Goal: Transaction & Acquisition: Purchase product/service

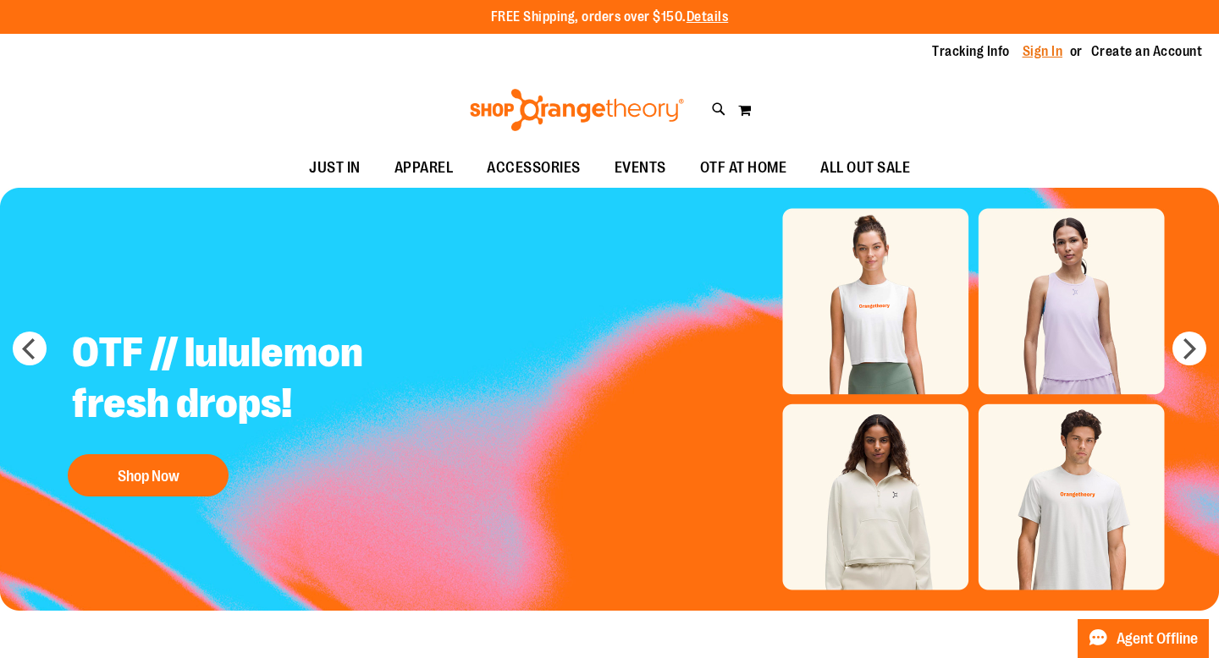
click at [1054, 50] on link "Sign In" at bounding box center [1042, 51] width 41 height 19
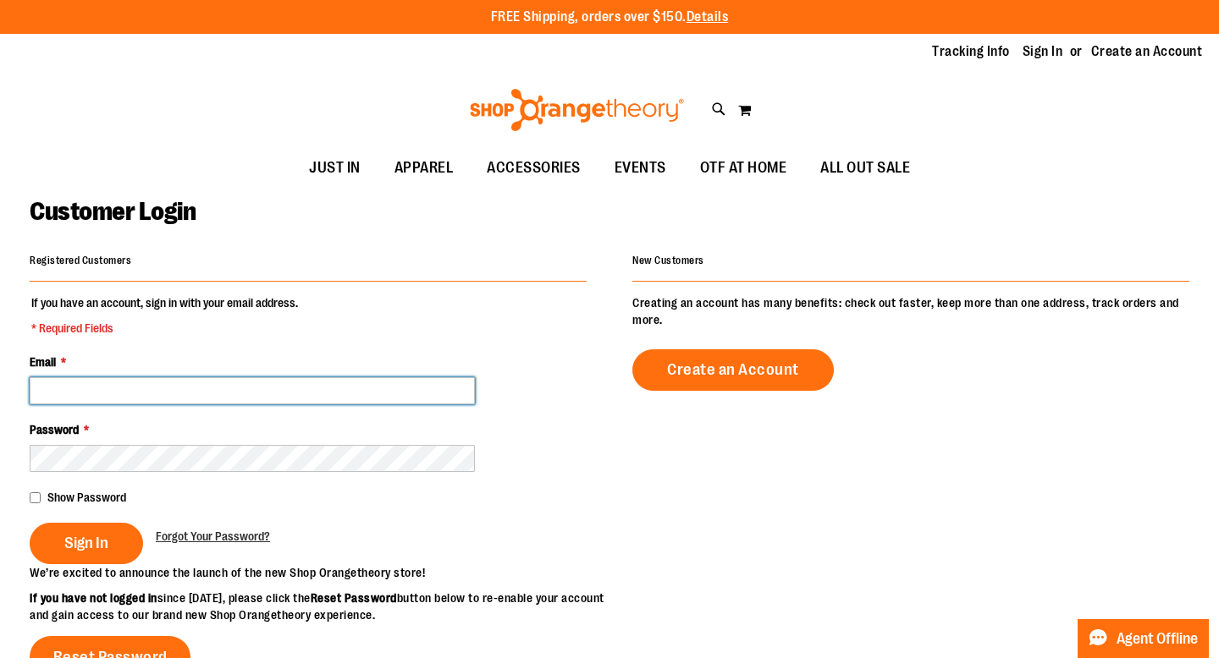
click at [387, 385] on input "Email *" at bounding box center [252, 390] width 445 height 27
type input "**********"
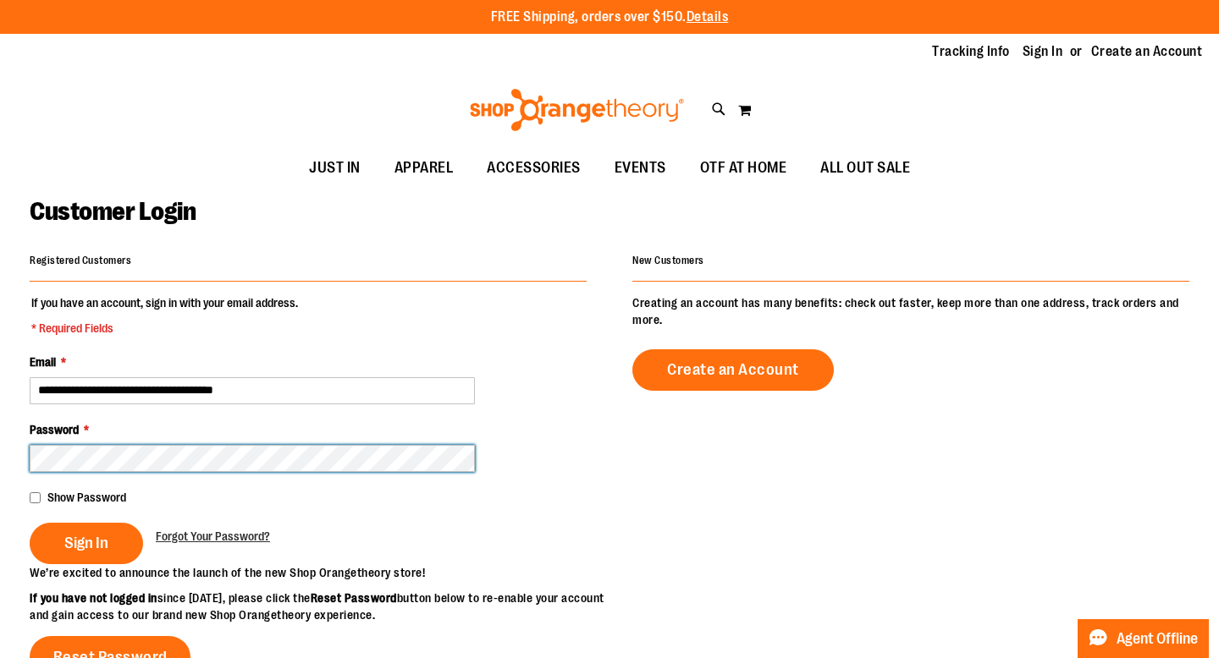
click at [30, 523] on button "Sign In" at bounding box center [86, 543] width 113 height 41
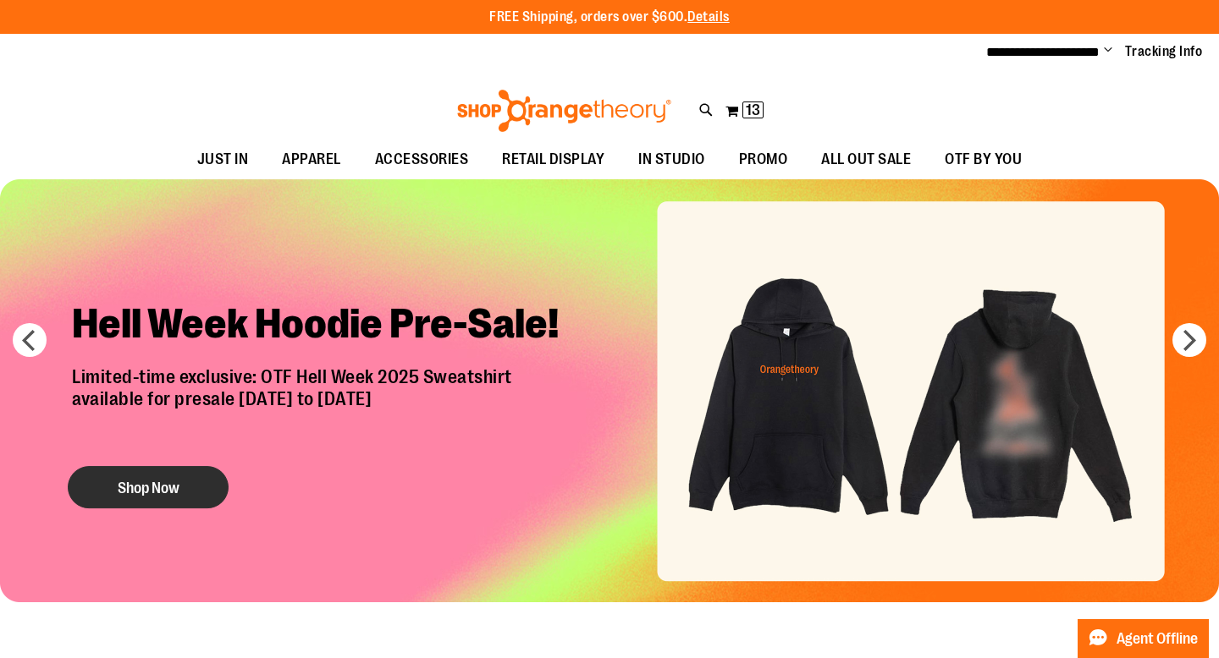
click at [109, 498] on button "Shop Now" at bounding box center [148, 487] width 161 height 42
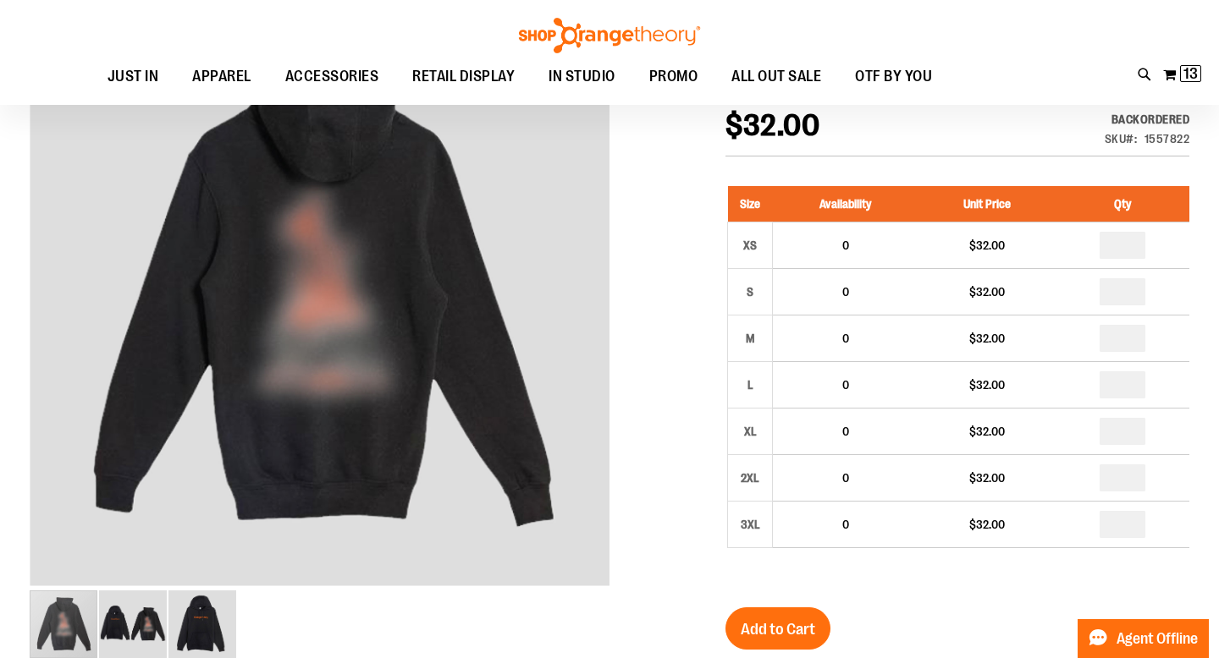
scroll to position [146, 0]
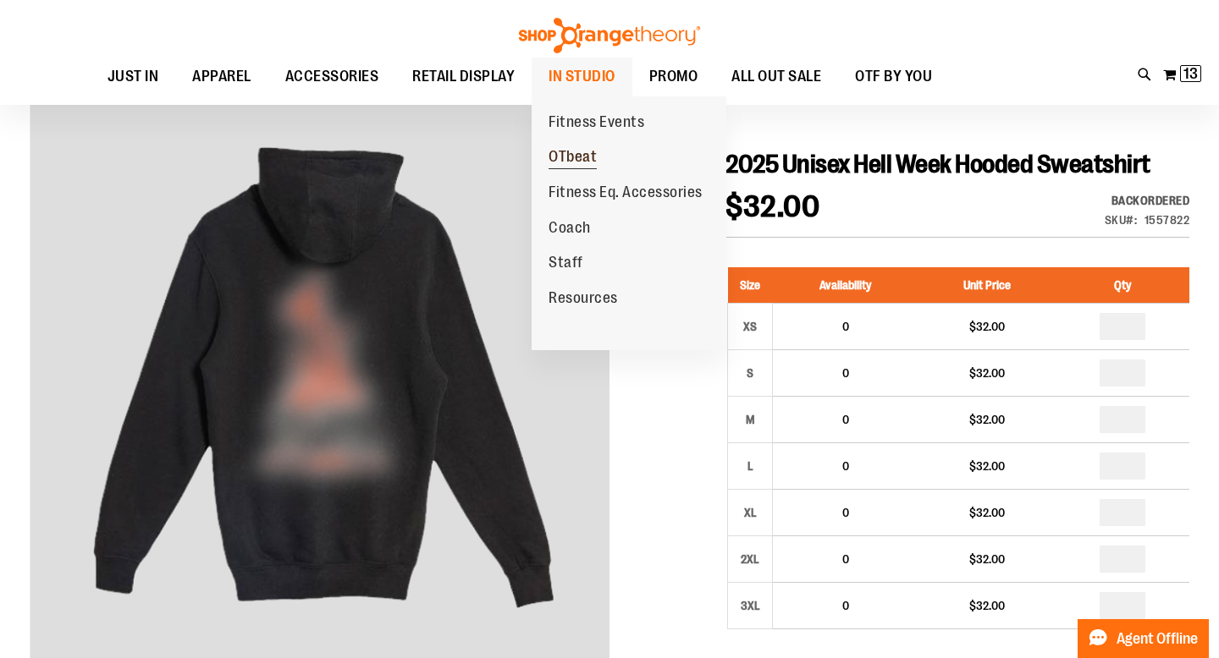
click at [585, 151] on span "OTbeat" at bounding box center [572, 158] width 48 height 21
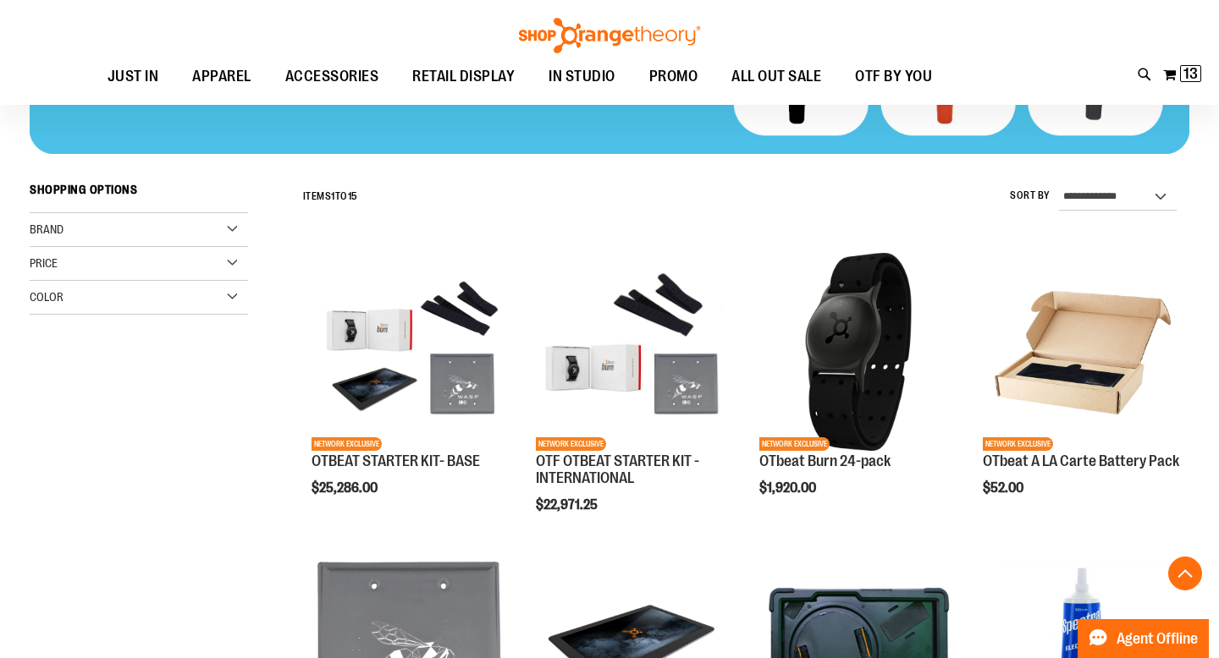
scroll to position [372, 0]
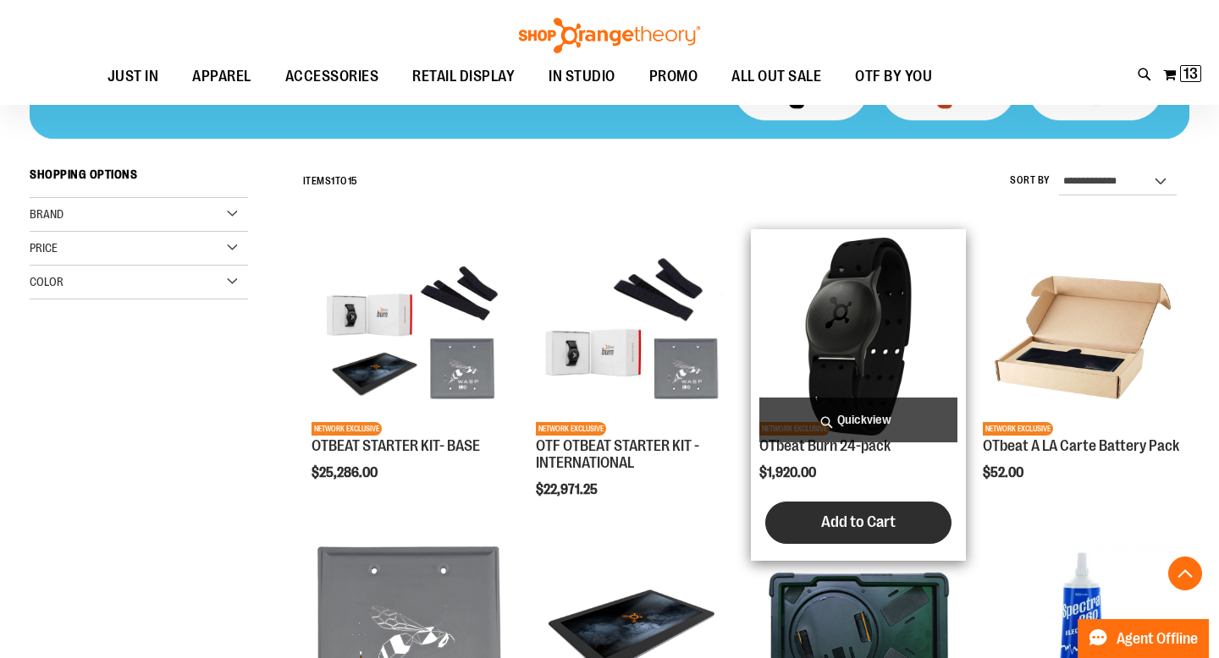
click at [835, 520] on span "Add to Cart" at bounding box center [858, 522] width 74 height 19
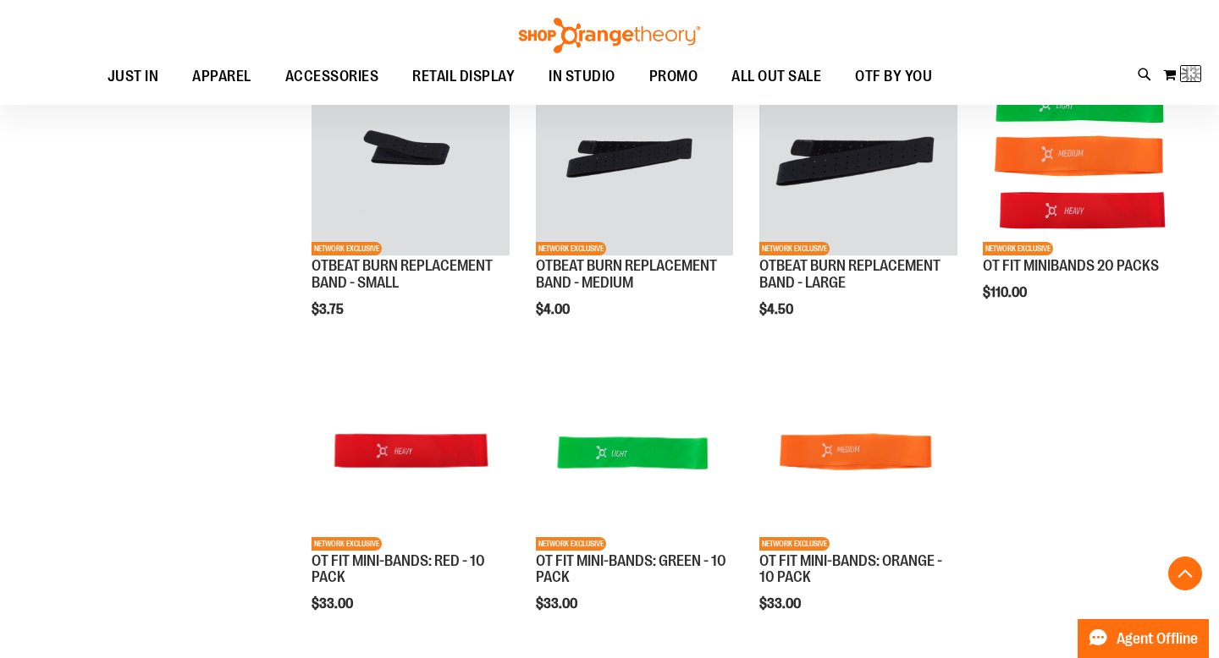
scroll to position [981, 0]
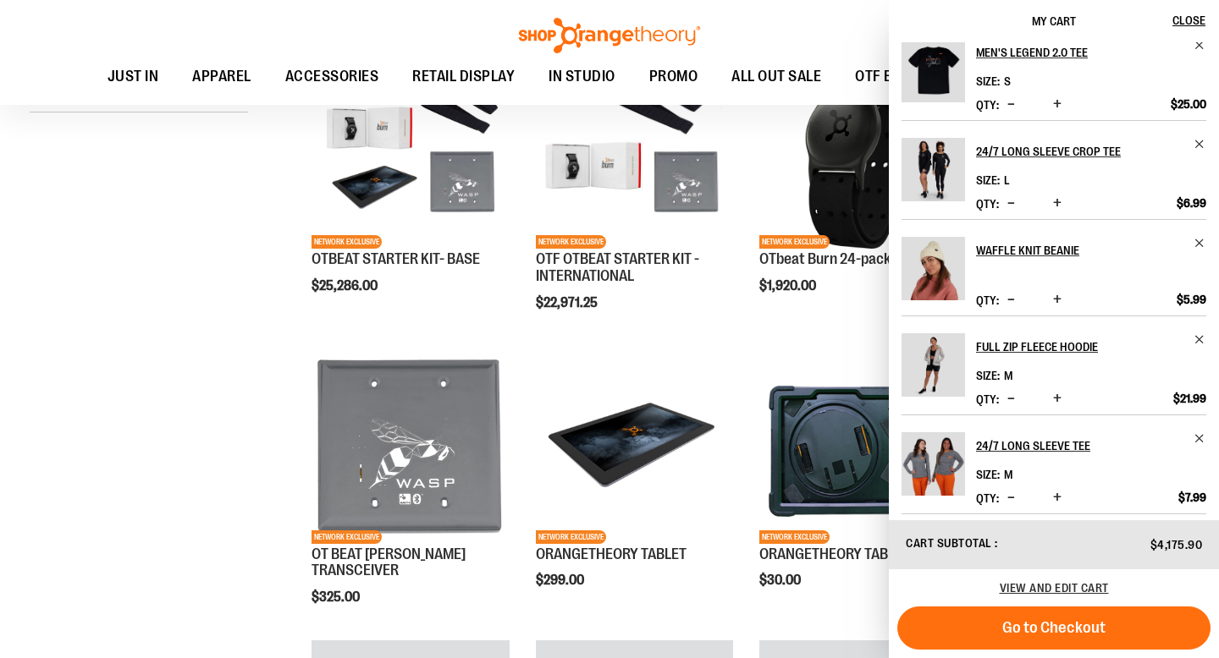
scroll to position [515, 0]
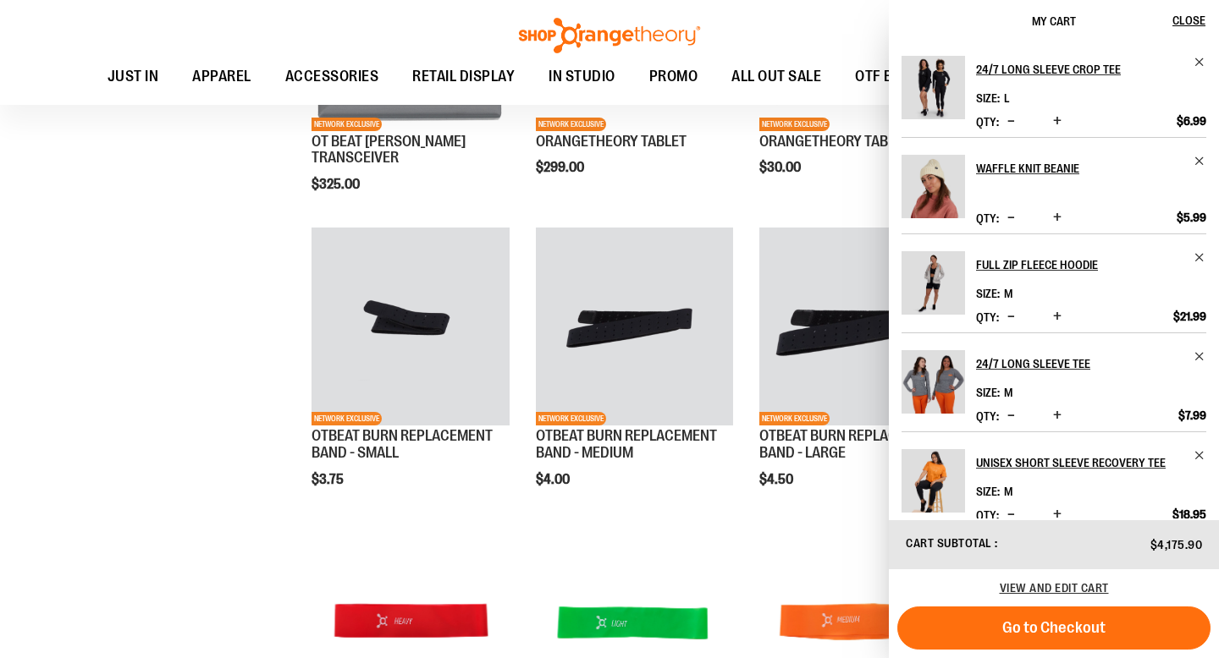
scroll to position [515, 0]
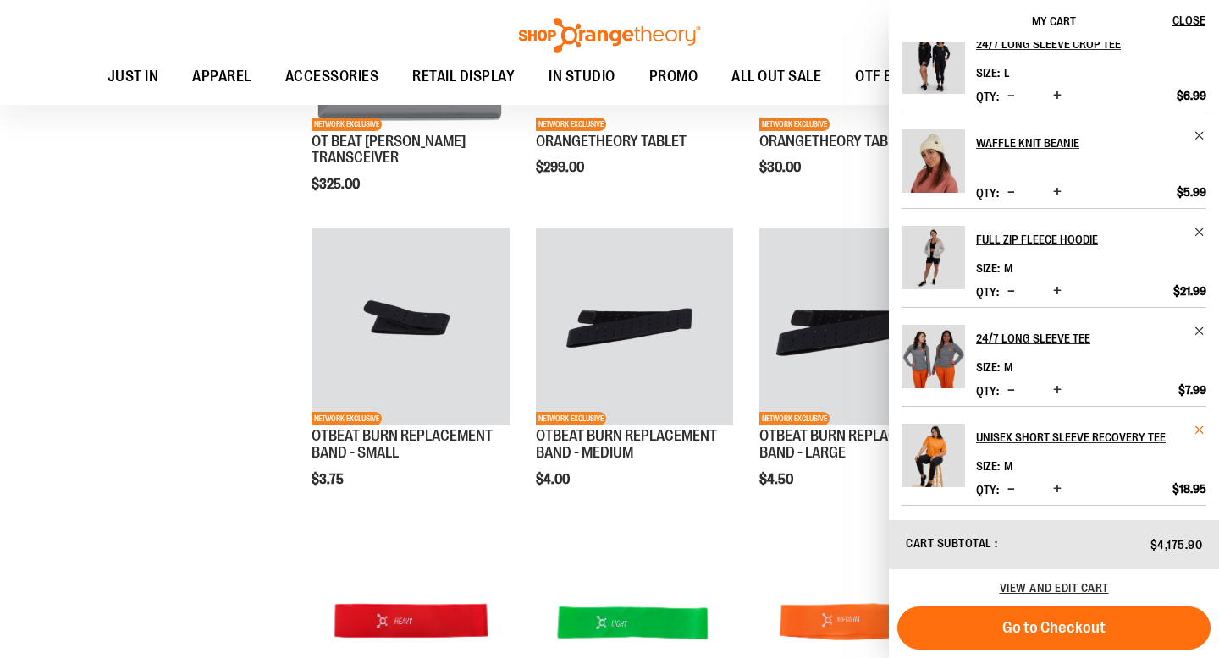
click at [1194, 428] on span "Remove item" at bounding box center [1199, 430] width 13 height 13
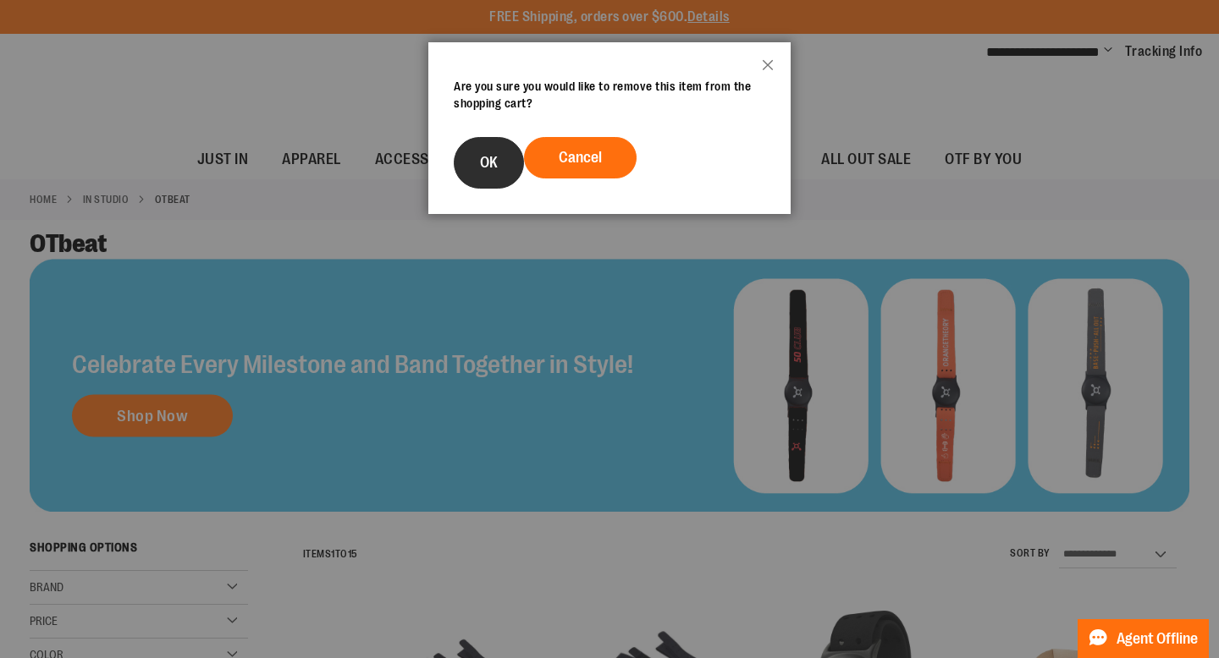
click at [488, 162] on span "OK" at bounding box center [489, 162] width 18 height 17
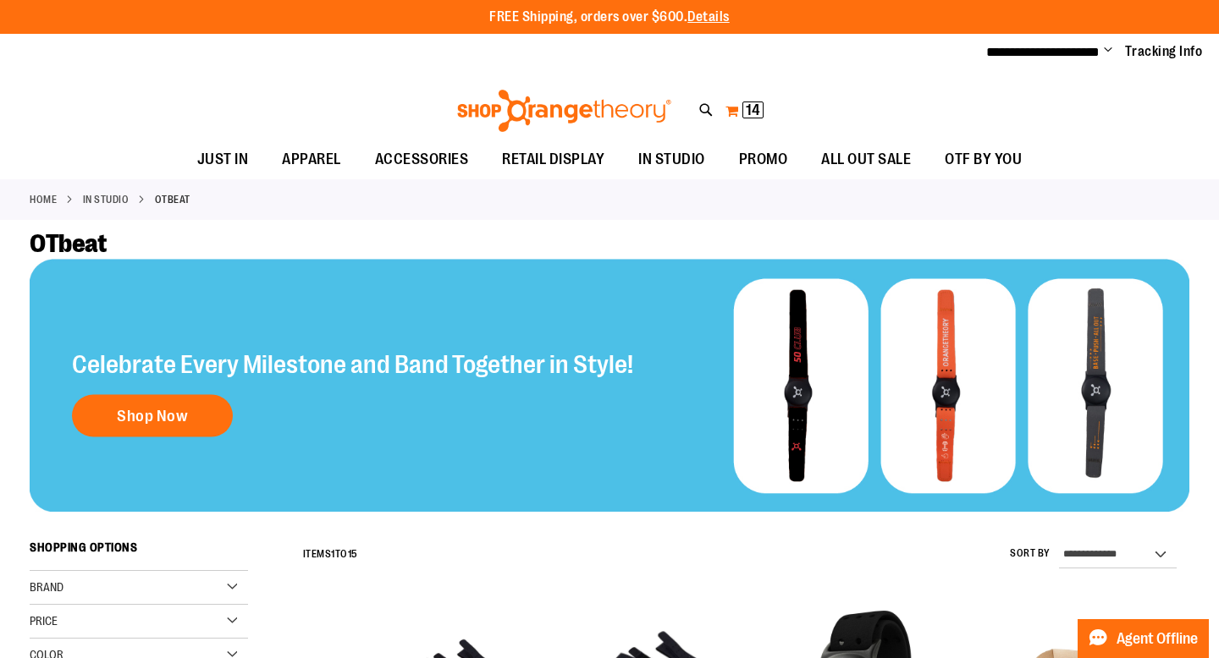
click at [725, 110] on button "My Cart 14 14 items" at bounding box center [744, 110] width 40 height 27
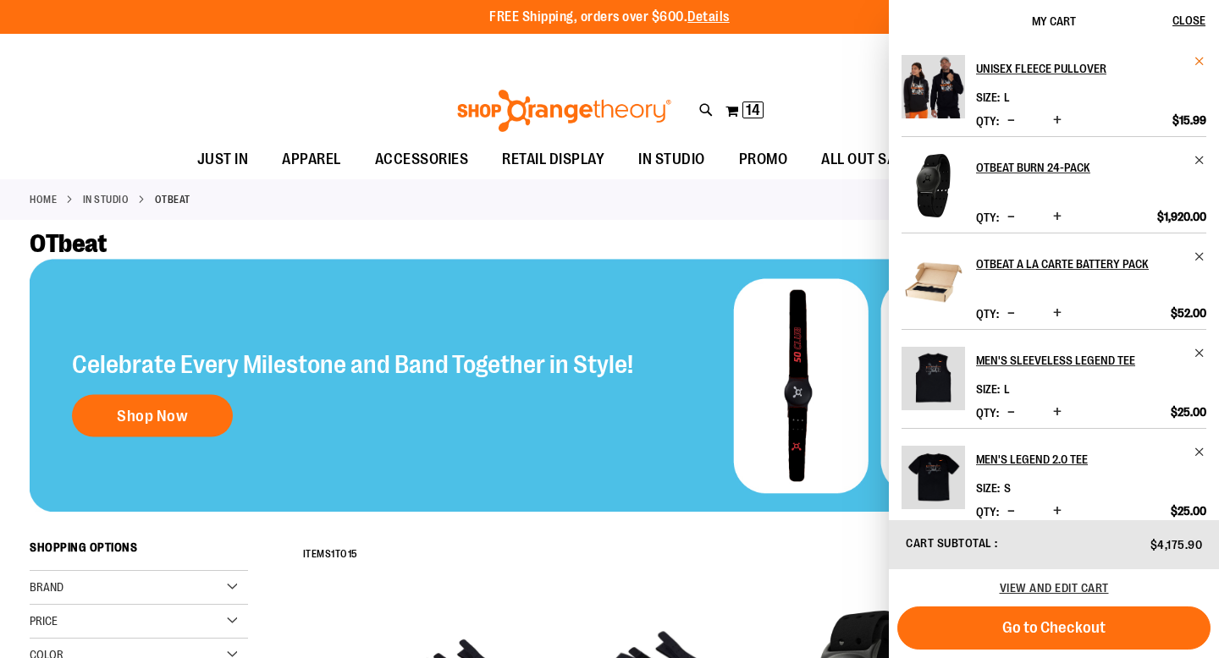
click at [1196, 56] on span "Remove item" at bounding box center [1199, 61] width 13 height 13
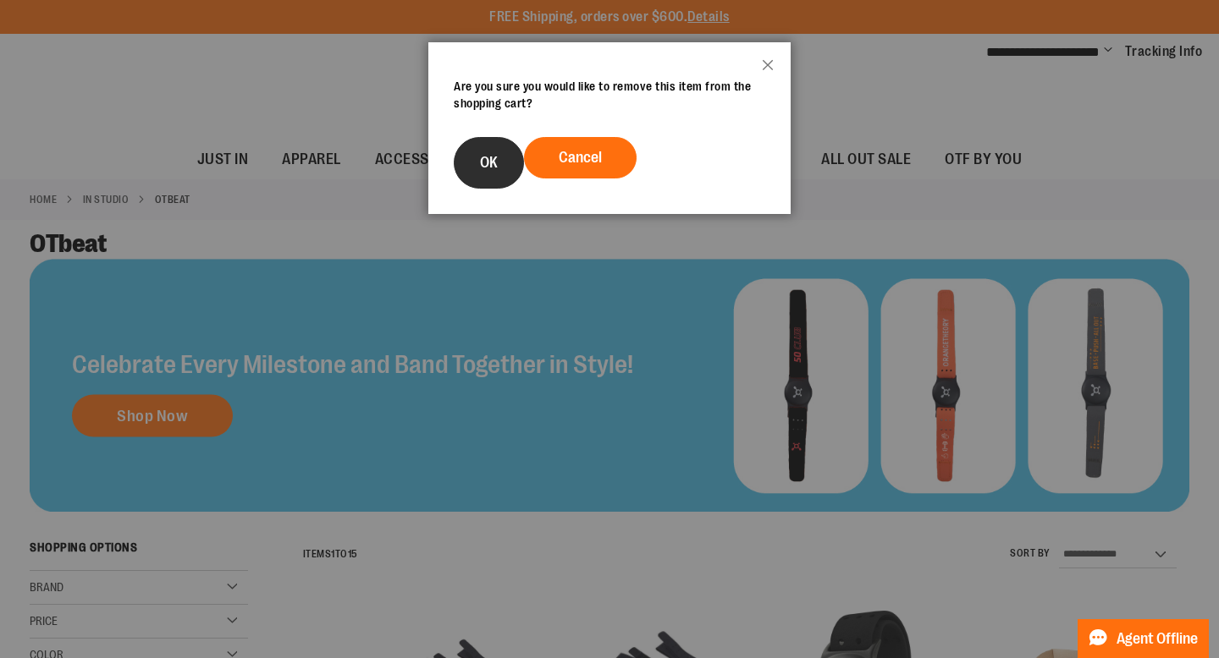
click at [476, 151] on button "OK" at bounding box center [489, 163] width 70 height 52
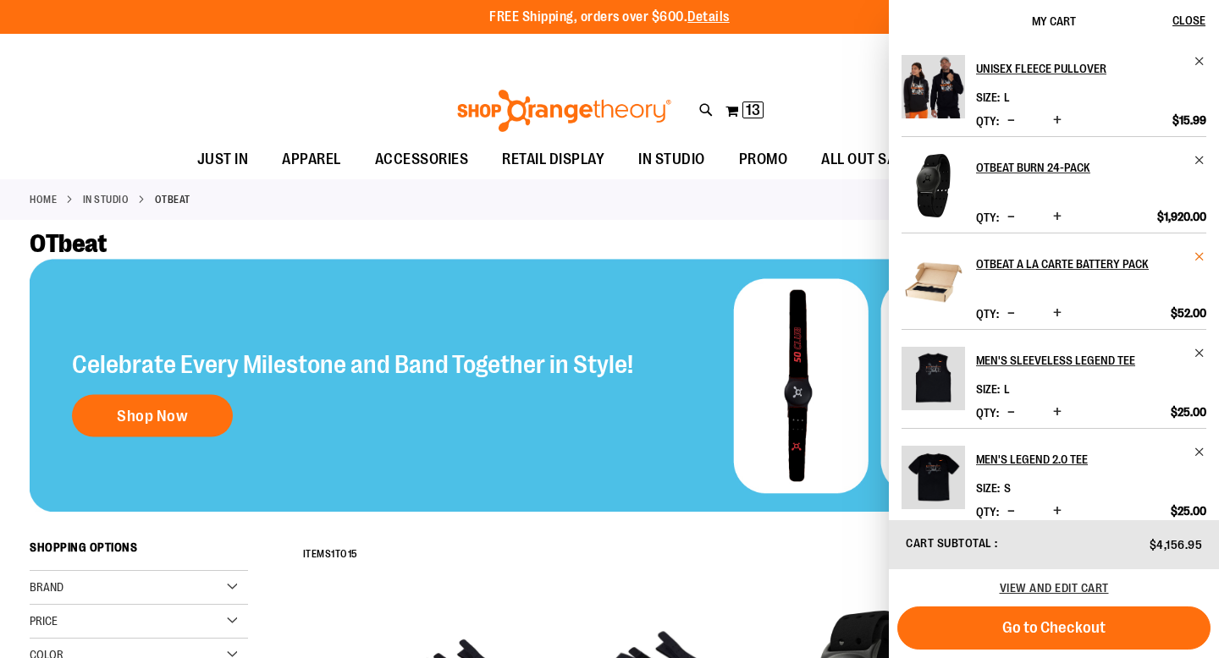
click at [1197, 256] on span "Remove item" at bounding box center [1199, 256] width 13 height 13
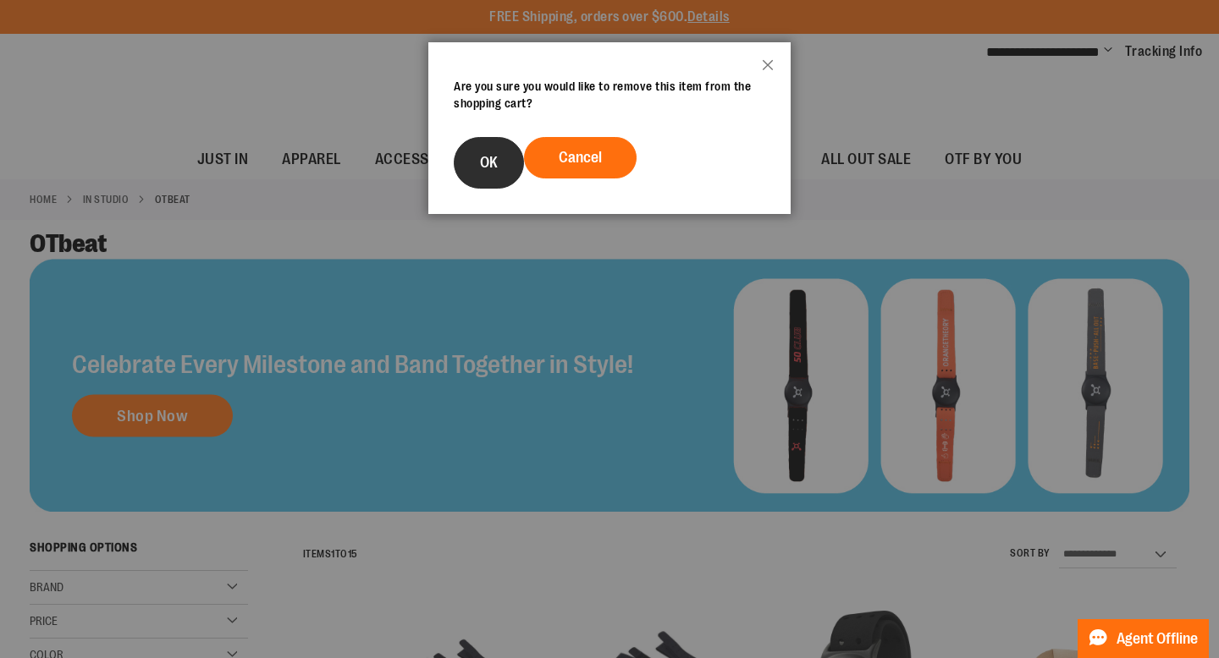
click at [484, 157] on span "OK" at bounding box center [489, 162] width 18 height 17
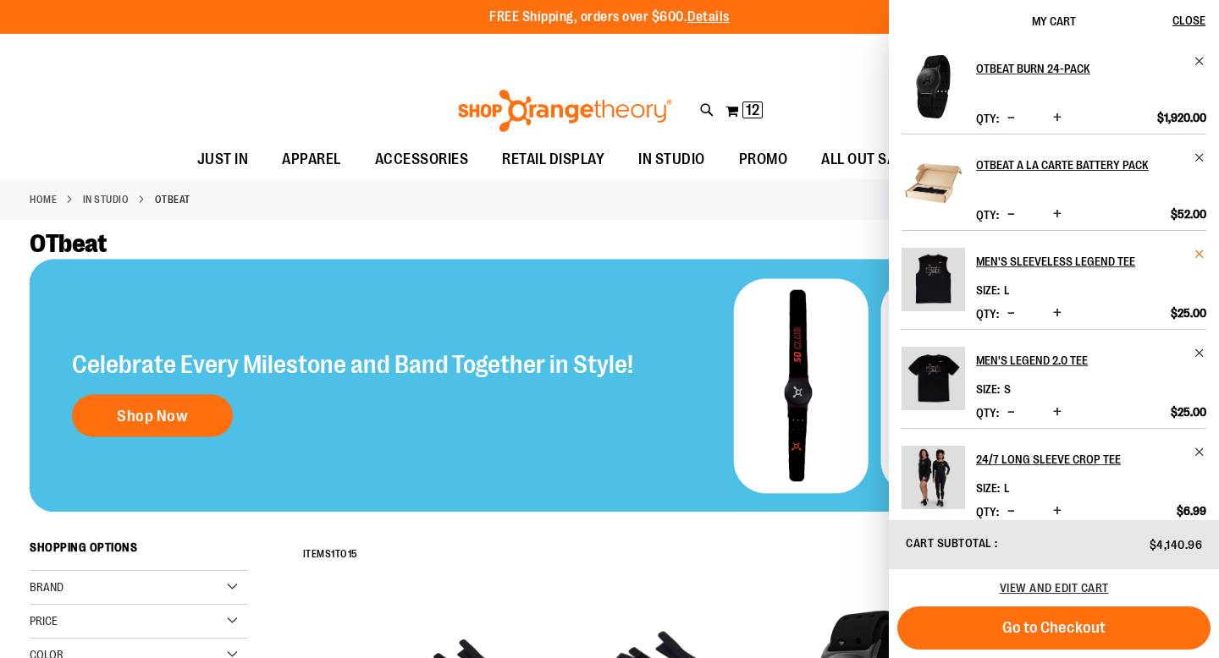
click at [1195, 254] on span "Remove item" at bounding box center [1199, 254] width 13 height 13
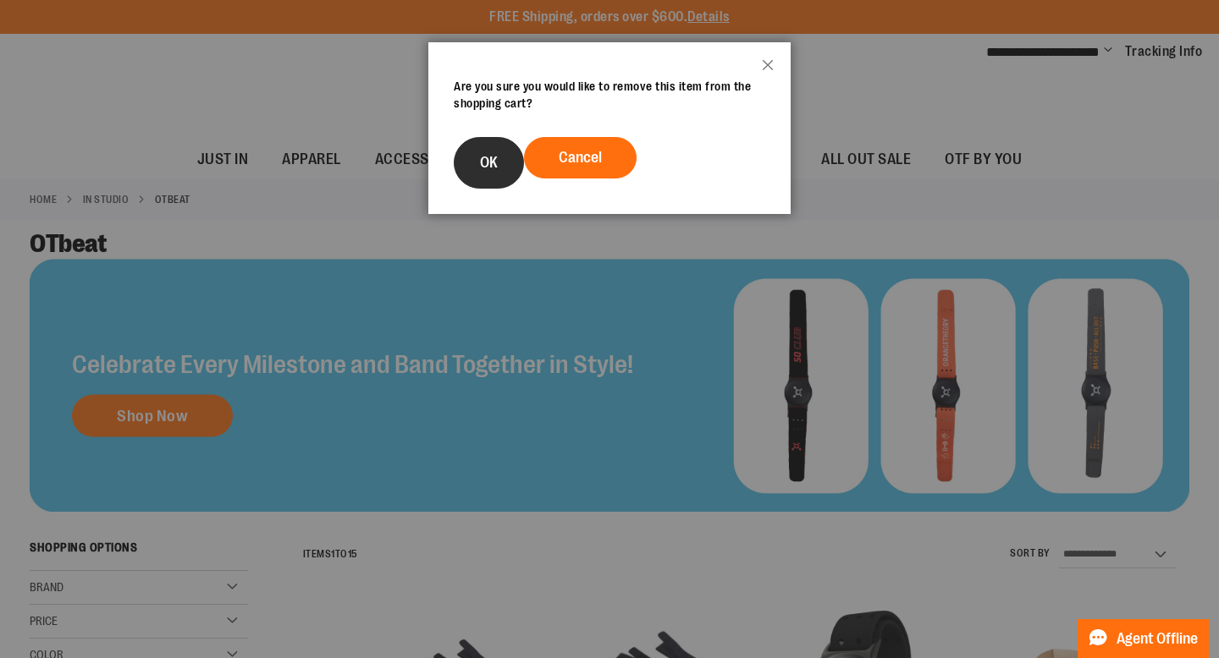
click at [474, 161] on button "OK" at bounding box center [489, 163] width 70 height 52
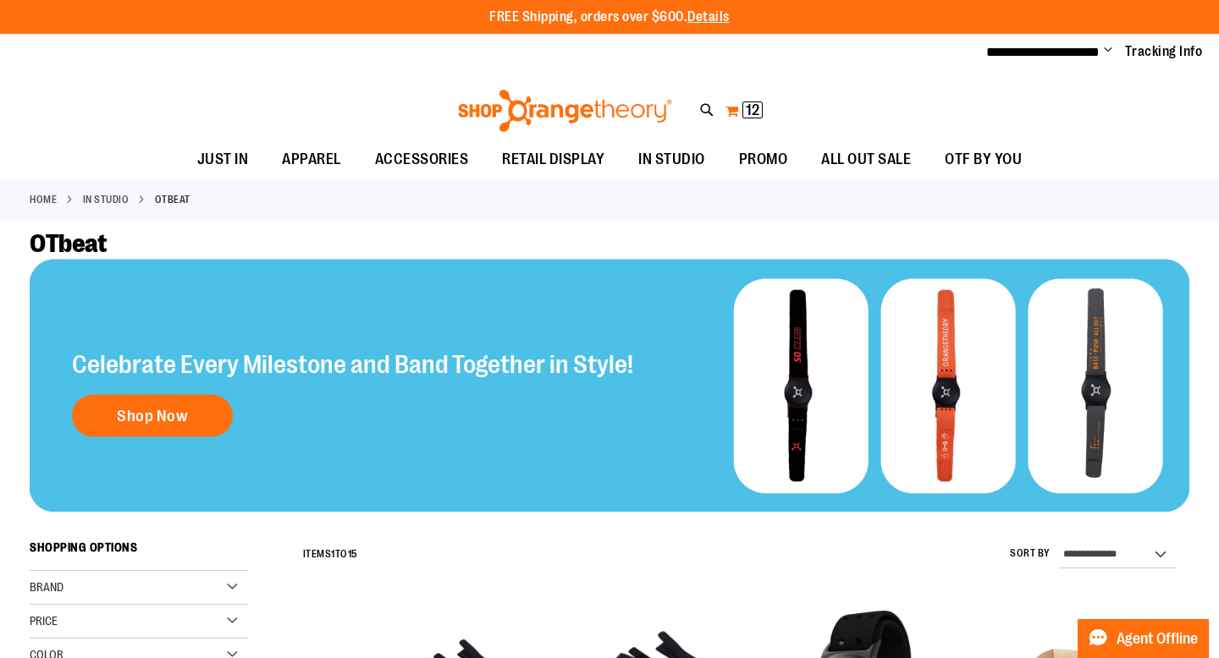
click at [746, 113] on span "12" at bounding box center [753, 110] width 14 height 17
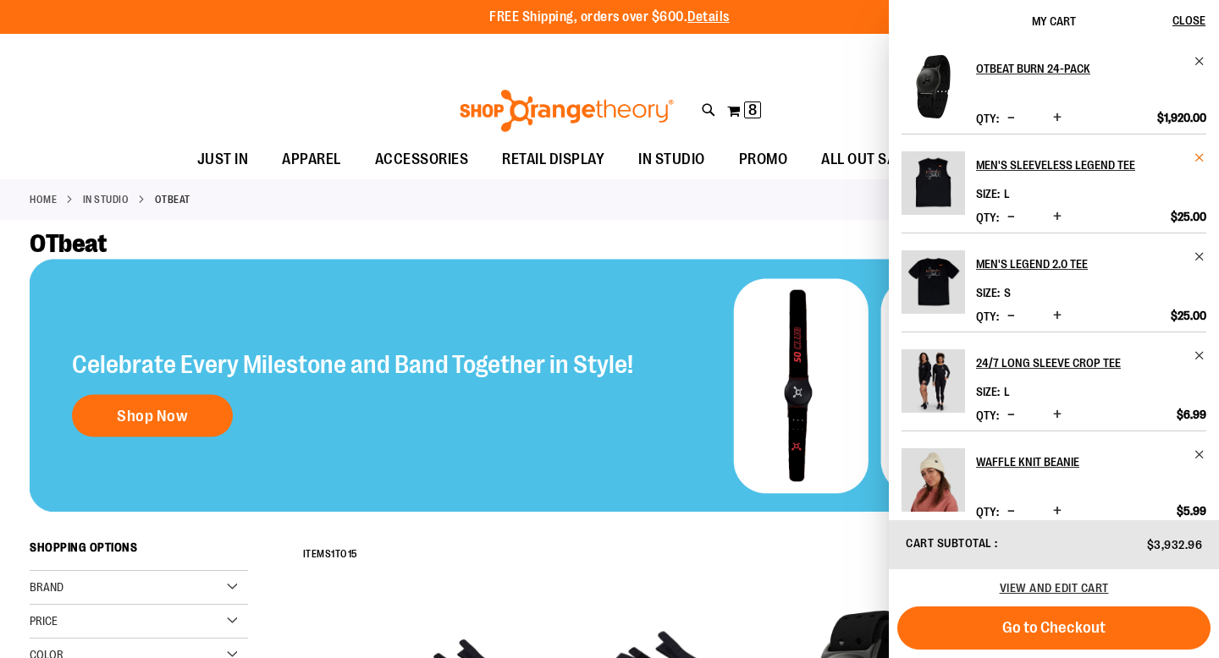
click at [1198, 162] on span "Remove item" at bounding box center [1199, 157] width 13 height 13
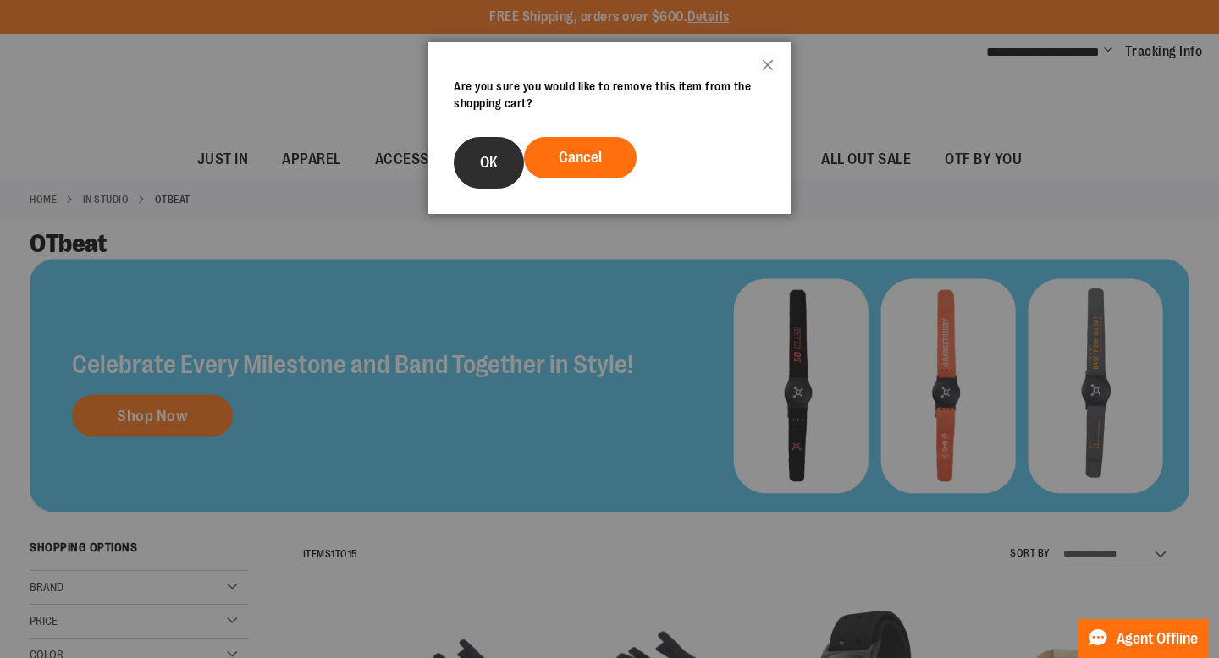
click at [494, 171] on button "OK" at bounding box center [489, 163] width 70 height 52
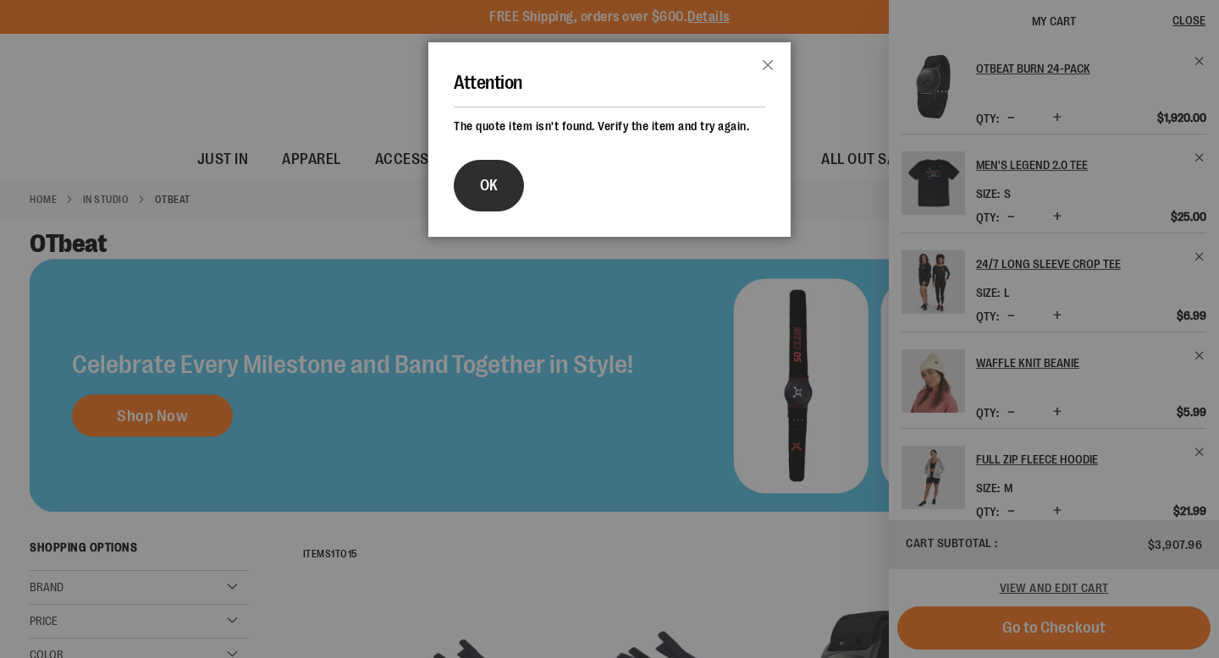
click at [498, 186] on button "OK" at bounding box center [489, 186] width 70 height 52
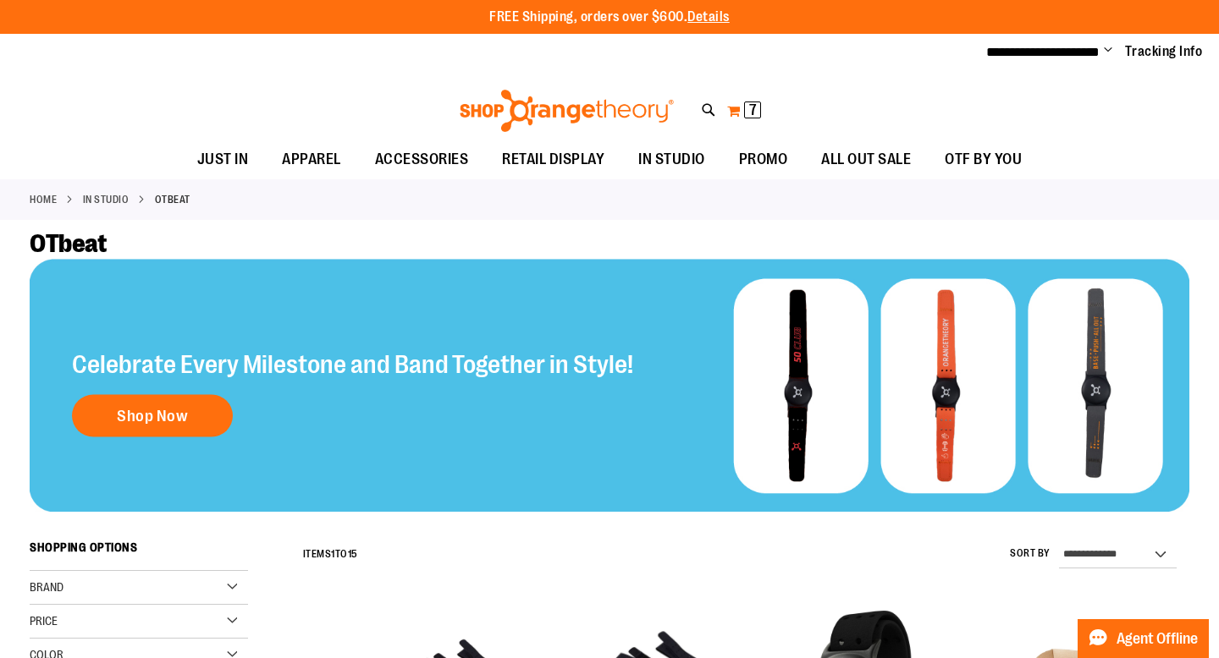
click at [735, 117] on button "My Cart 7 7 items" at bounding box center [744, 110] width 36 height 27
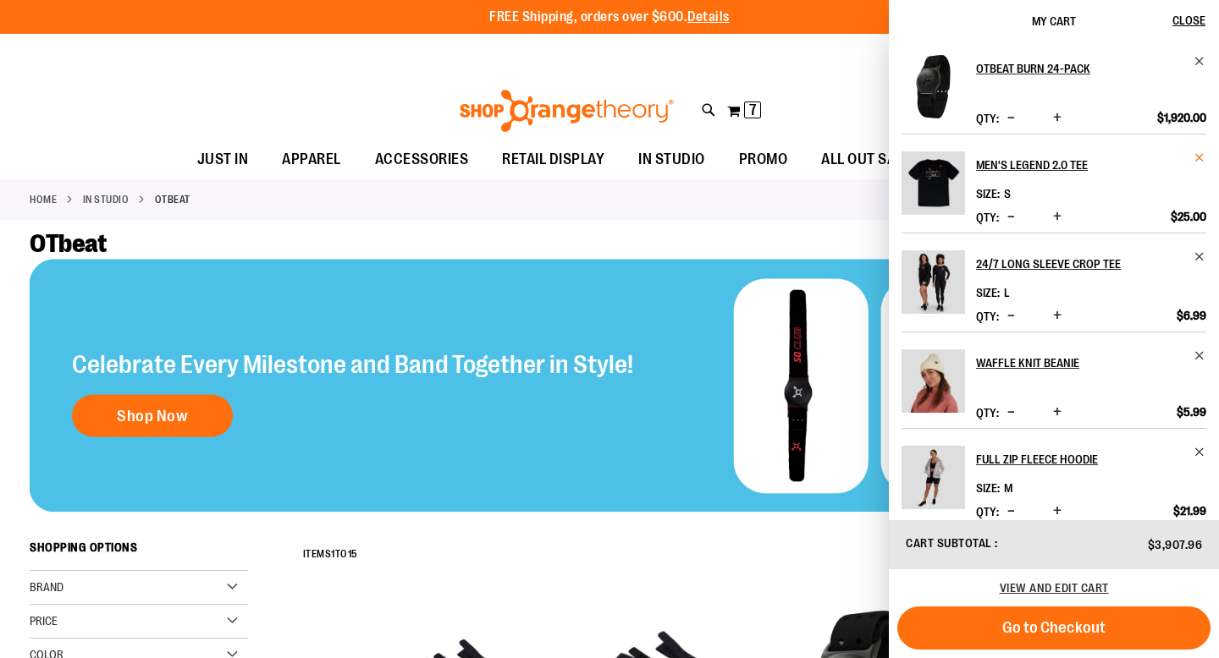
click at [1198, 161] on span "Remove item" at bounding box center [1199, 157] width 13 height 13
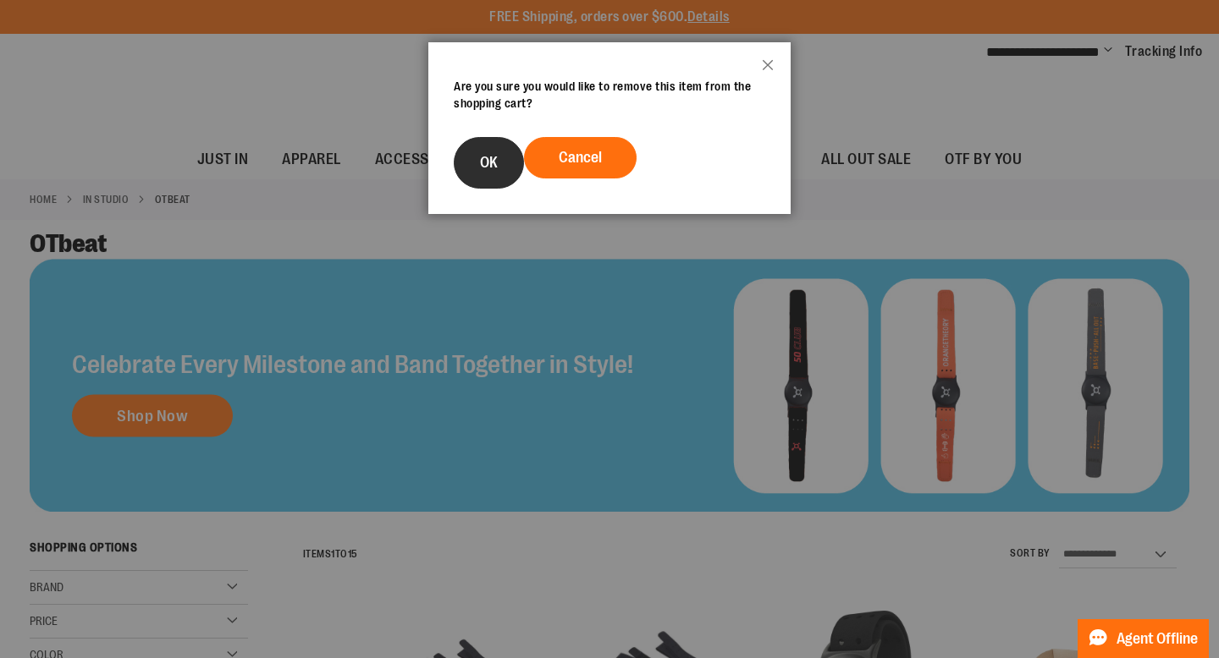
click at [478, 157] on button "OK" at bounding box center [489, 163] width 70 height 52
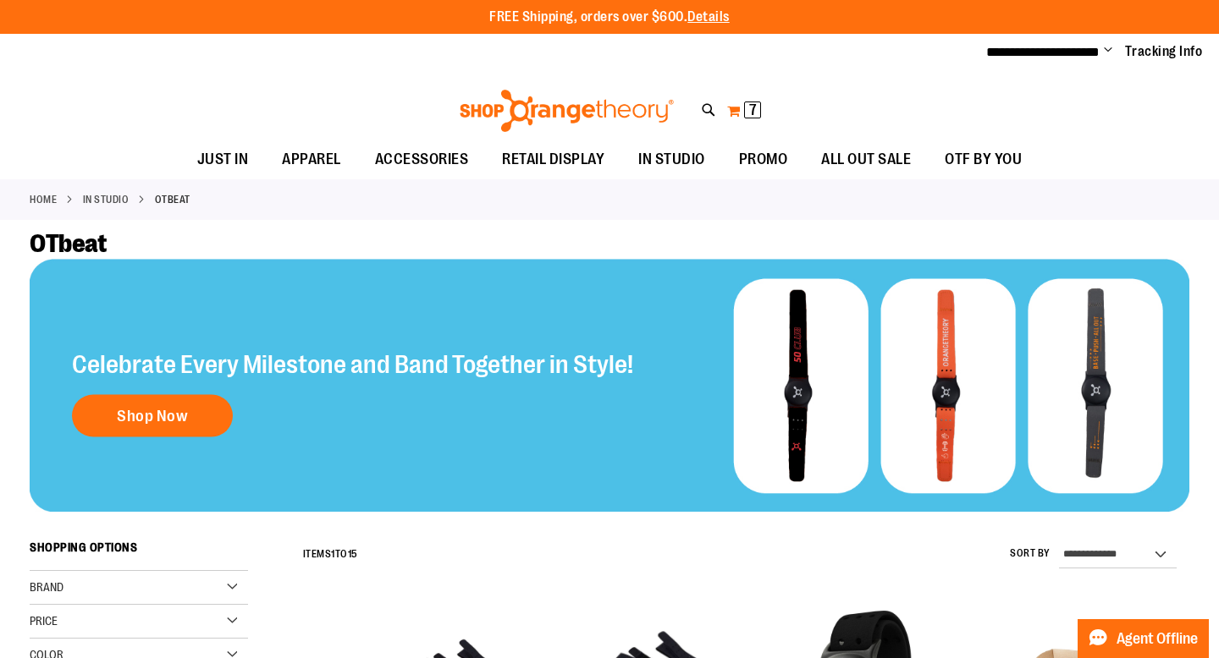
click at [735, 108] on button "My Cart 7 7 items" at bounding box center [744, 110] width 36 height 27
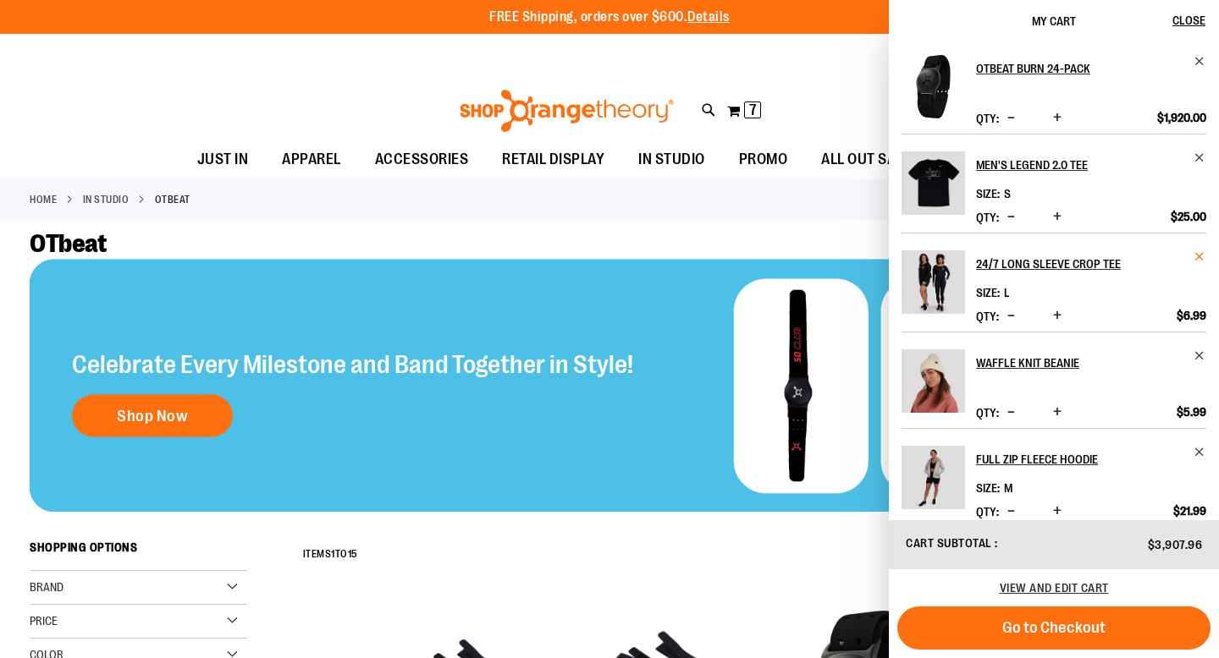
click at [1195, 257] on span "Remove item" at bounding box center [1199, 256] width 13 height 13
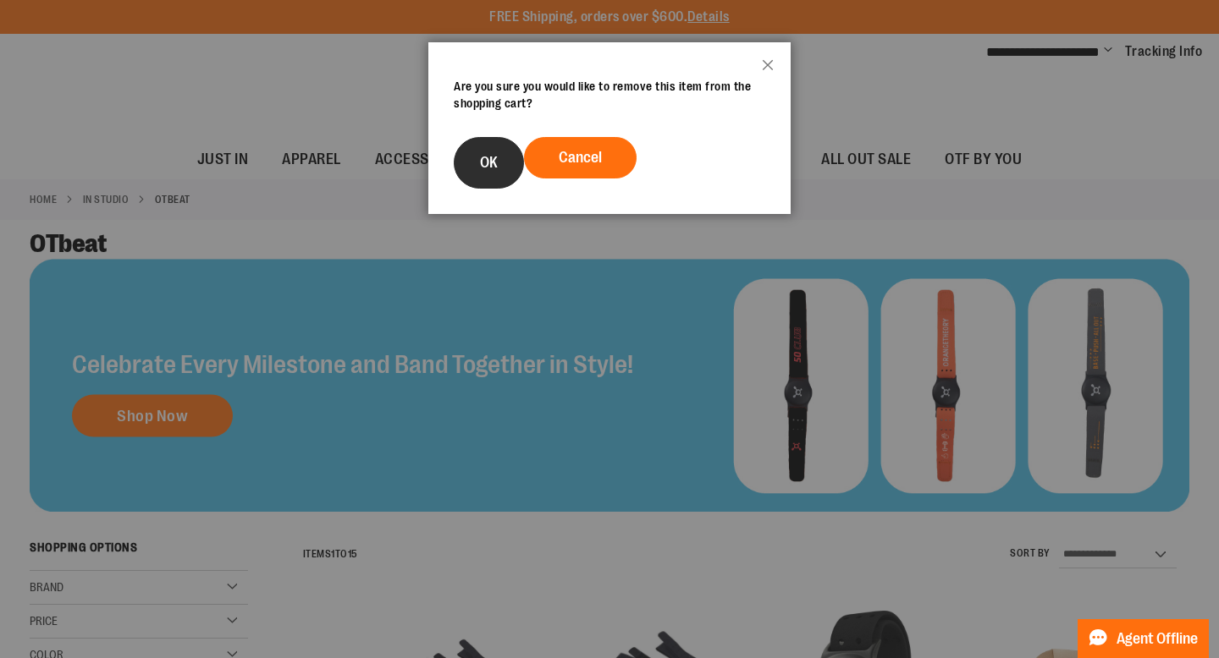
click at [476, 158] on button "OK" at bounding box center [489, 163] width 70 height 52
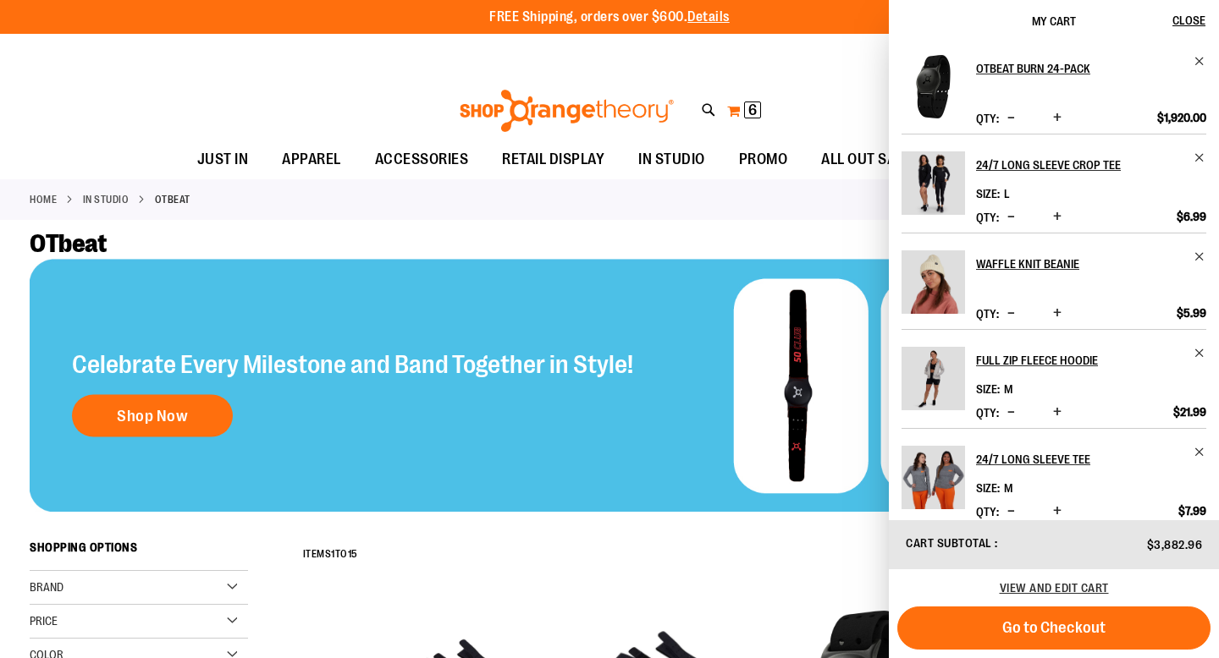
click at [734, 111] on button "My Cart 6 6 items" at bounding box center [744, 110] width 36 height 27
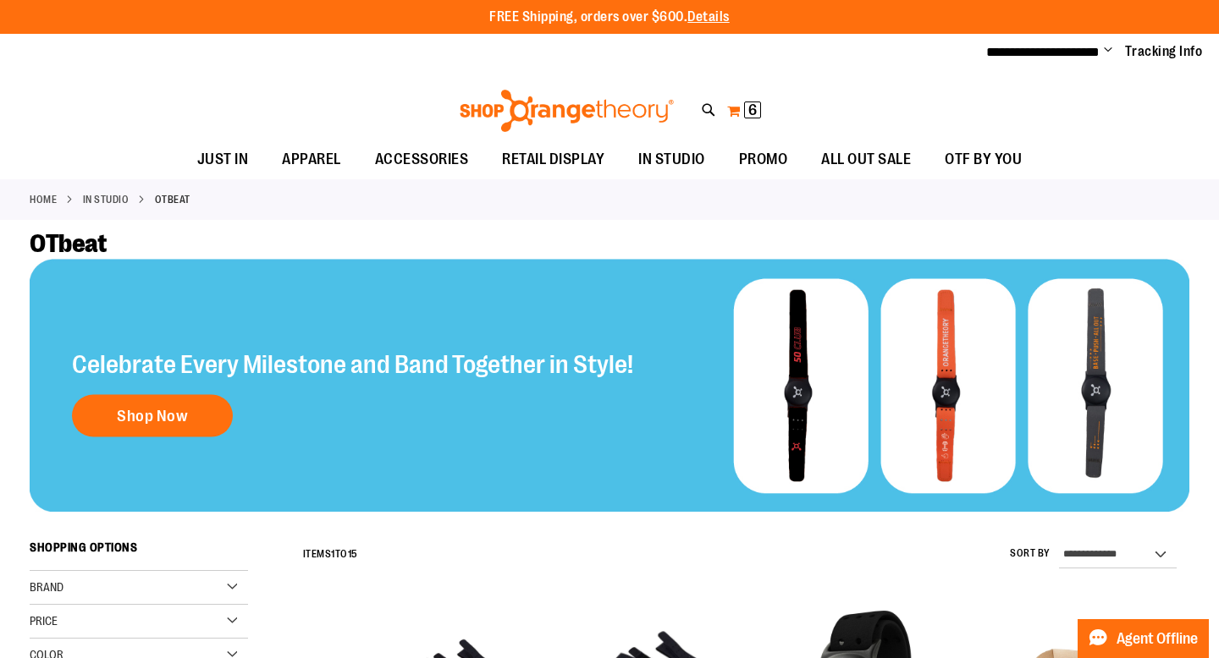
click at [734, 111] on button "My Cart 6 6 items" at bounding box center [744, 110] width 36 height 27
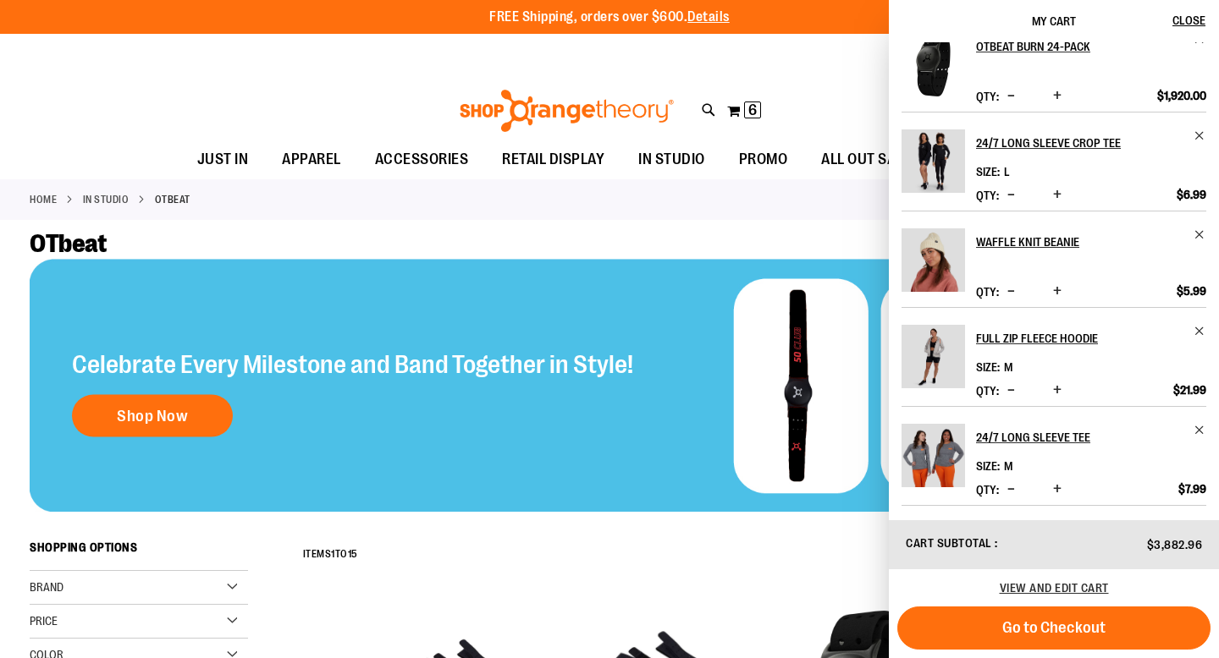
scroll to position [2, 0]
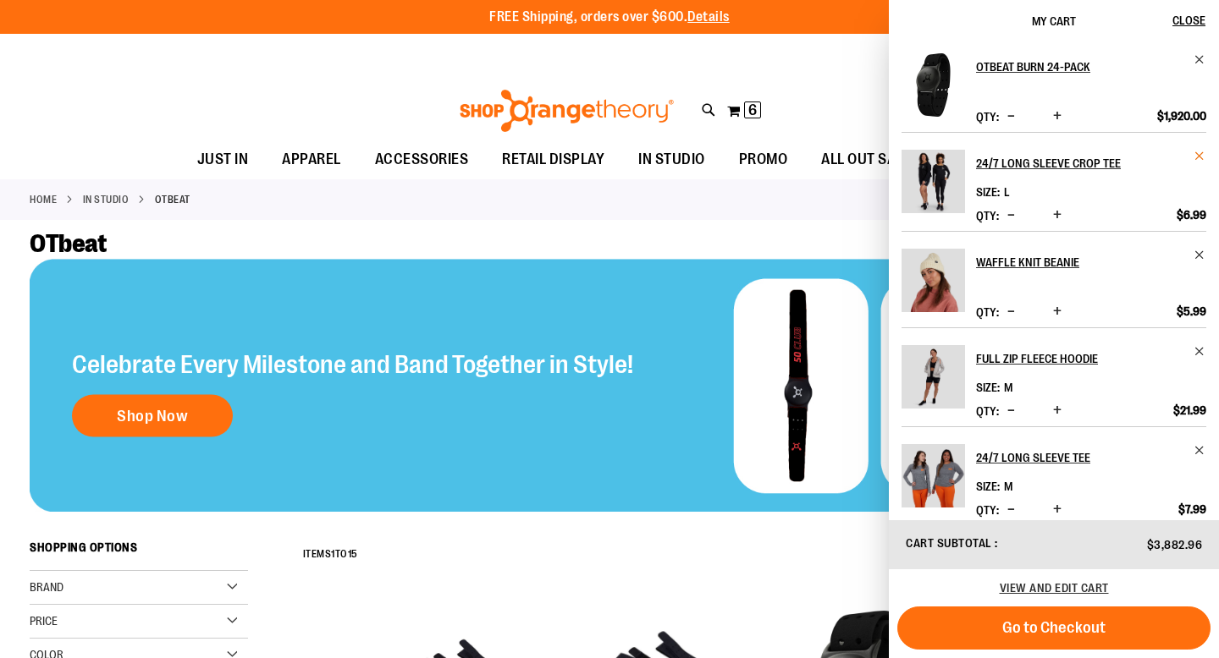
click at [1197, 156] on span "Remove item" at bounding box center [1199, 156] width 13 height 13
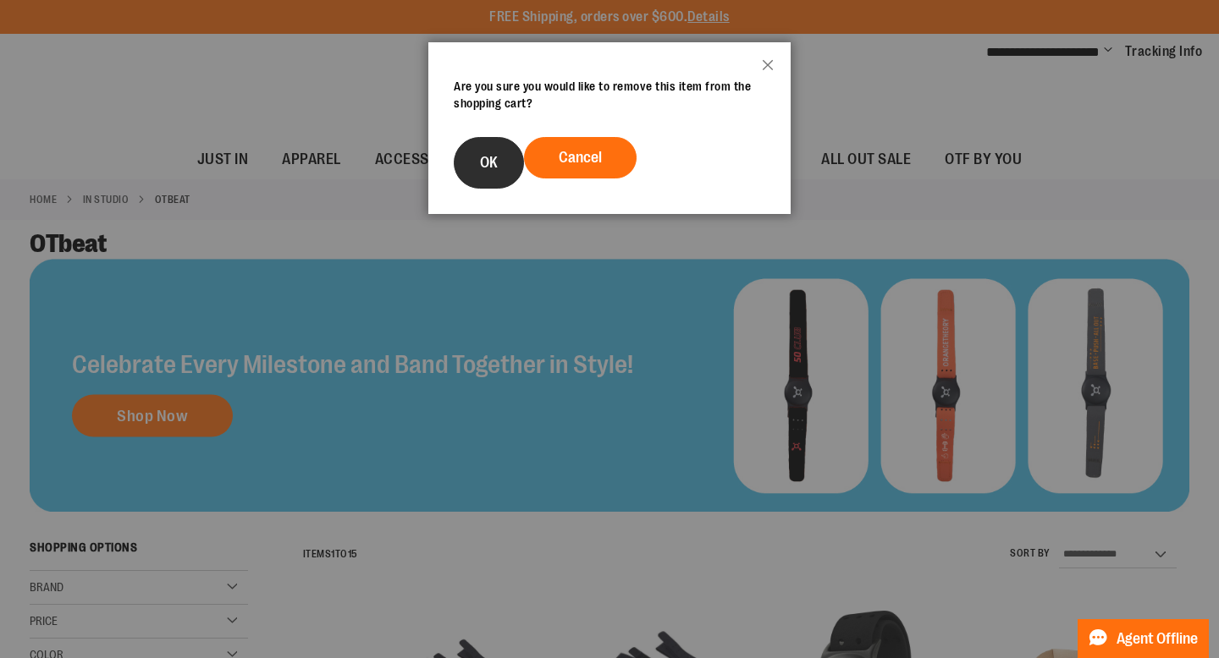
click at [482, 162] on span "OK" at bounding box center [489, 162] width 18 height 17
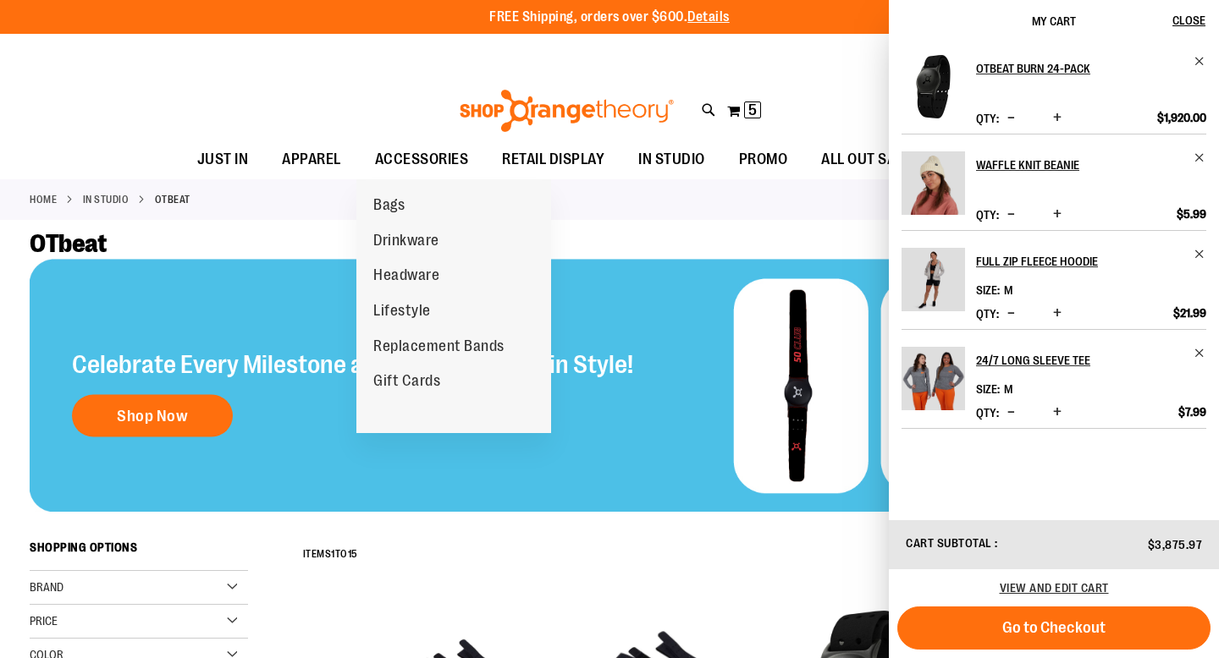
scroll to position [0, 0]
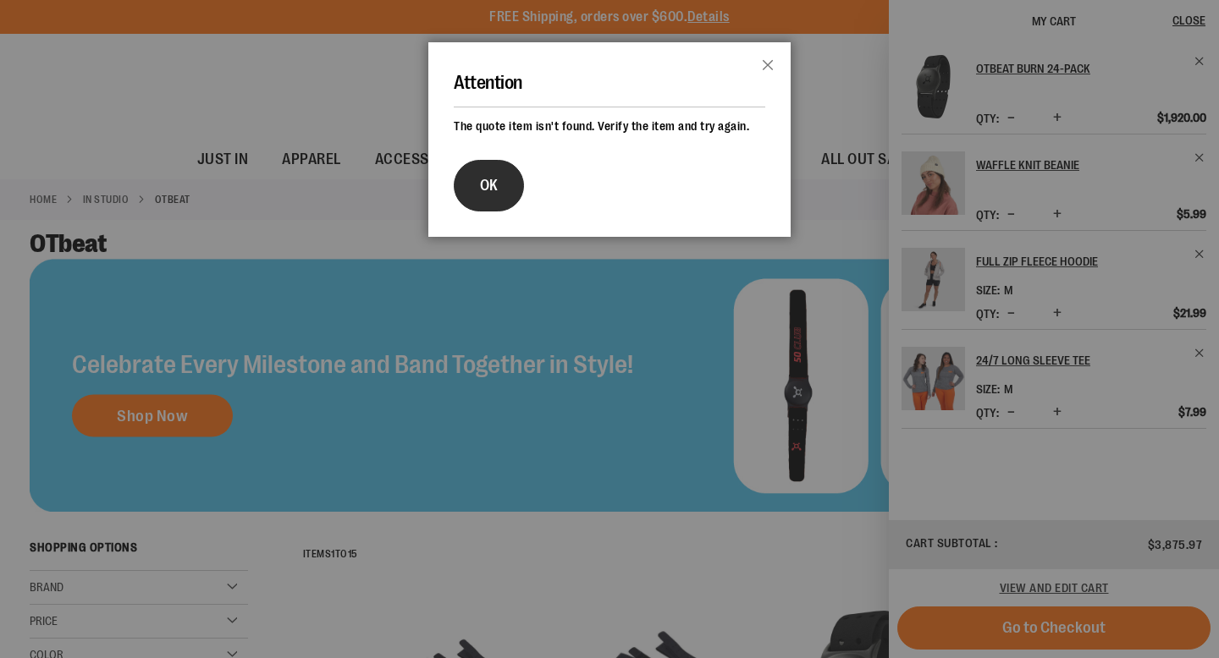
click at [492, 196] on button "OK" at bounding box center [489, 186] width 70 height 52
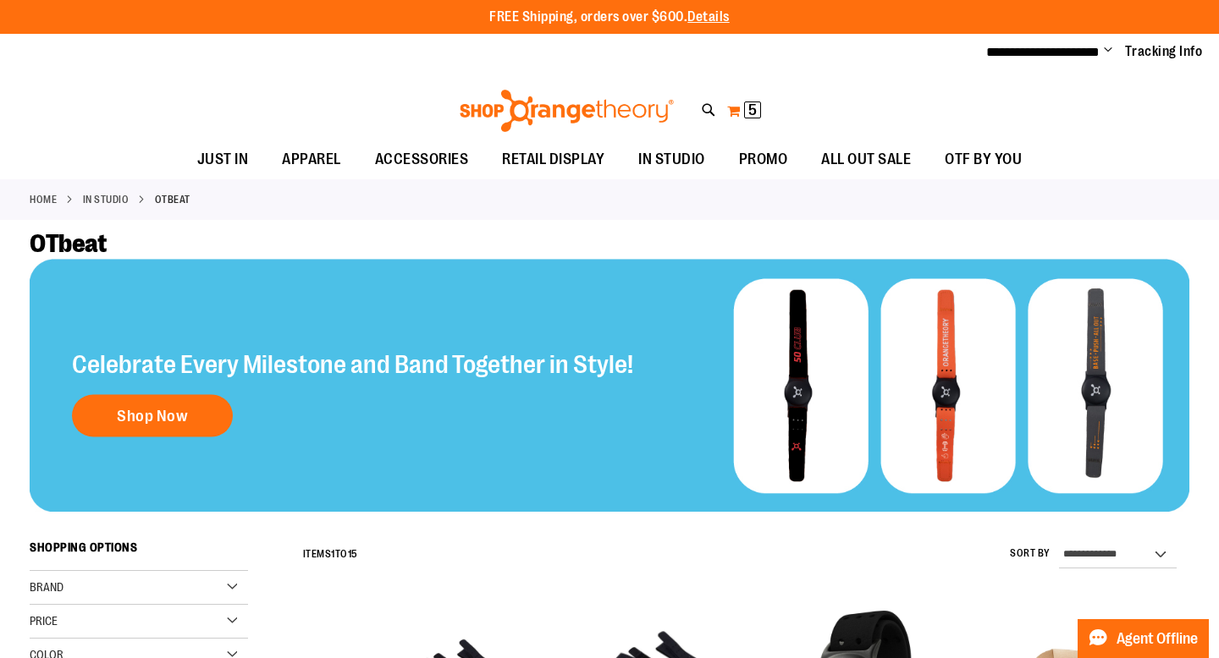
click at [742, 113] on button "My Cart 5 5 items" at bounding box center [744, 110] width 36 height 27
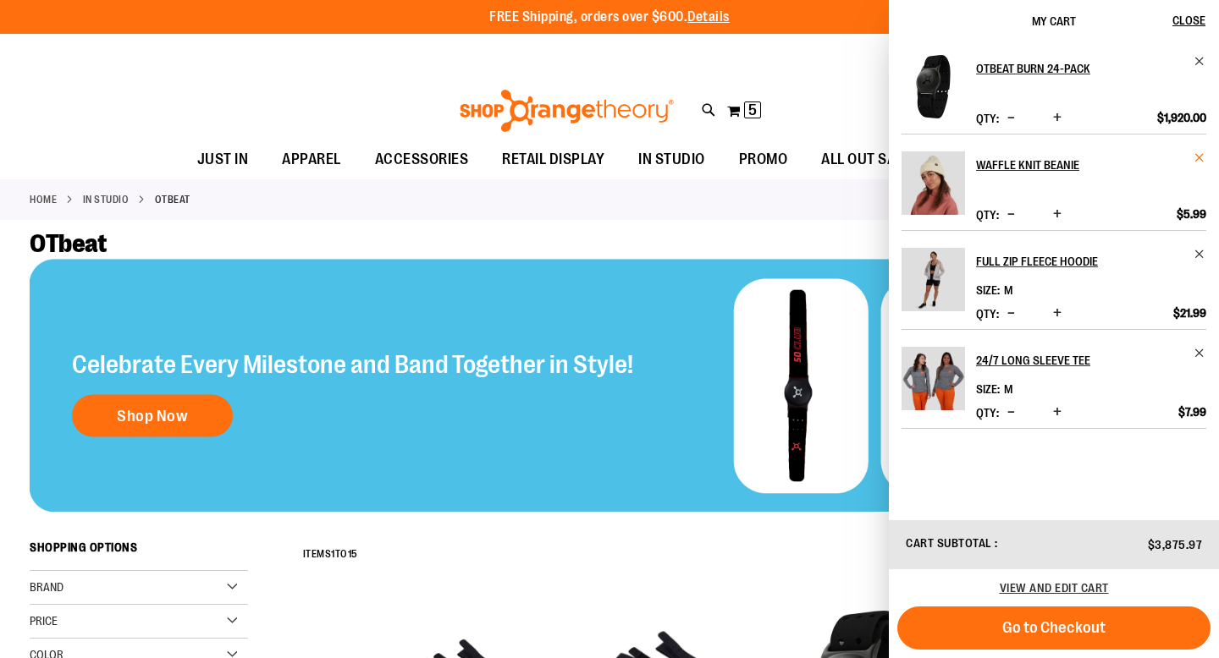
click at [1200, 157] on span "Remove item" at bounding box center [1199, 157] width 13 height 13
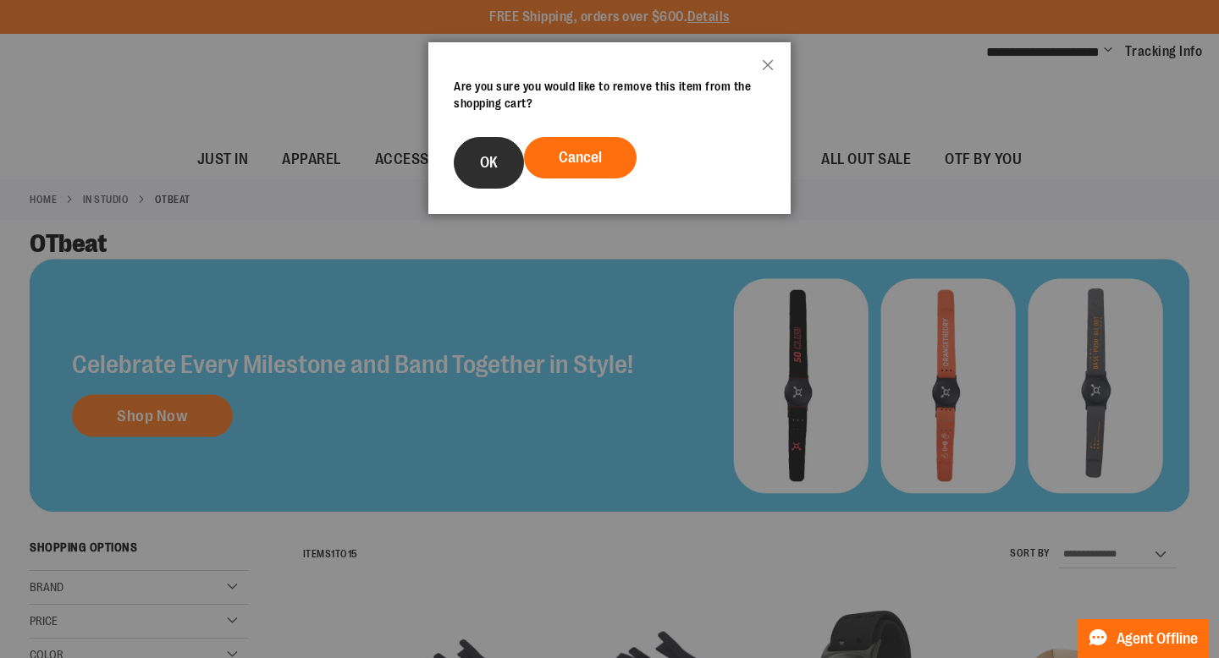
click at [484, 155] on span "OK" at bounding box center [489, 162] width 18 height 17
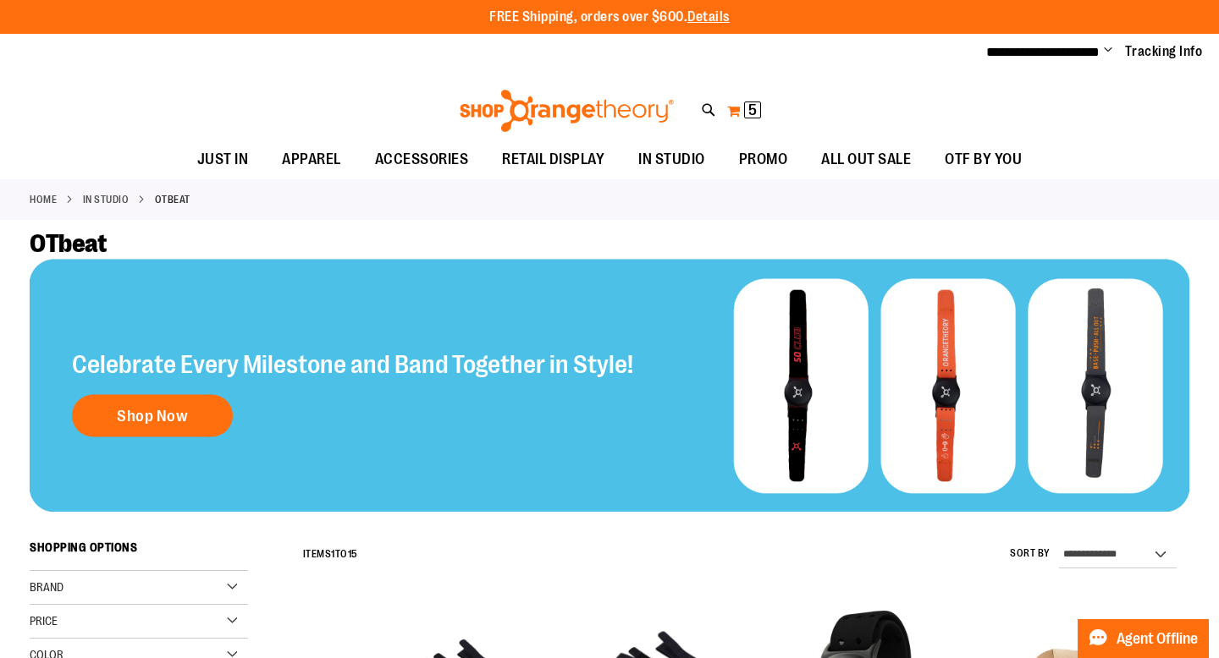
click at [742, 108] on button "My Cart 5 5 items" at bounding box center [744, 110] width 36 height 27
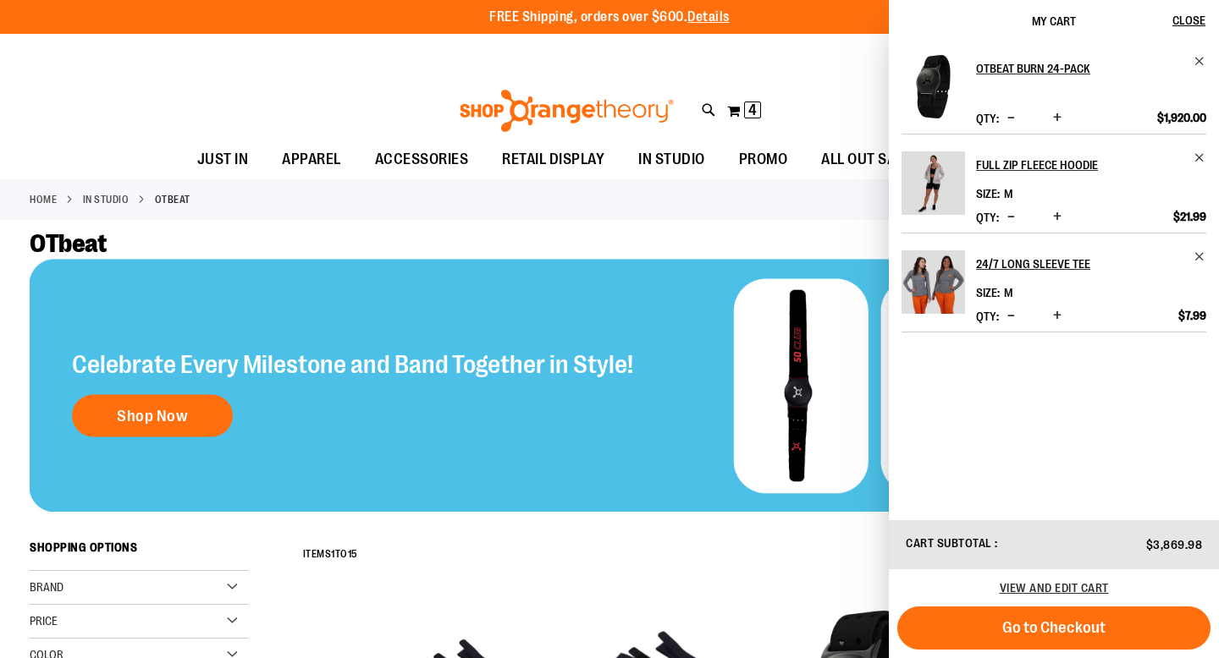
click at [835, 76] on div "Toggle Nav Search Popular Suggestions Advanced Search" at bounding box center [609, 106] width 1219 height 69
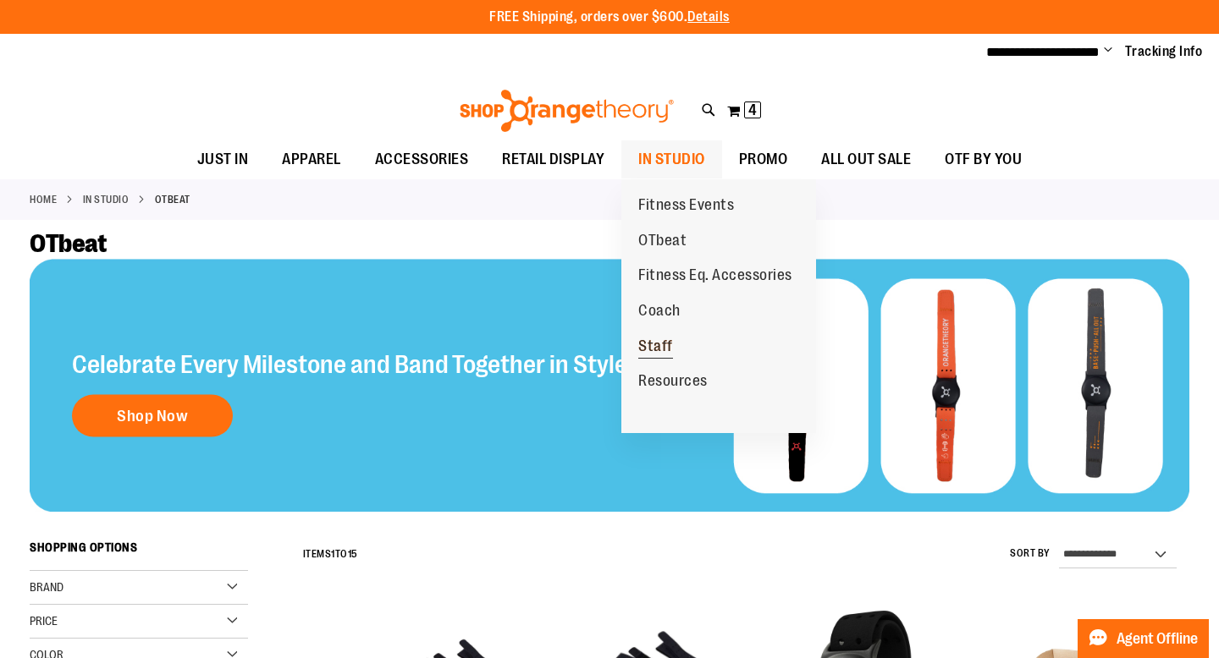
drag, startPoint x: 663, startPoint y: 344, endPoint x: 671, endPoint y: 350, distance: 9.6
click at [663, 344] on span "Staff" at bounding box center [655, 348] width 35 height 21
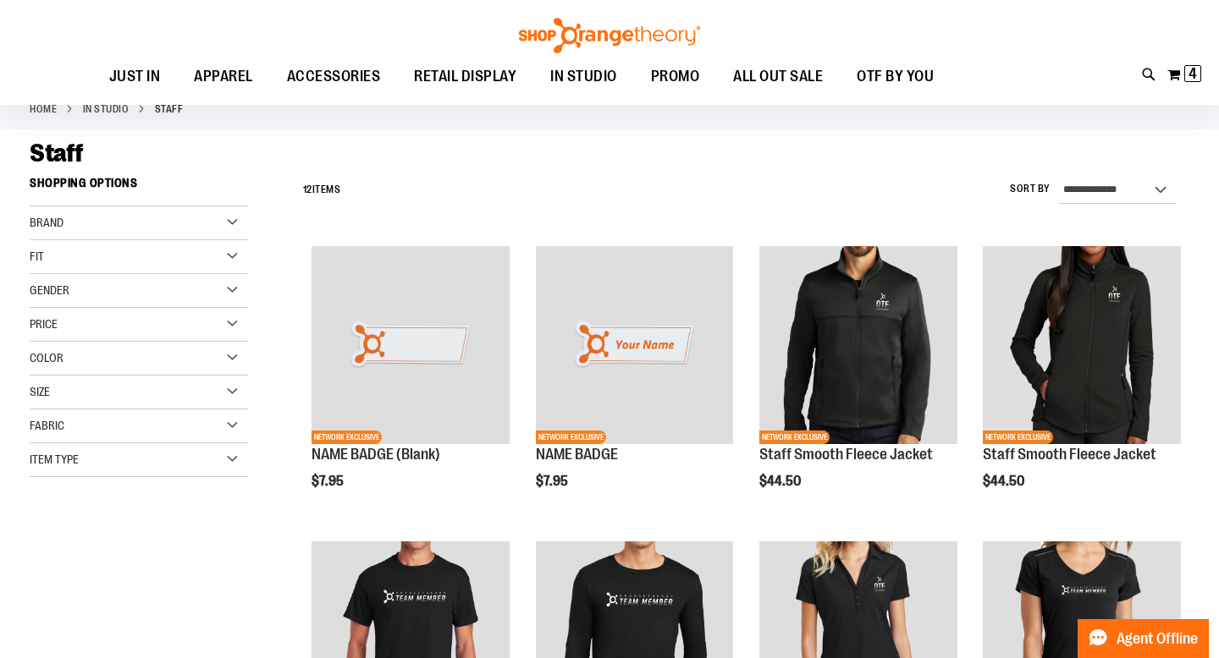
scroll to position [95, 0]
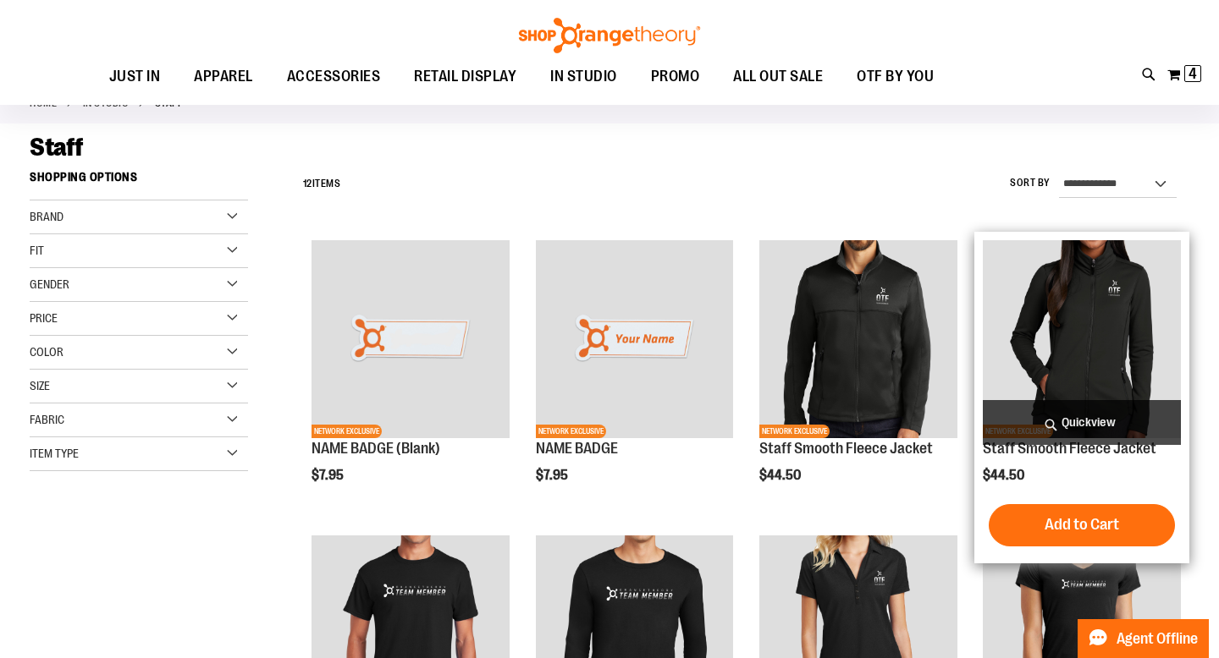
click at [1078, 283] on img "product" at bounding box center [1081, 339] width 198 height 198
click at [1087, 416] on span "Quickview" at bounding box center [1081, 422] width 198 height 45
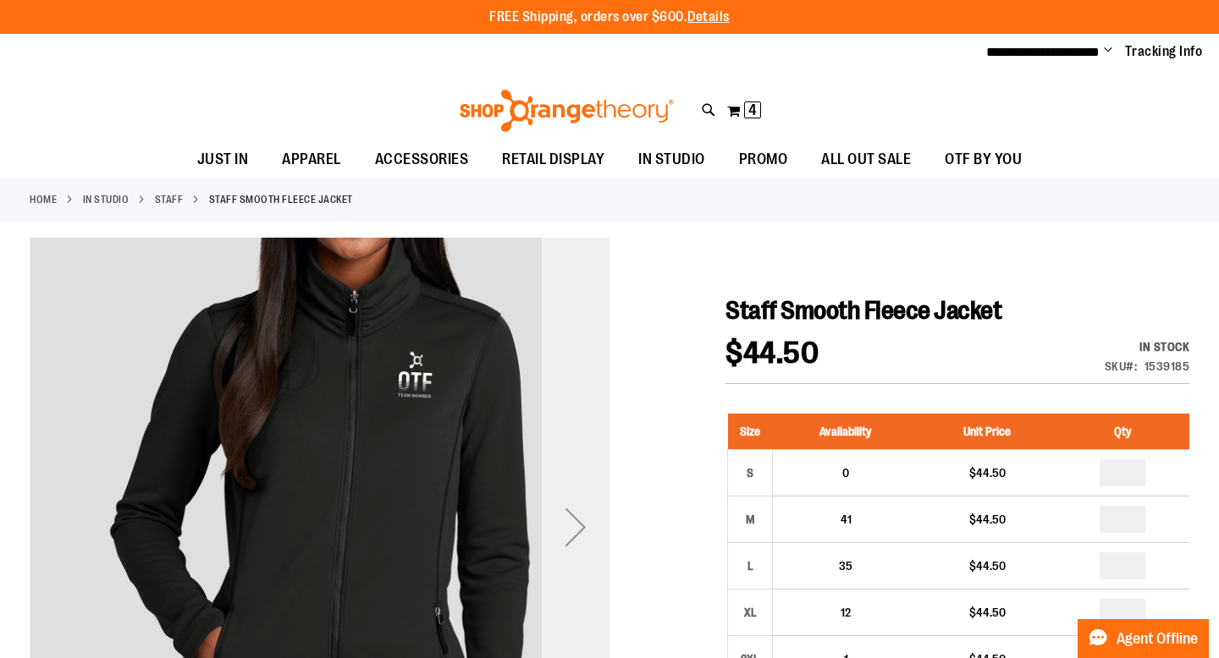
click at [581, 526] on div "Next" at bounding box center [576, 527] width 68 height 68
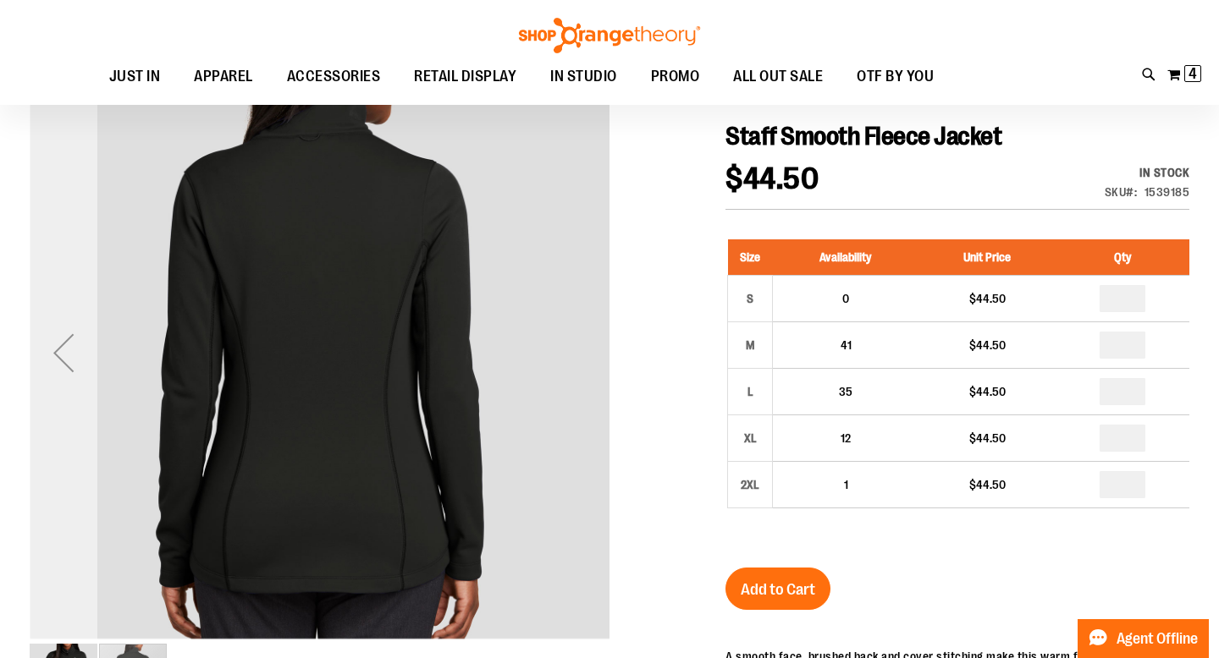
scroll to position [188, 0]
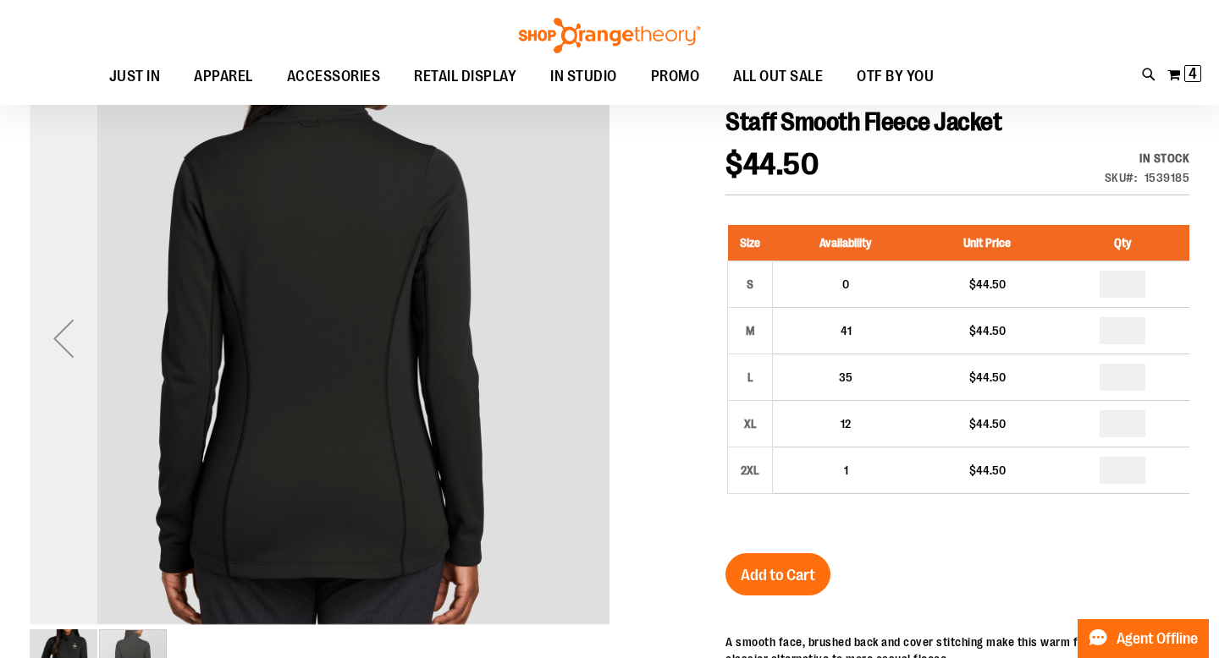
click at [64, 346] on div "Previous" at bounding box center [64, 339] width 68 height 68
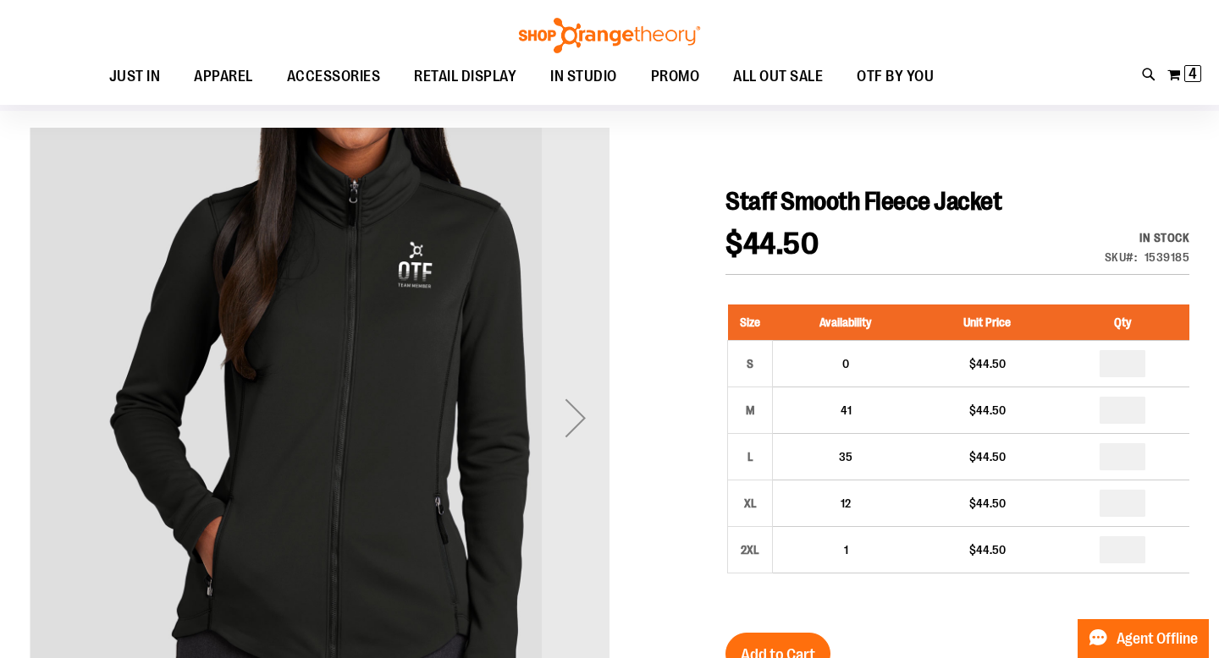
scroll to position [107, 0]
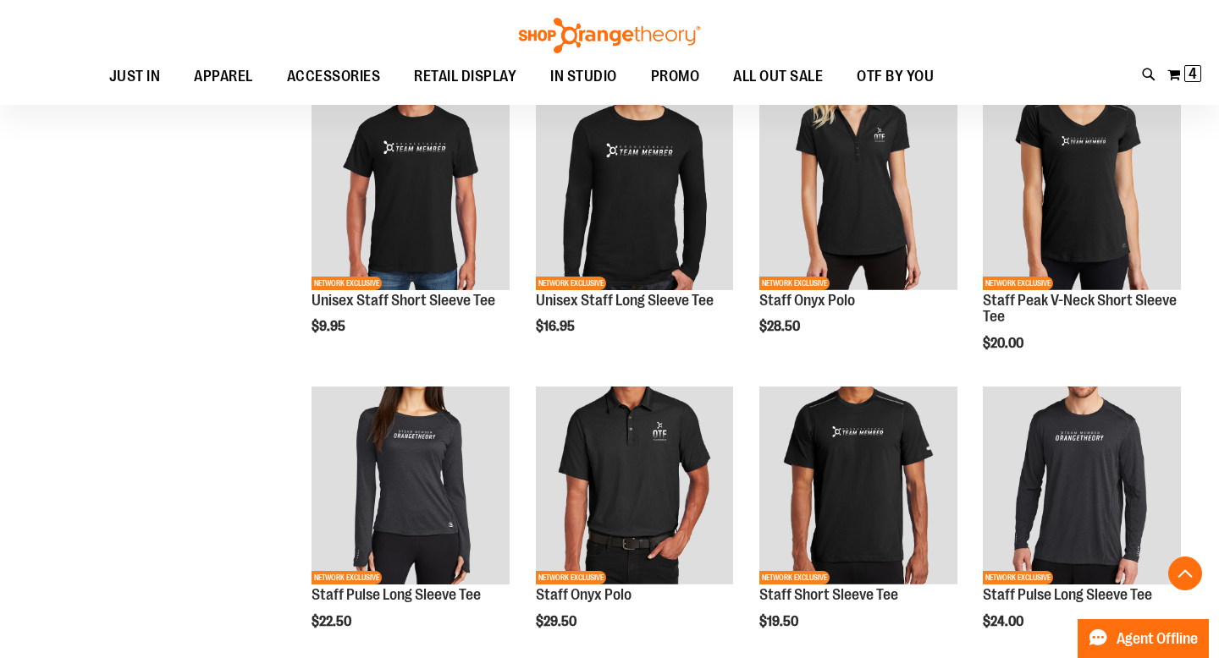
scroll to position [363, 0]
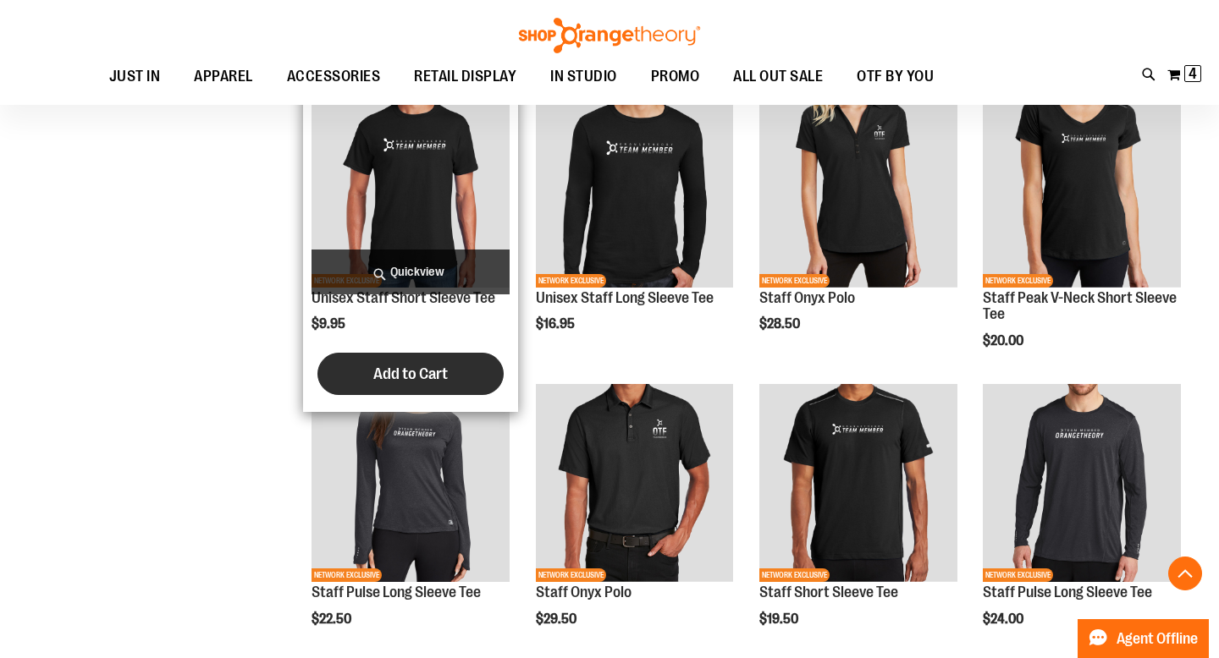
click at [410, 380] on span "Add to Cart" at bounding box center [410, 374] width 74 height 19
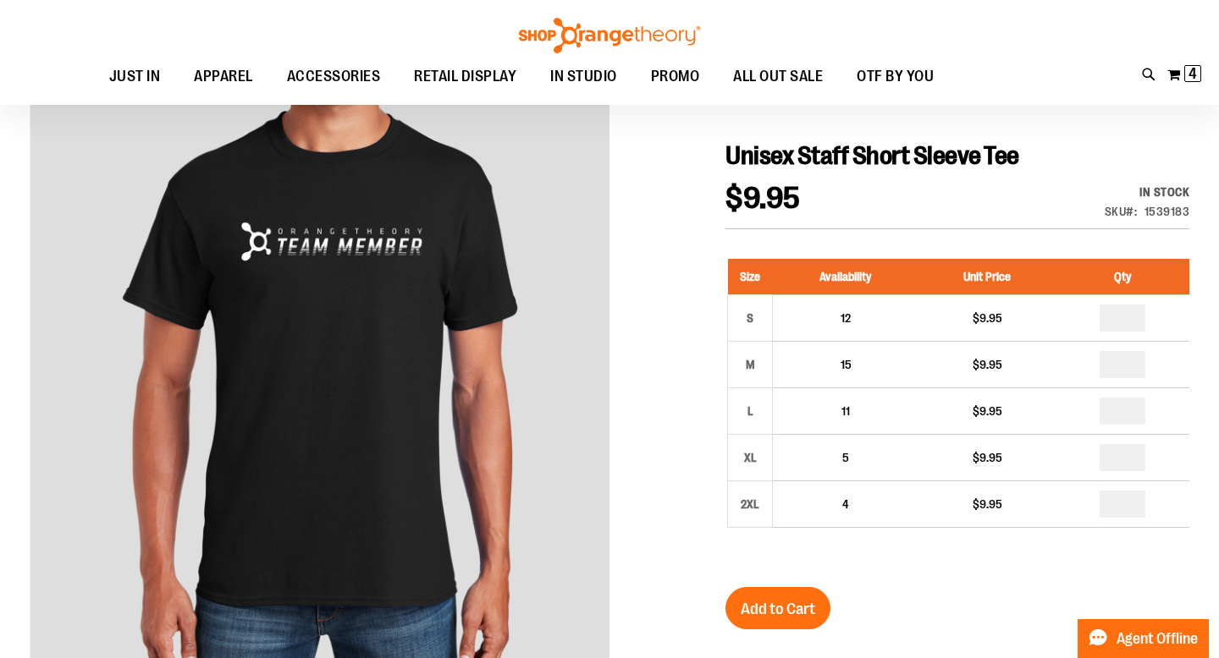
scroll to position [200, 0]
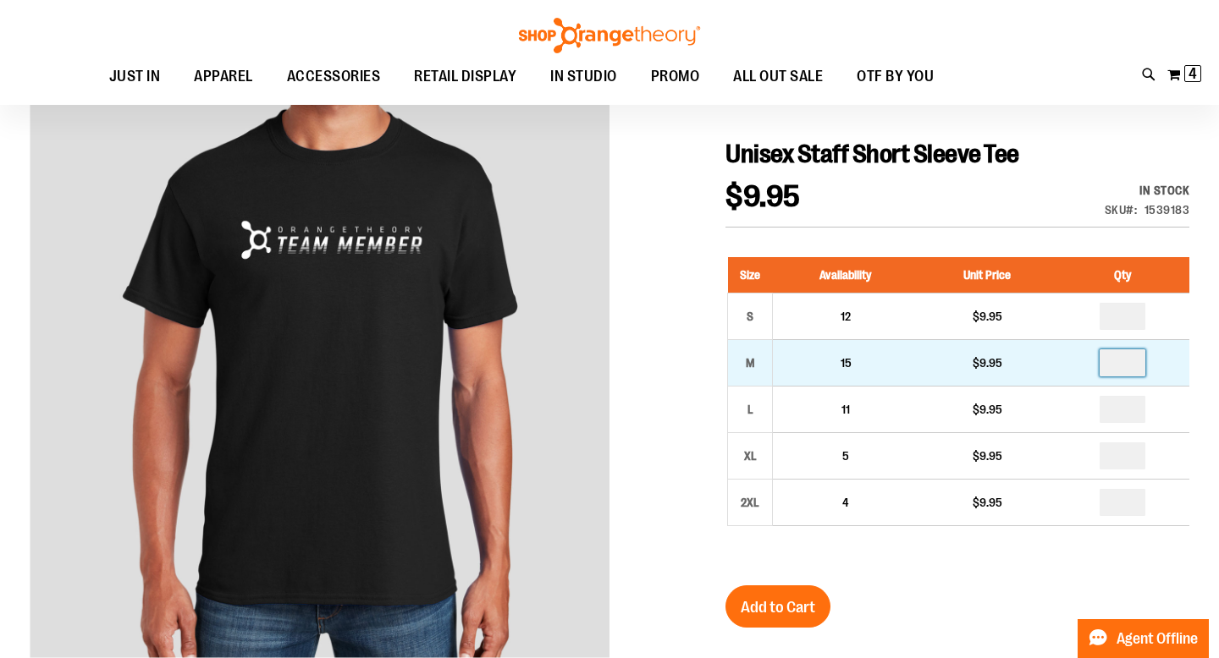
click at [1135, 360] on input "number" at bounding box center [1122, 362] width 46 height 27
type input "*"
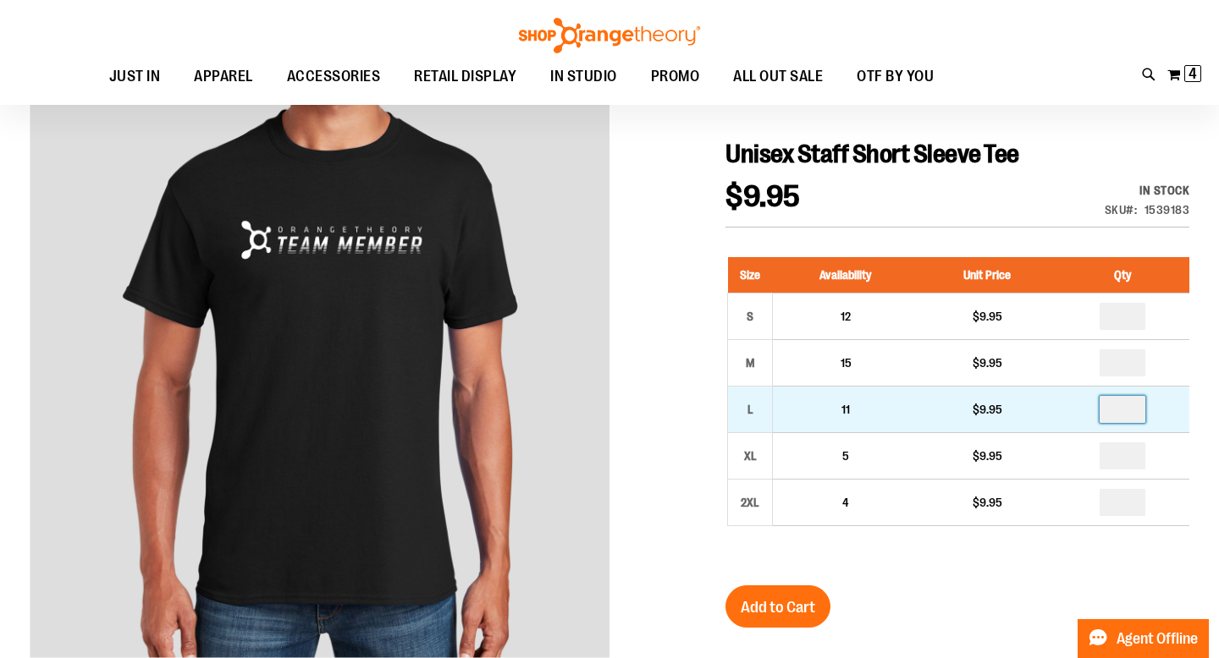
click at [1126, 410] on input "number" at bounding box center [1122, 409] width 46 height 27
type input "*"
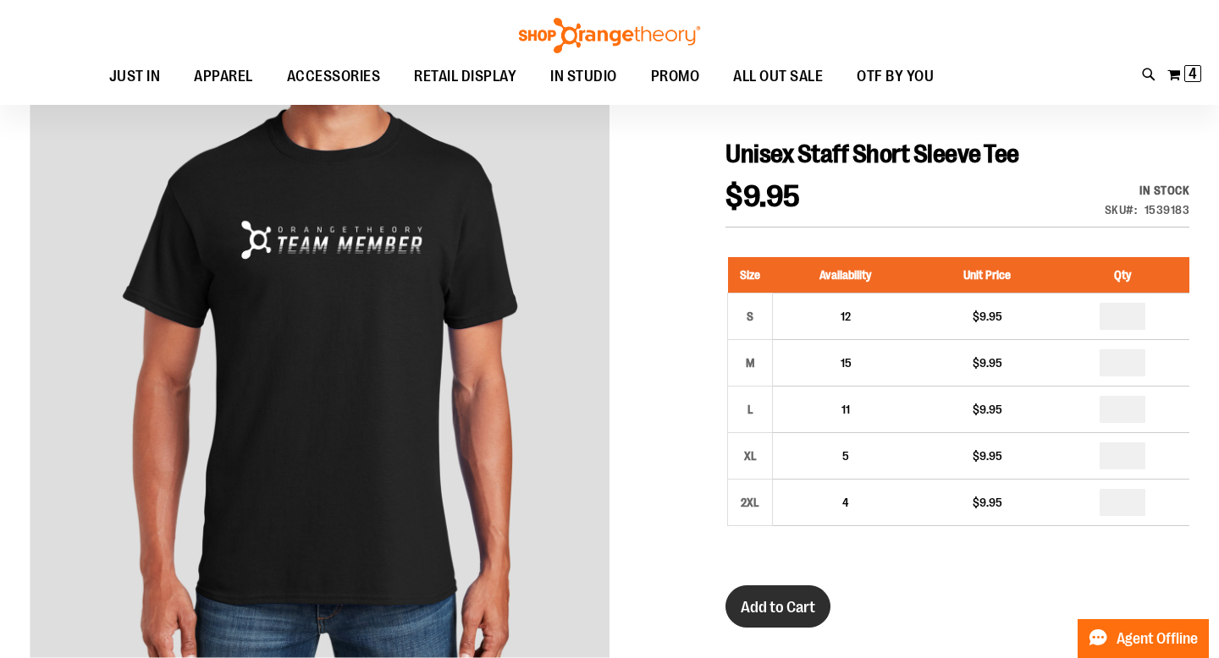
click at [757, 608] on span "Add to Cart" at bounding box center [777, 607] width 74 height 19
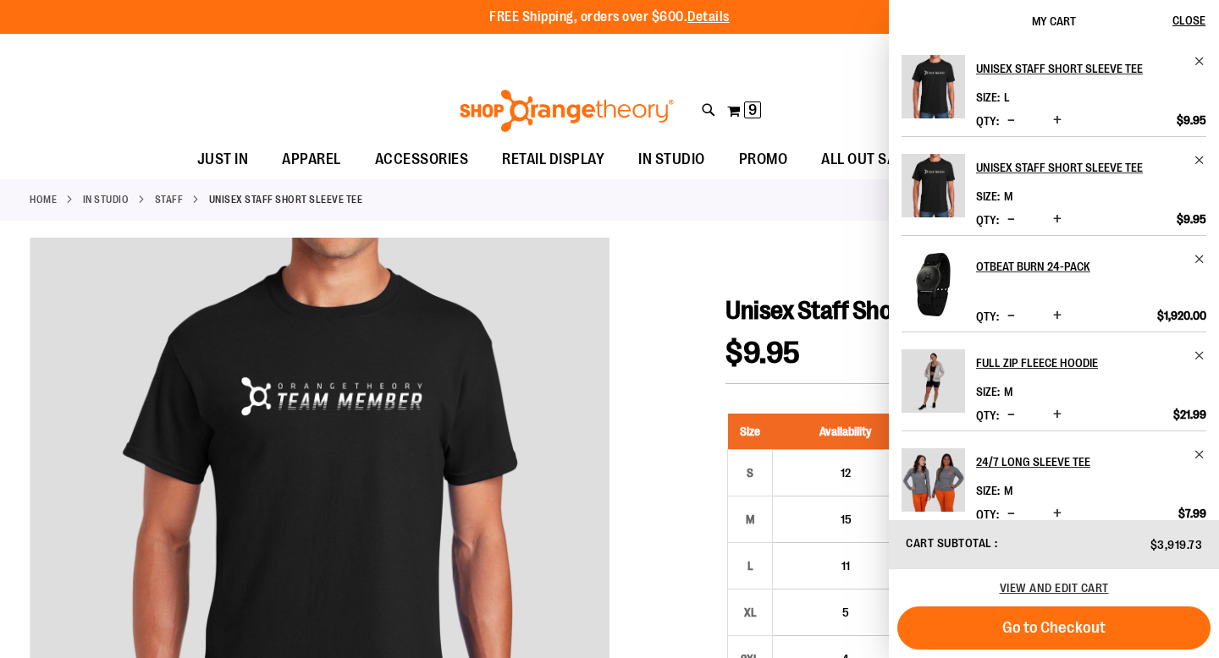
scroll to position [5, 0]
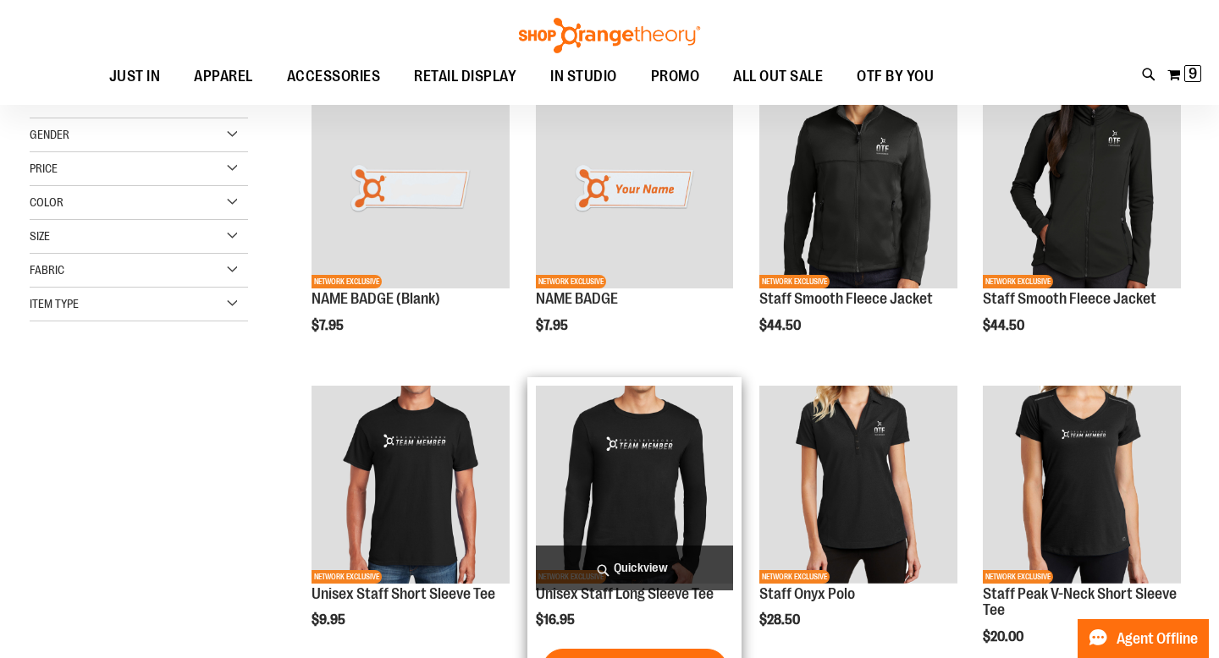
scroll to position [110, 0]
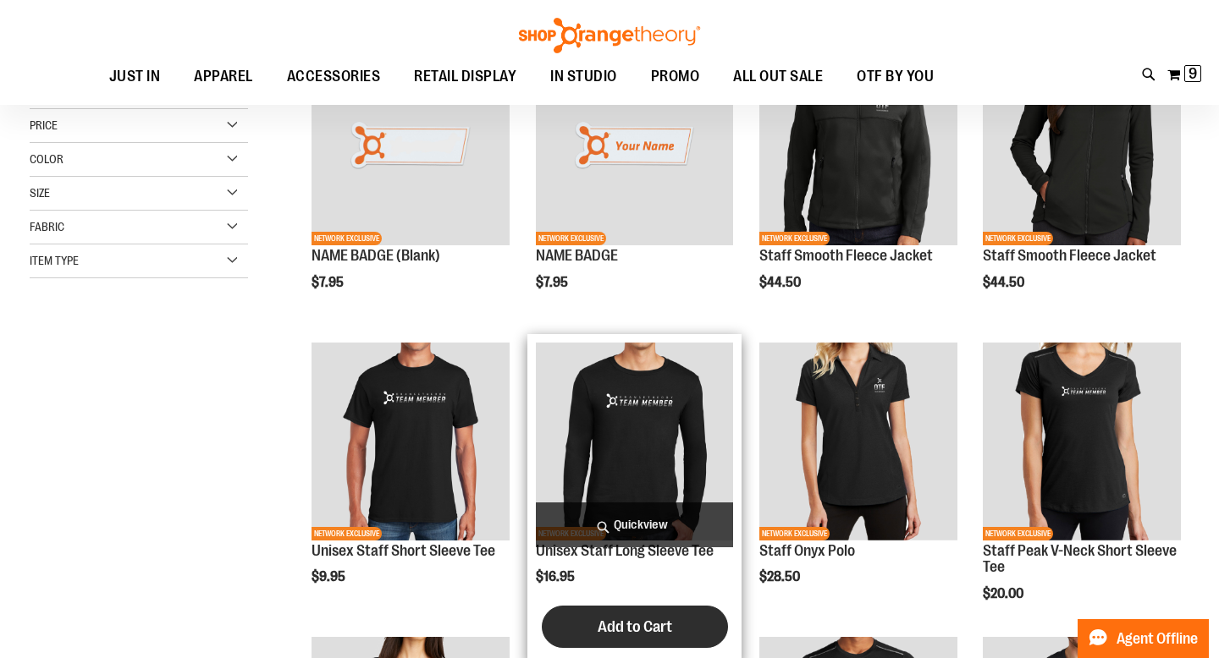
click at [630, 617] on button "Add to Cart" at bounding box center [635, 627] width 186 height 42
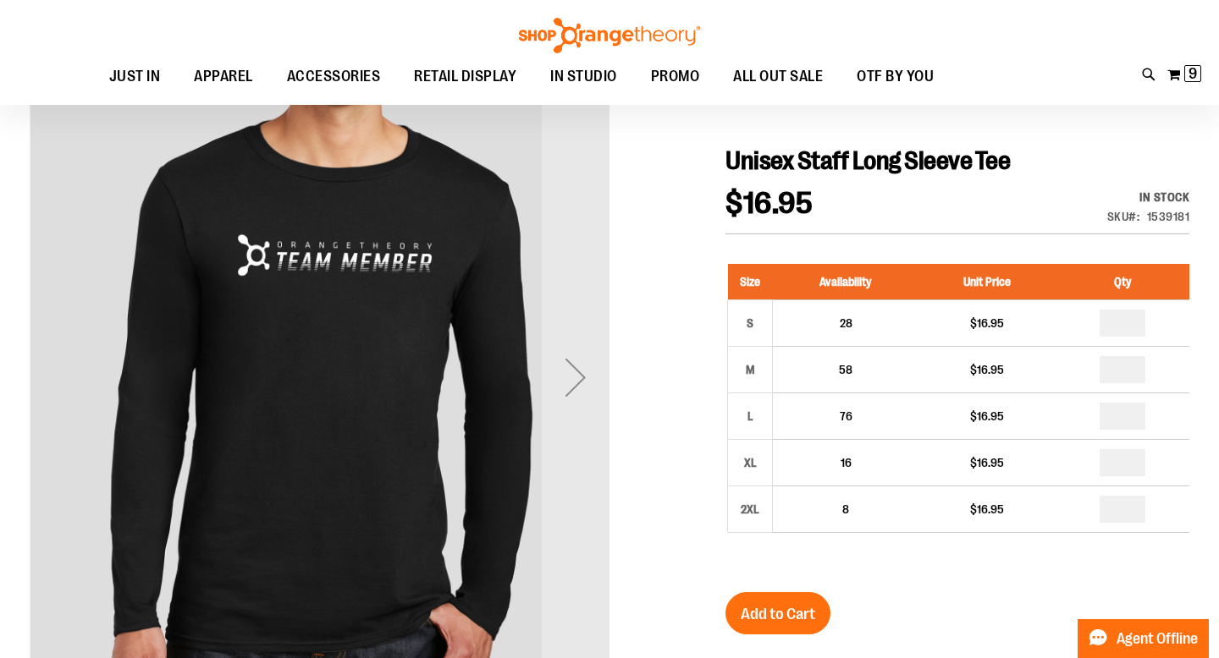
scroll to position [196, 0]
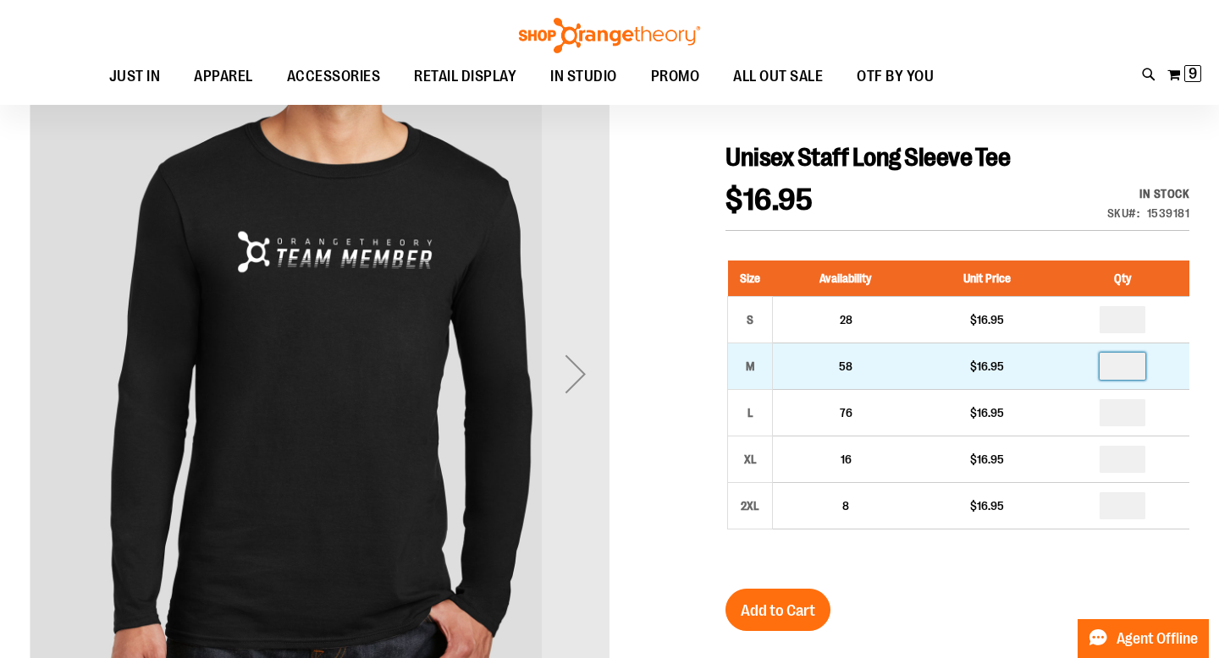
click at [1134, 371] on input "number" at bounding box center [1122, 366] width 46 height 27
type input "*"
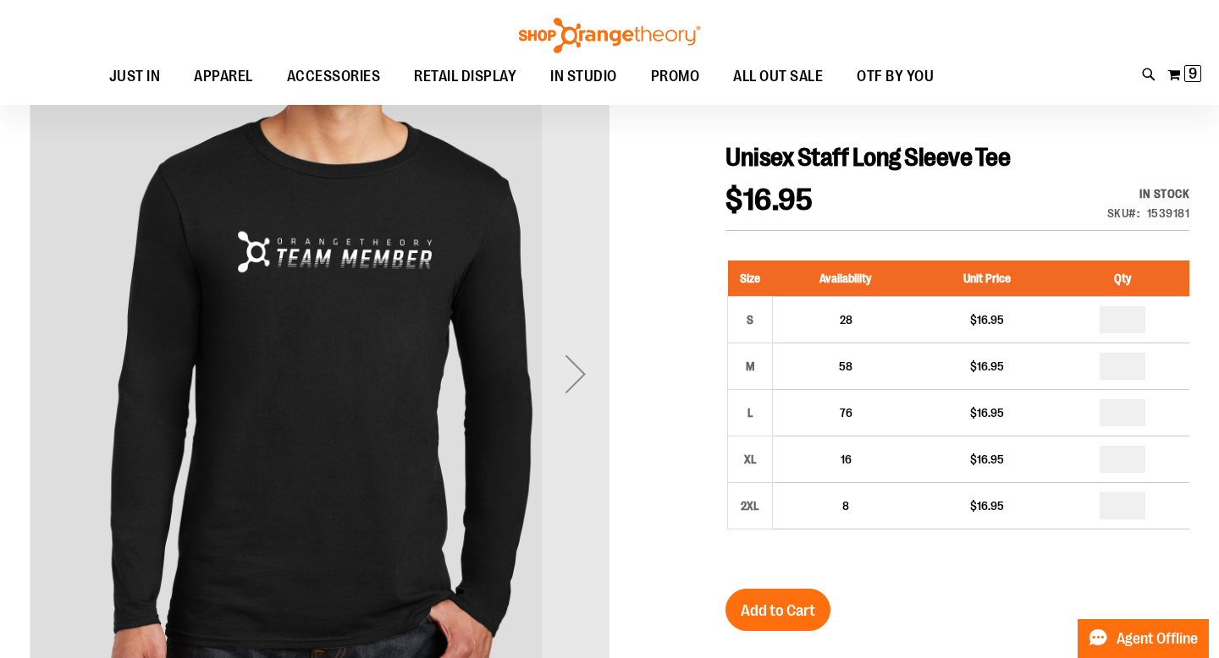
type input "*"
click at [761, 601] on button "Add to Cart" at bounding box center [777, 610] width 105 height 42
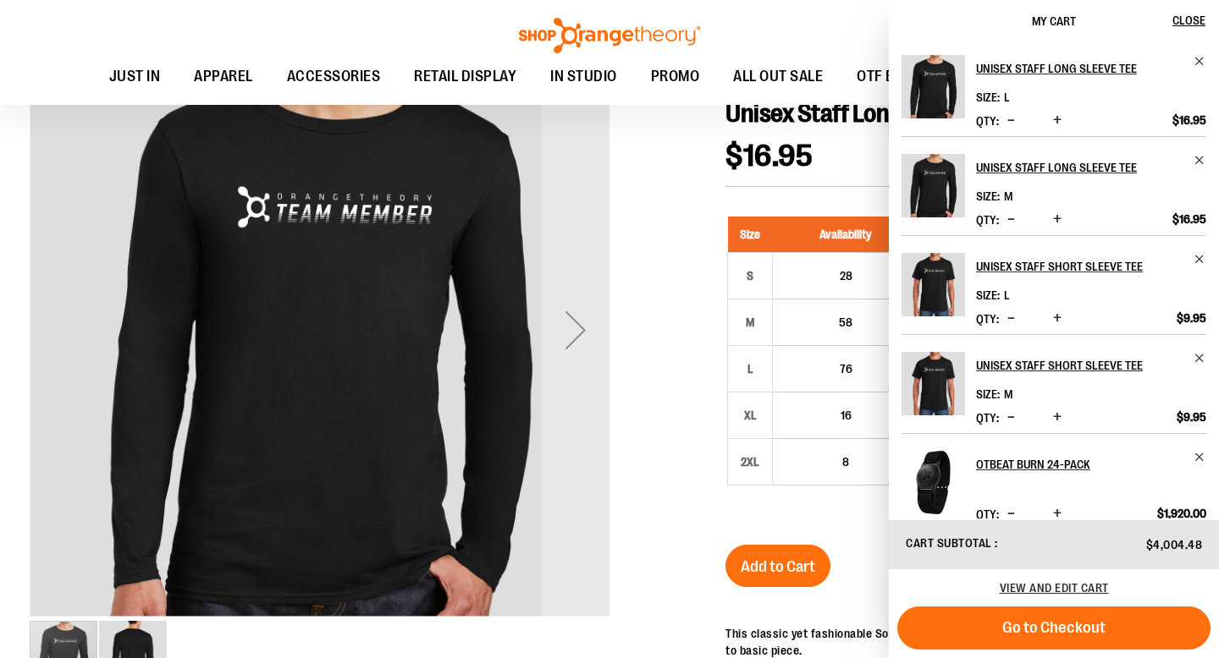
click at [659, 305] on div at bounding box center [609, 531] width 1159 height 983
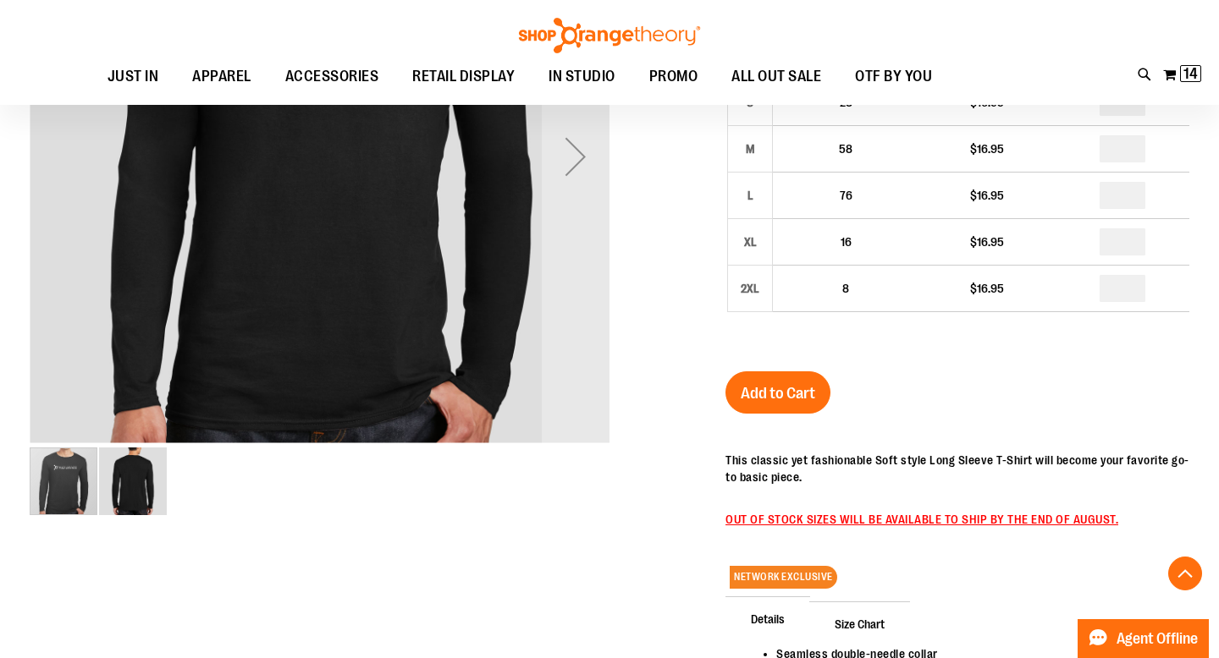
scroll to position [0, 0]
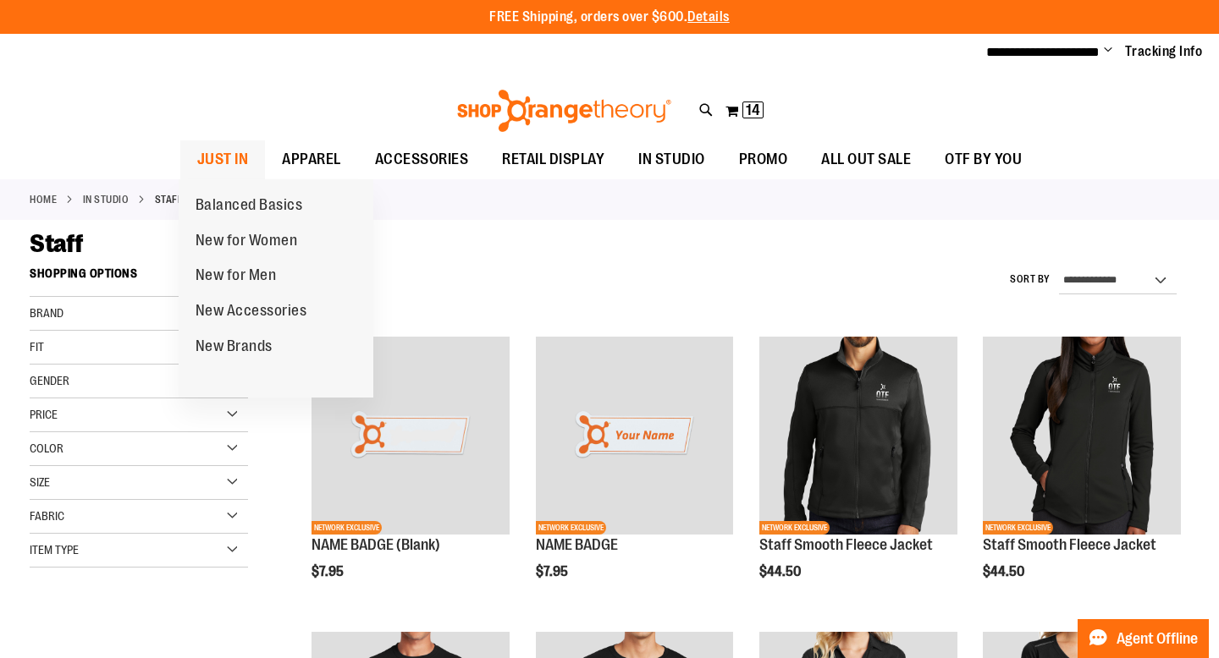
click at [230, 150] on span "JUST IN" at bounding box center [223, 159] width 52 height 38
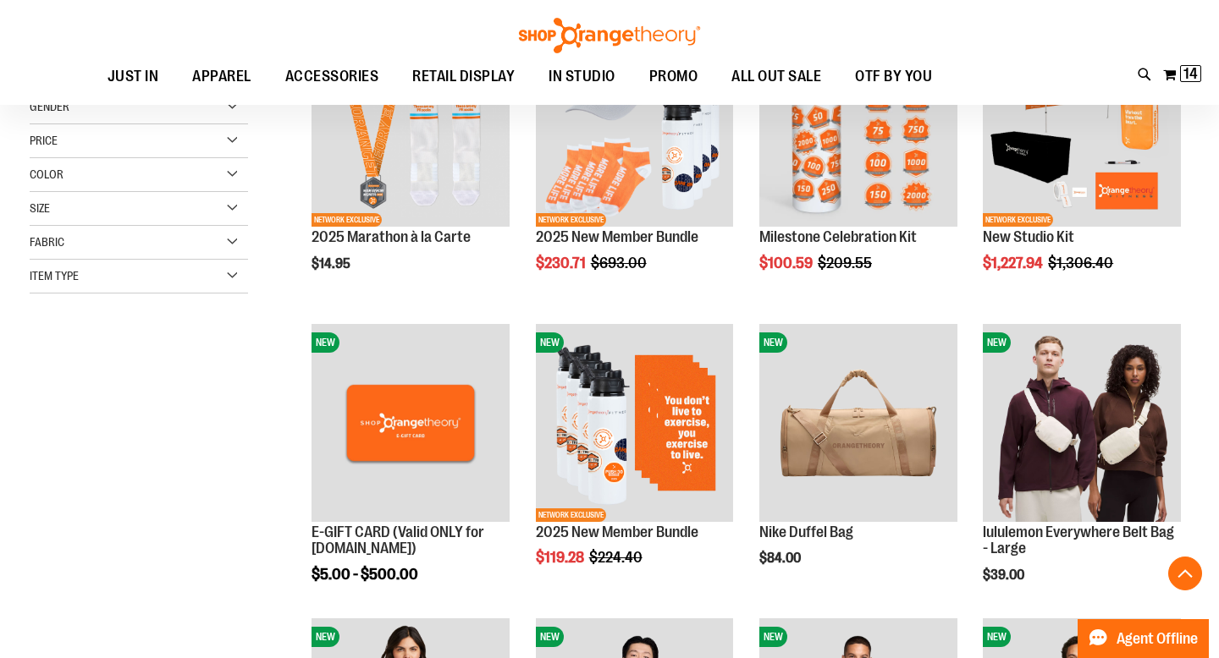
scroll to position [307, 0]
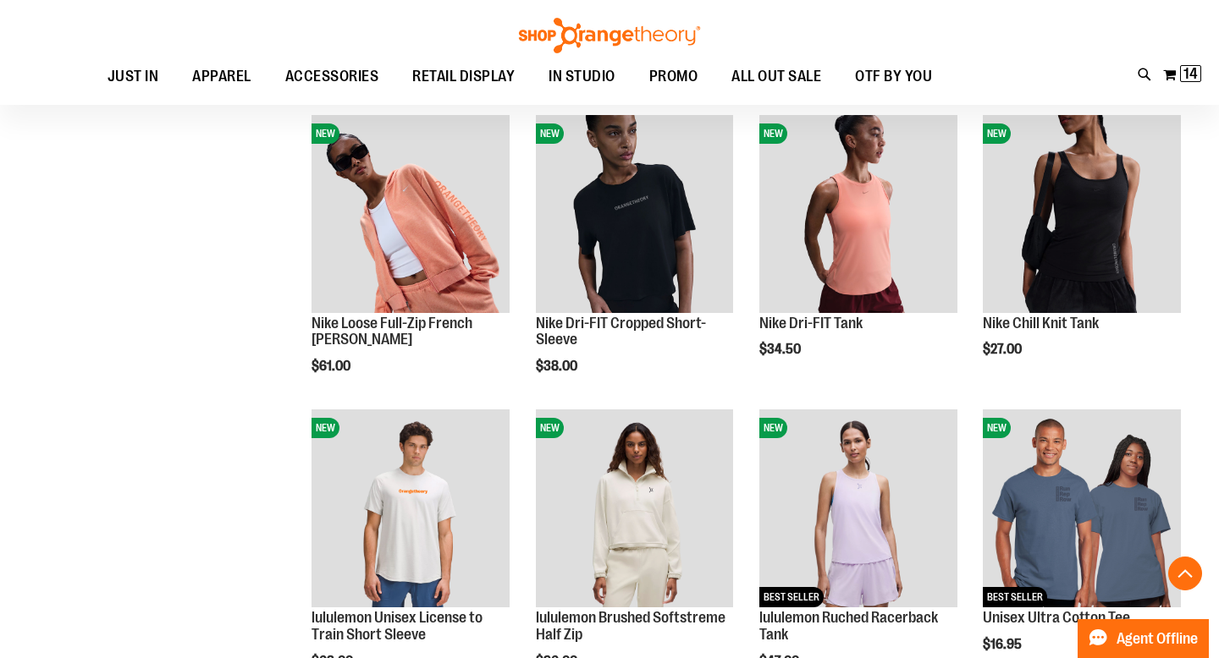
scroll to position [1110, 0]
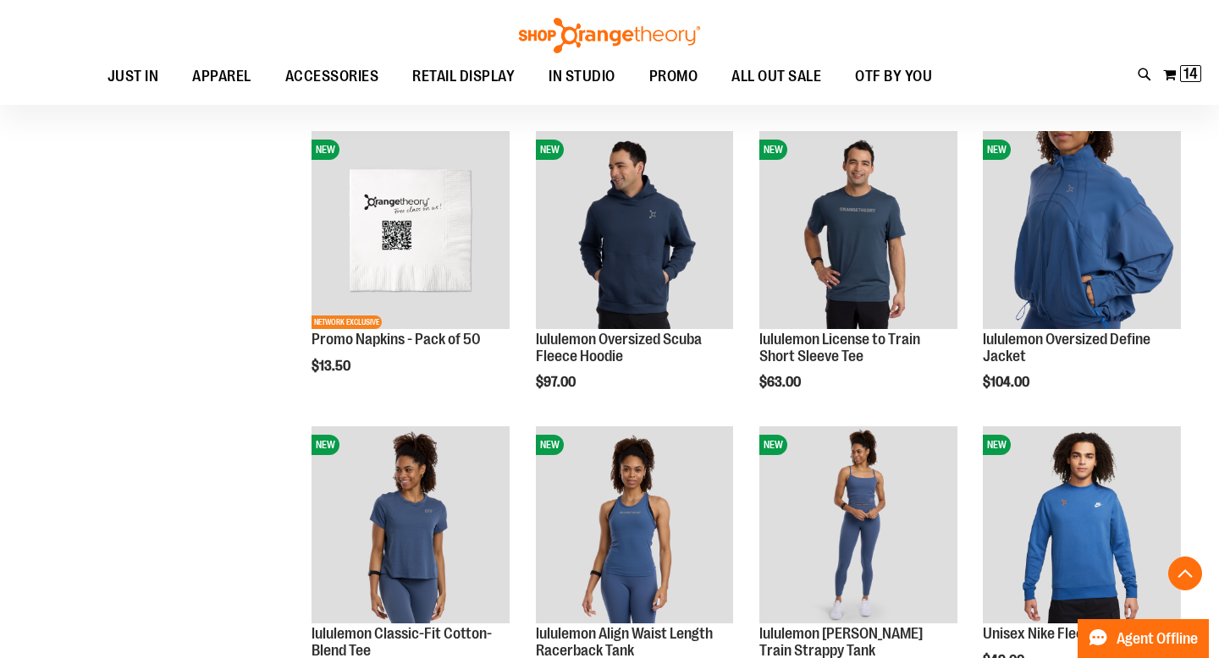
scroll to position [2270, 0]
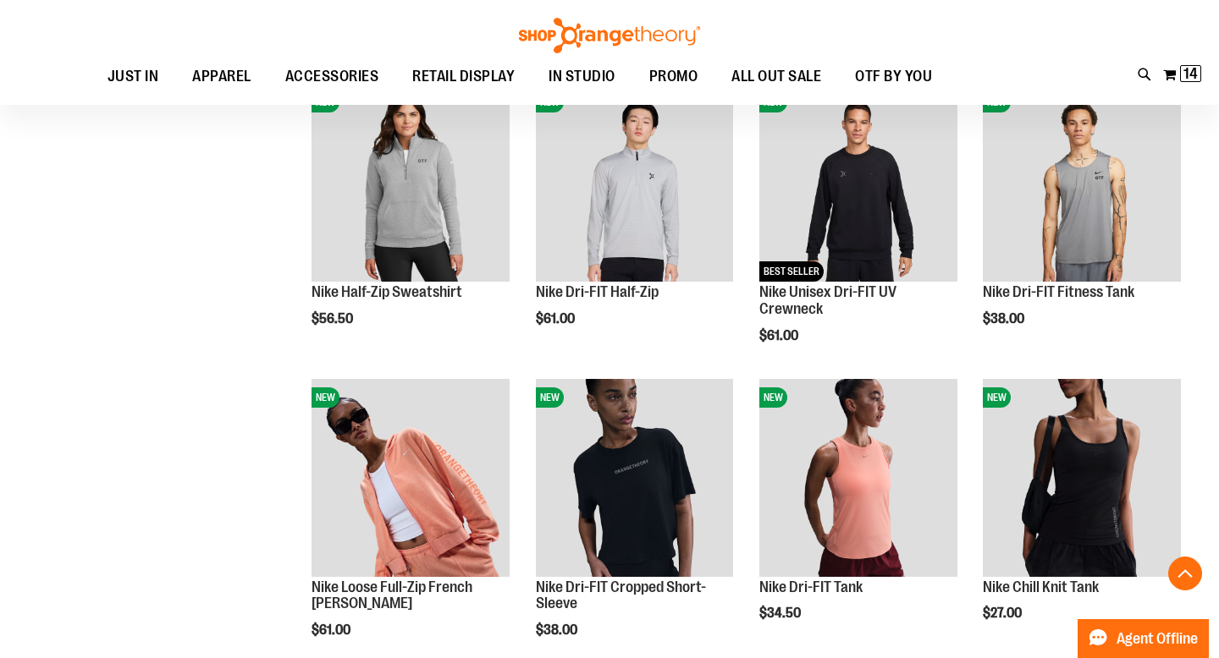
scroll to position [134, 0]
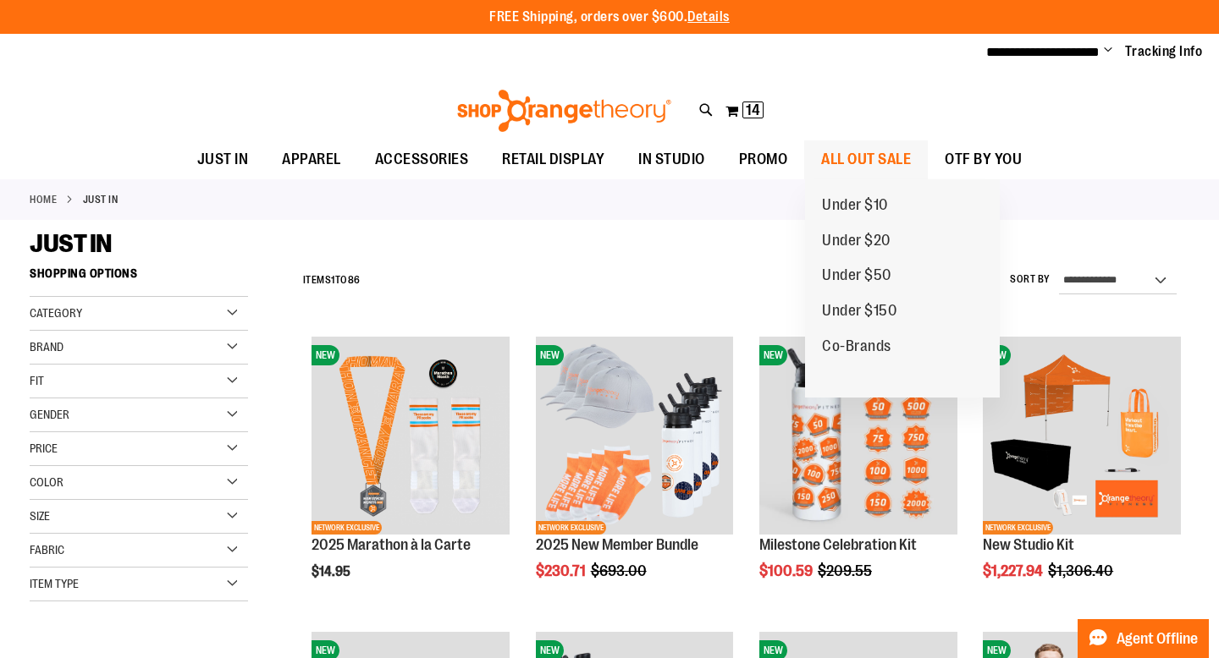
click at [861, 162] on span "ALL OUT SALE" at bounding box center [866, 159] width 90 height 38
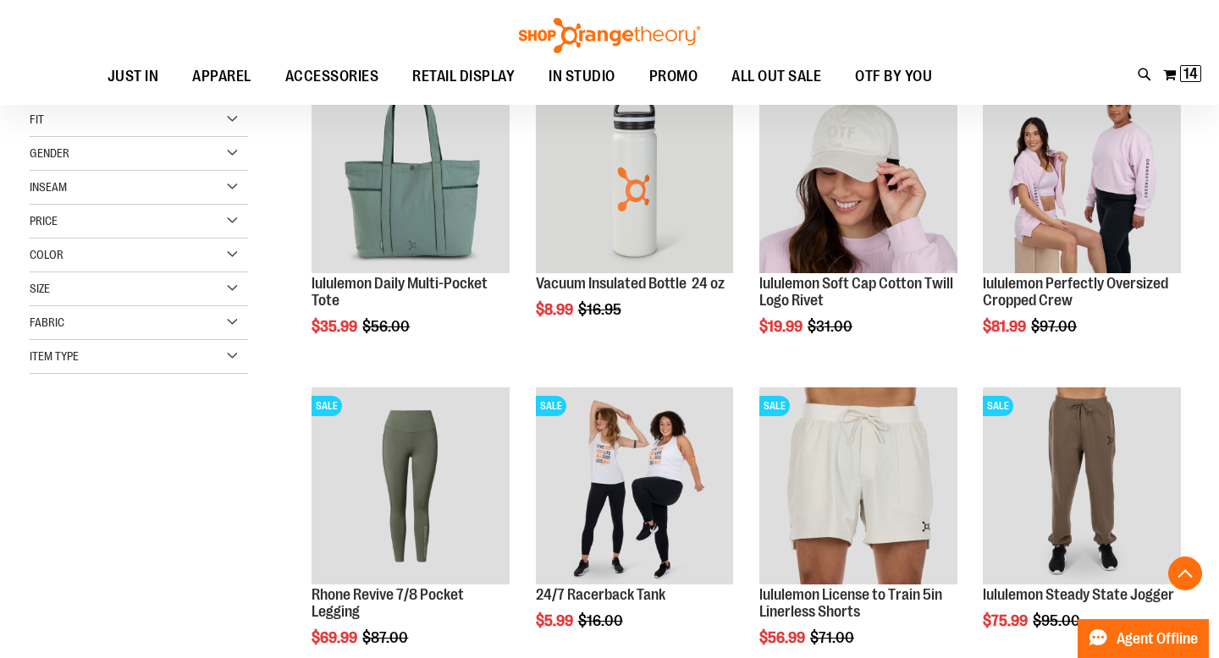
scroll to position [256, 0]
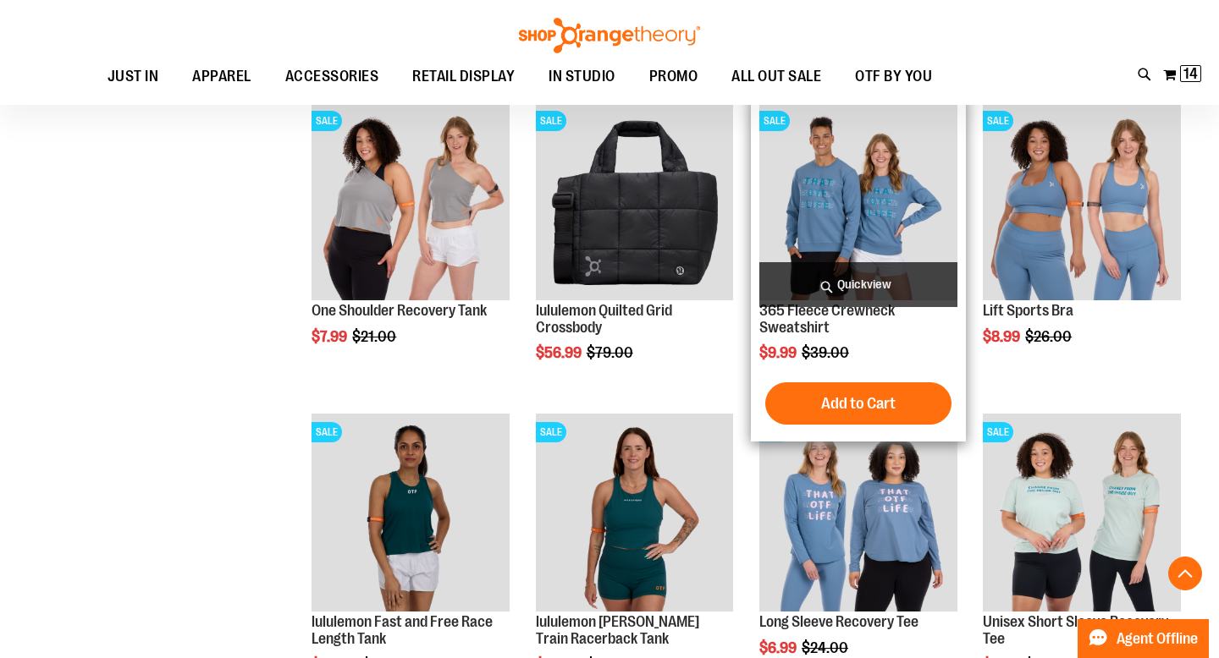
scroll to position [863, 0]
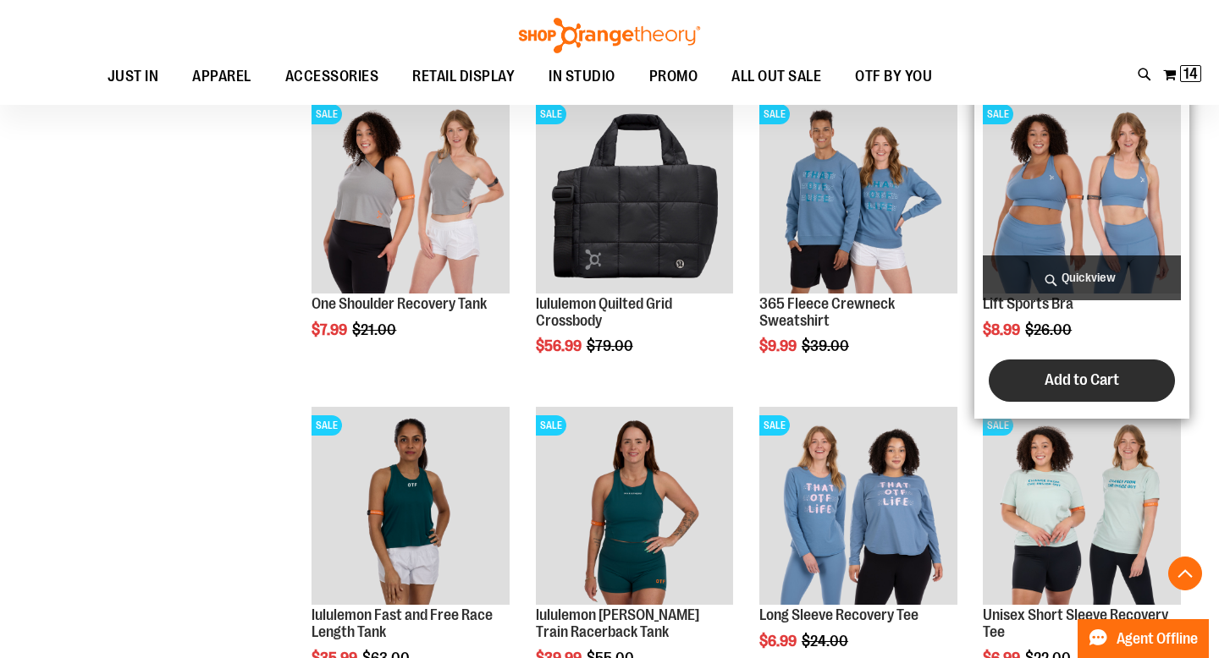
click at [1081, 372] on button "Add to Cart" at bounding box center [1081, 381] width 186 height 42
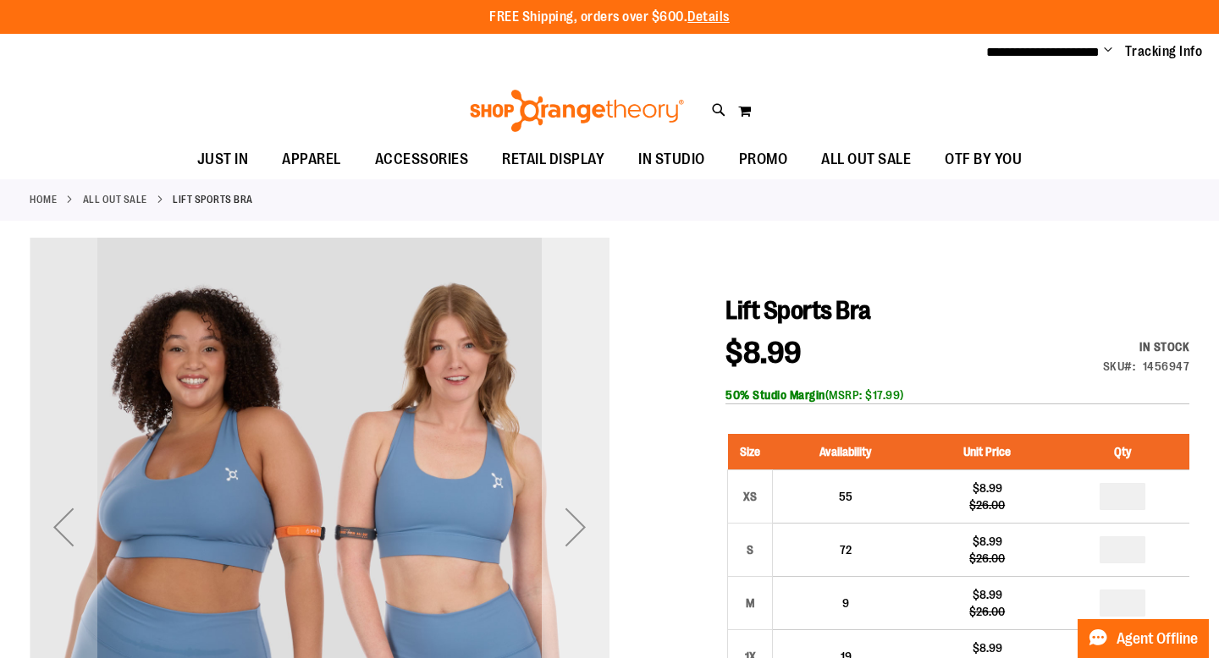
click at [583, 517] on div "Next" at bounding box center [576, 527] width 68 height 68
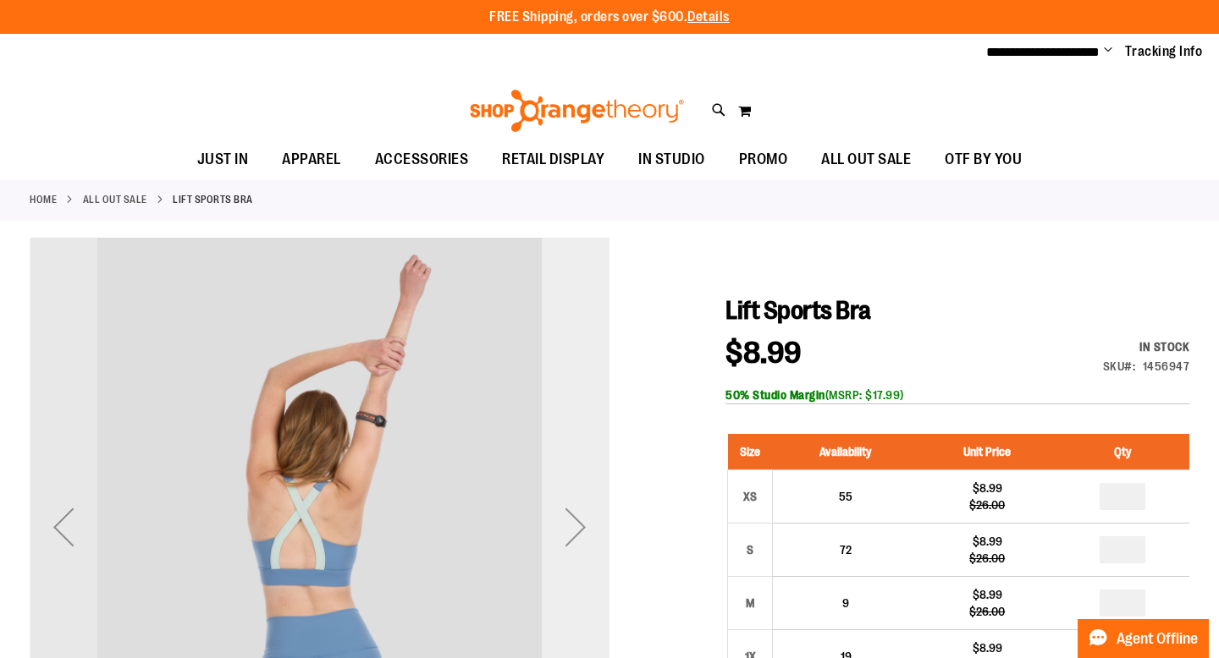
click at [583, 517] on div "Next" at bounding box center [576, 527] width 68 height 68
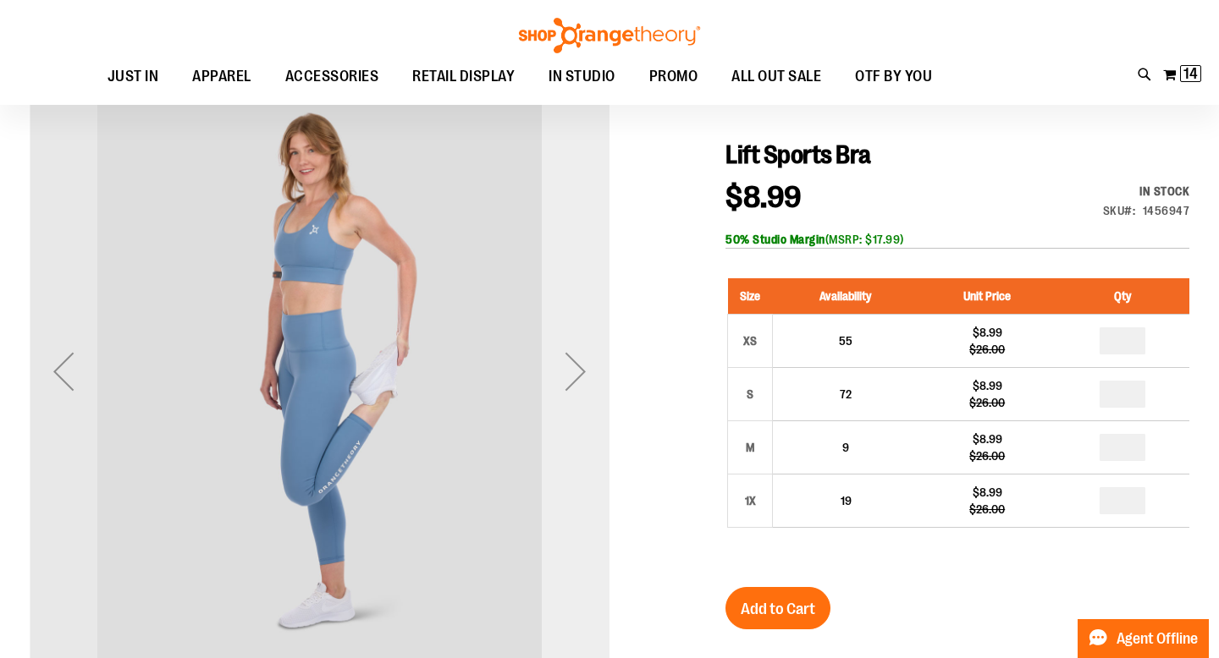
scroll to position [201, 0]
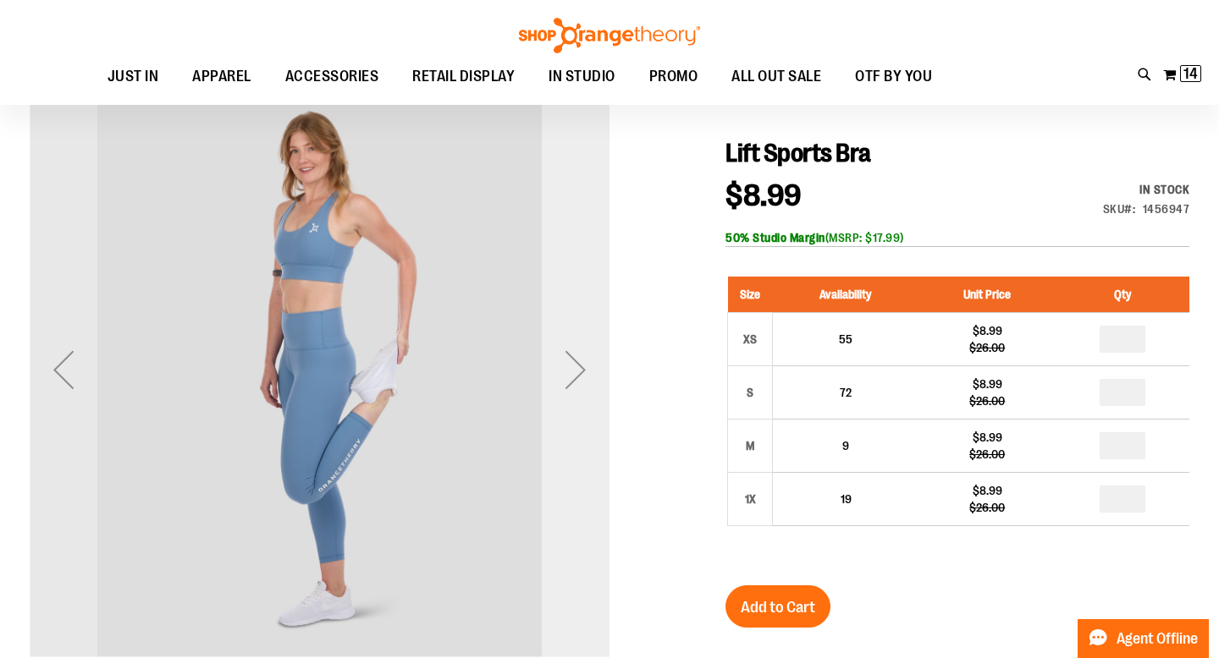
click at [581, 380] on div "Next" at bounding box center [576, 370] width 68 height 68
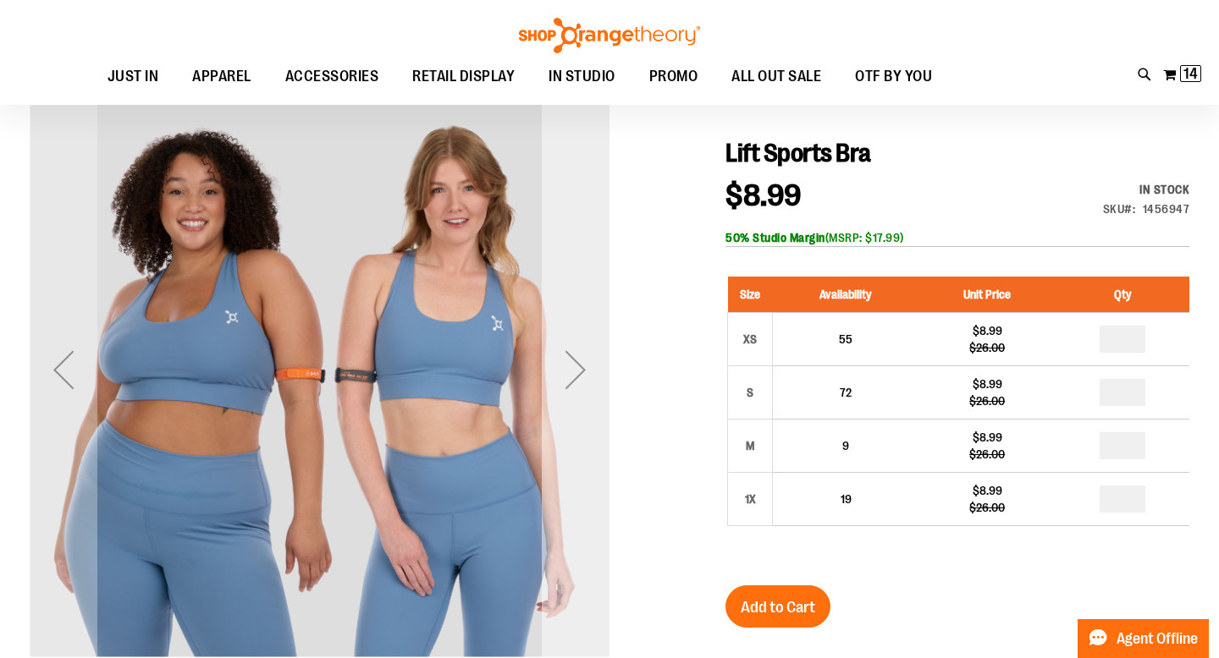
click at [574, 380] on div "Next" at bounding box center [576, 370] width 68 height 68
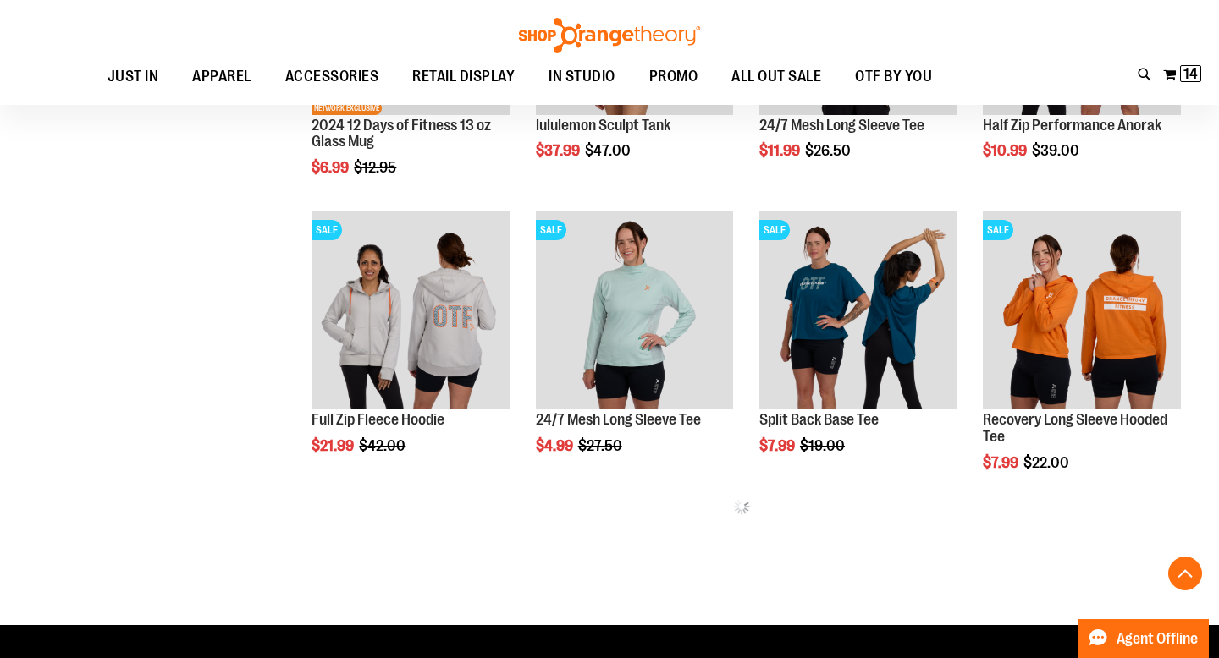
scroll to position [527, 0]
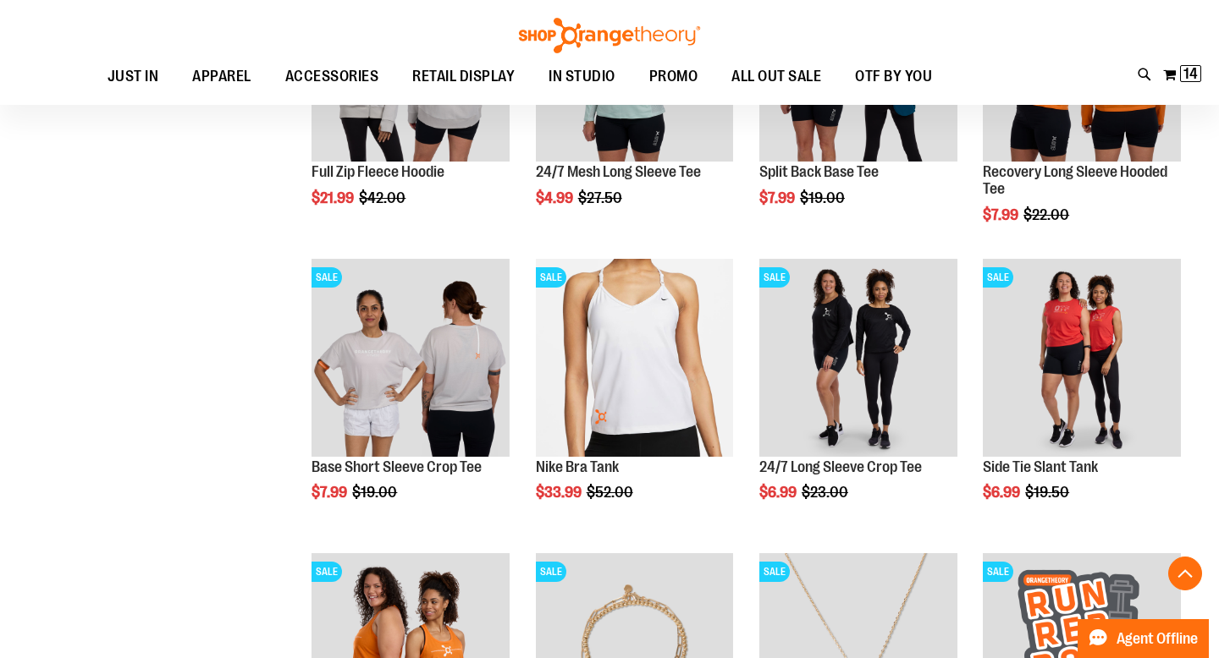
scroll to position [827, 0]
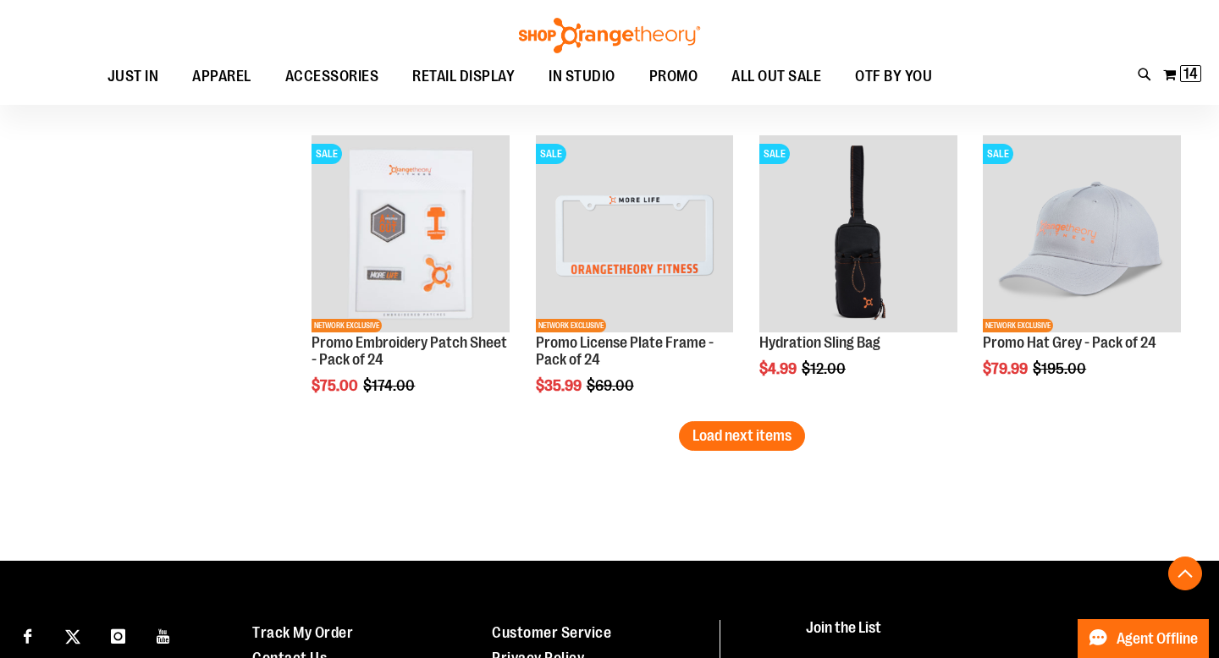
scroll to position [2423, 0]
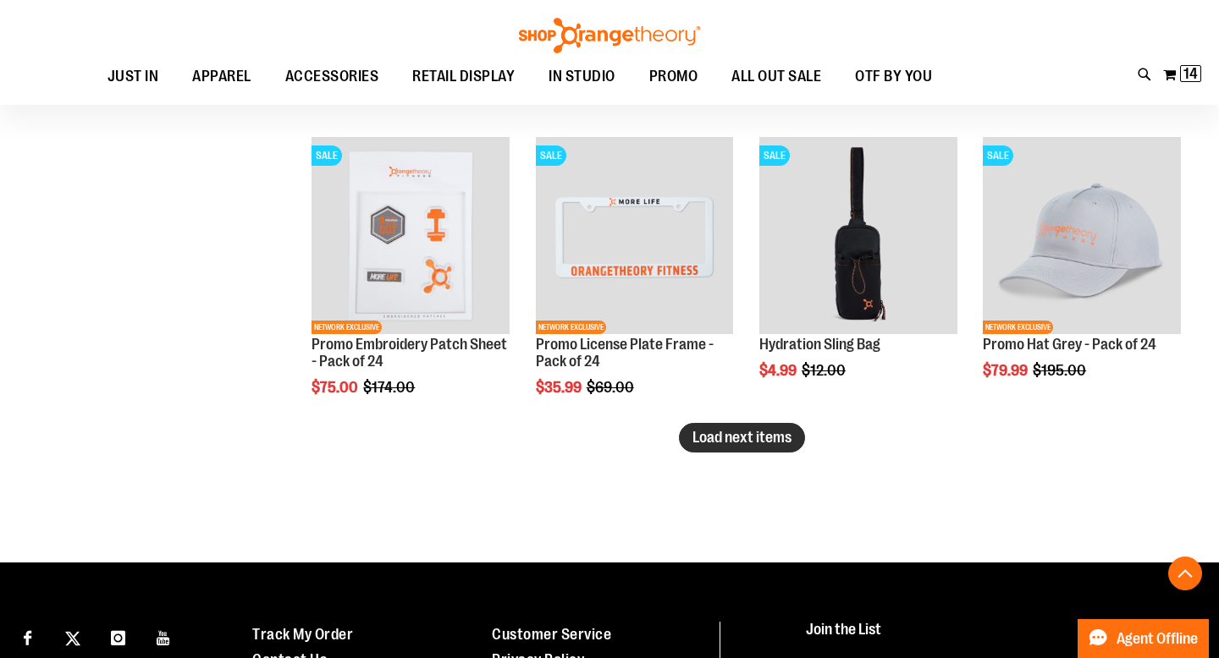
click at [779, 443] on span "Load next items" at bounding box center [741, 437] width 99 height 17
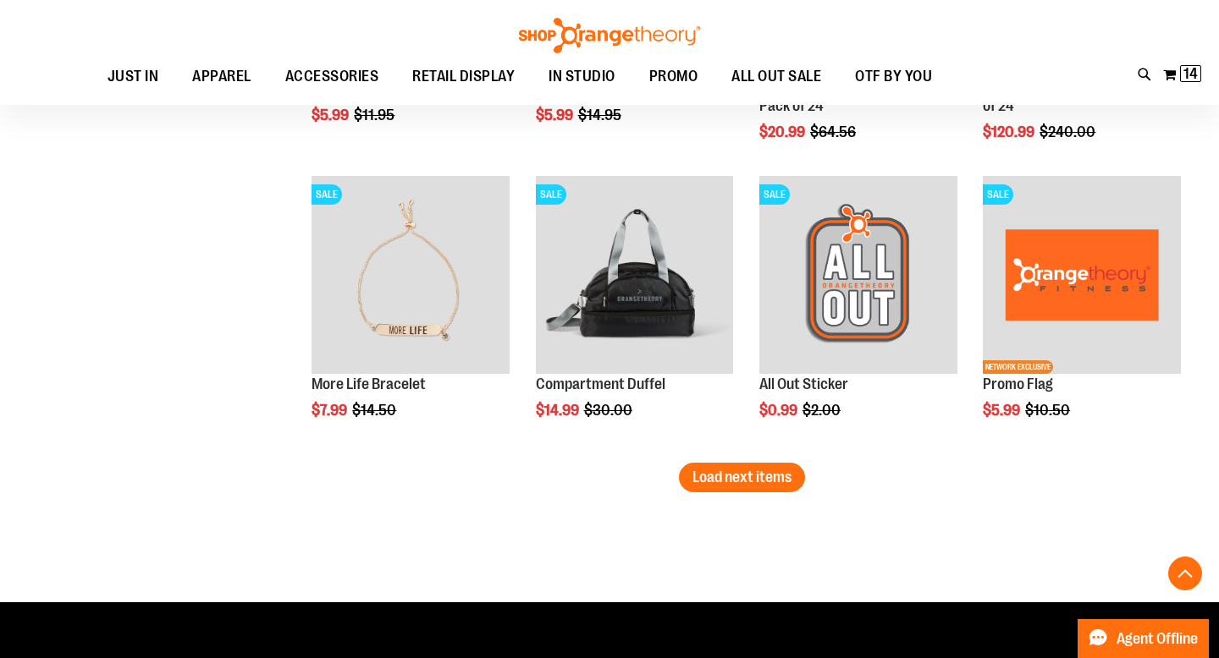
scroll to position [3271, 0]
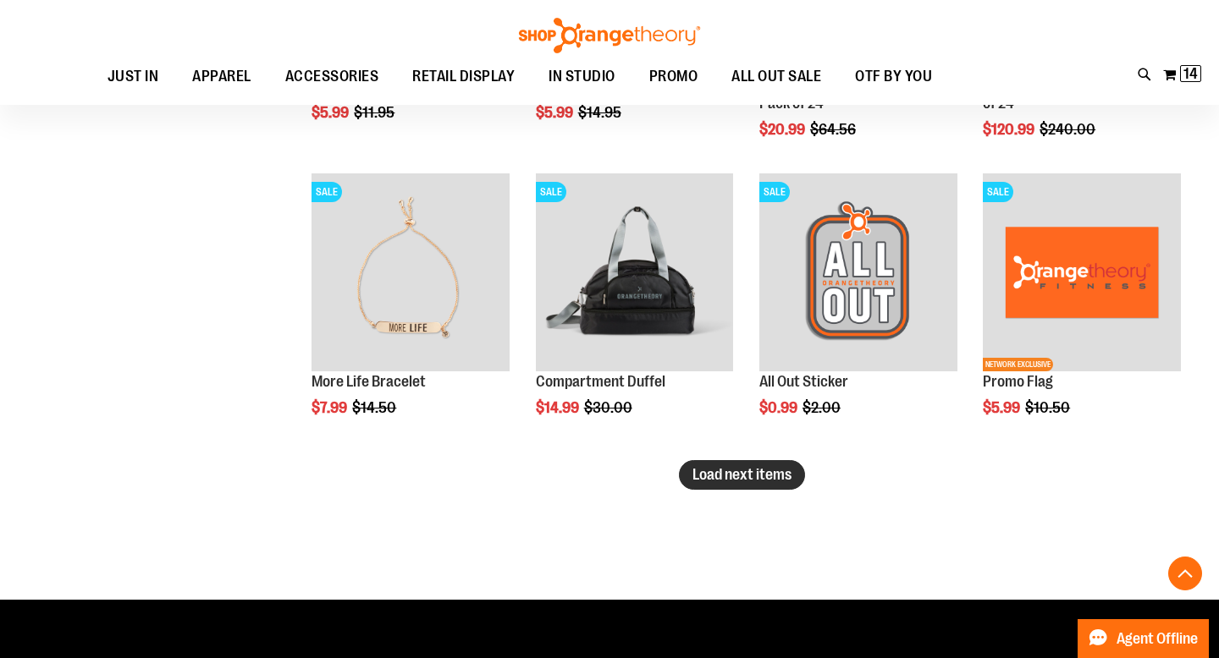
click at [773, 479] on span "Load next items" at bounding box center [741, 474] width 99 height 17
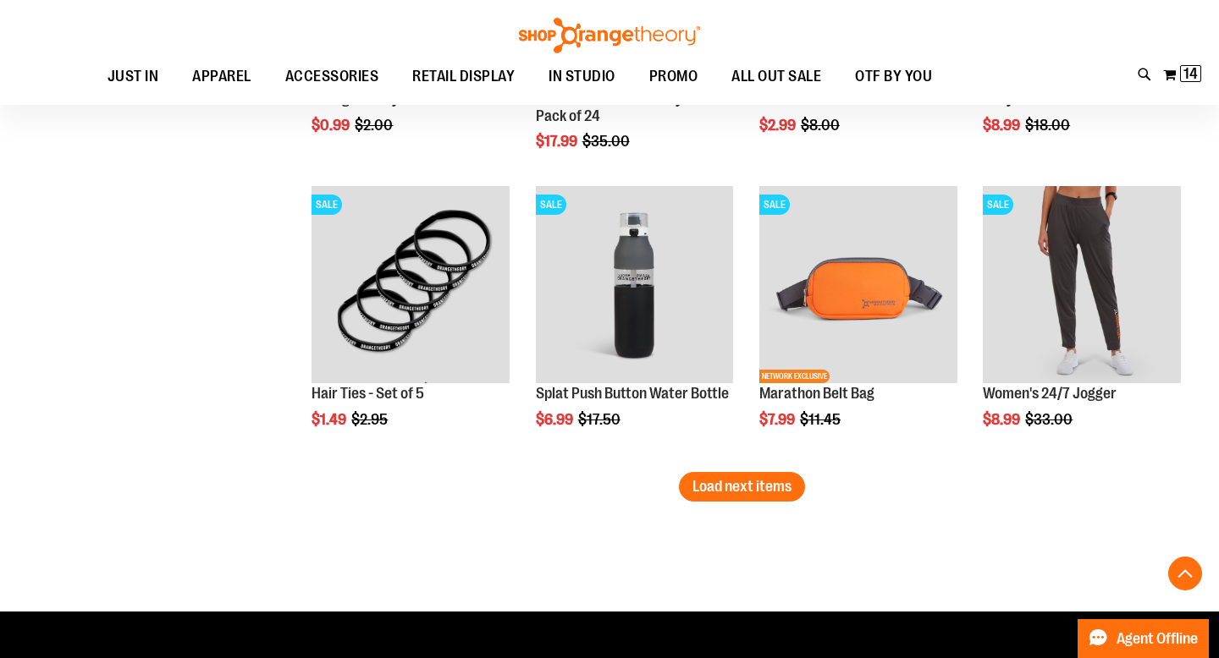
scroll to position [4147, 0]
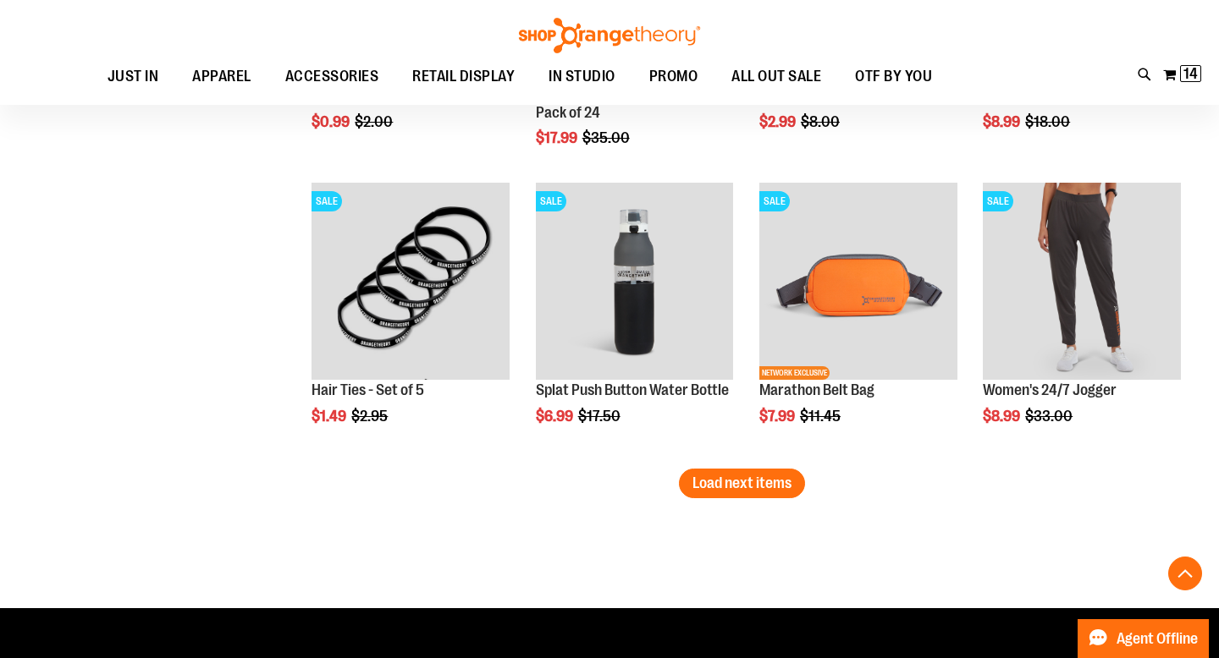
click at [724, 483] on span "Load next items" at bounding box center [741, 483] width 99 height 17
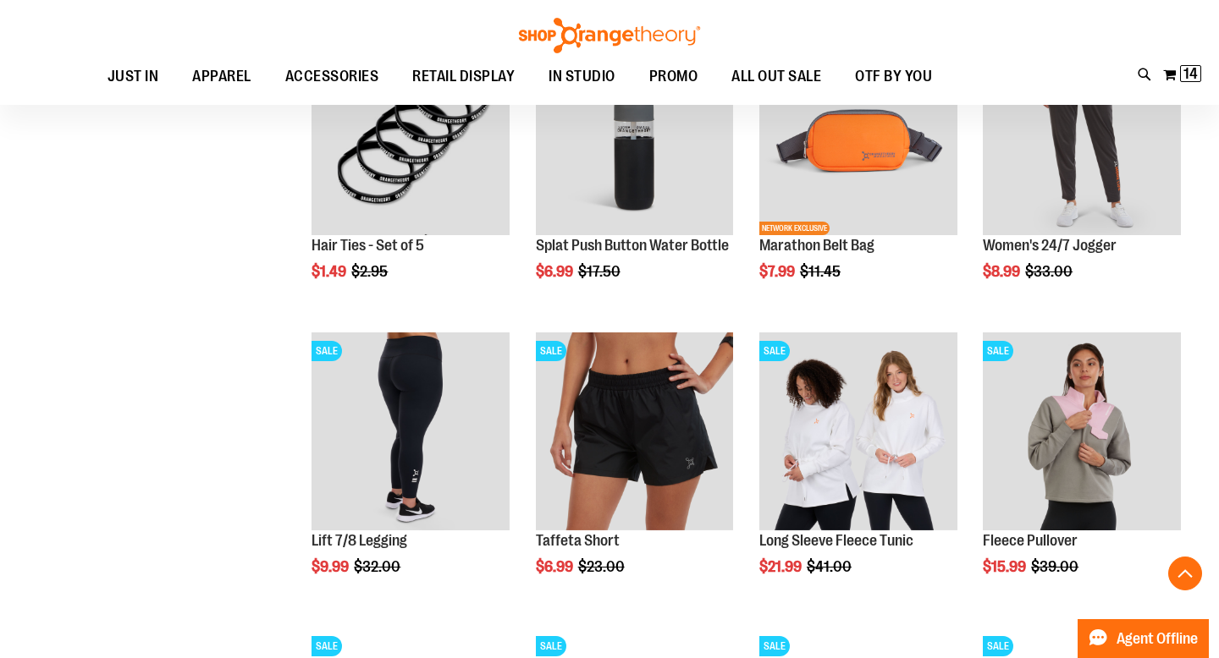
scroll to position [4298, 0]
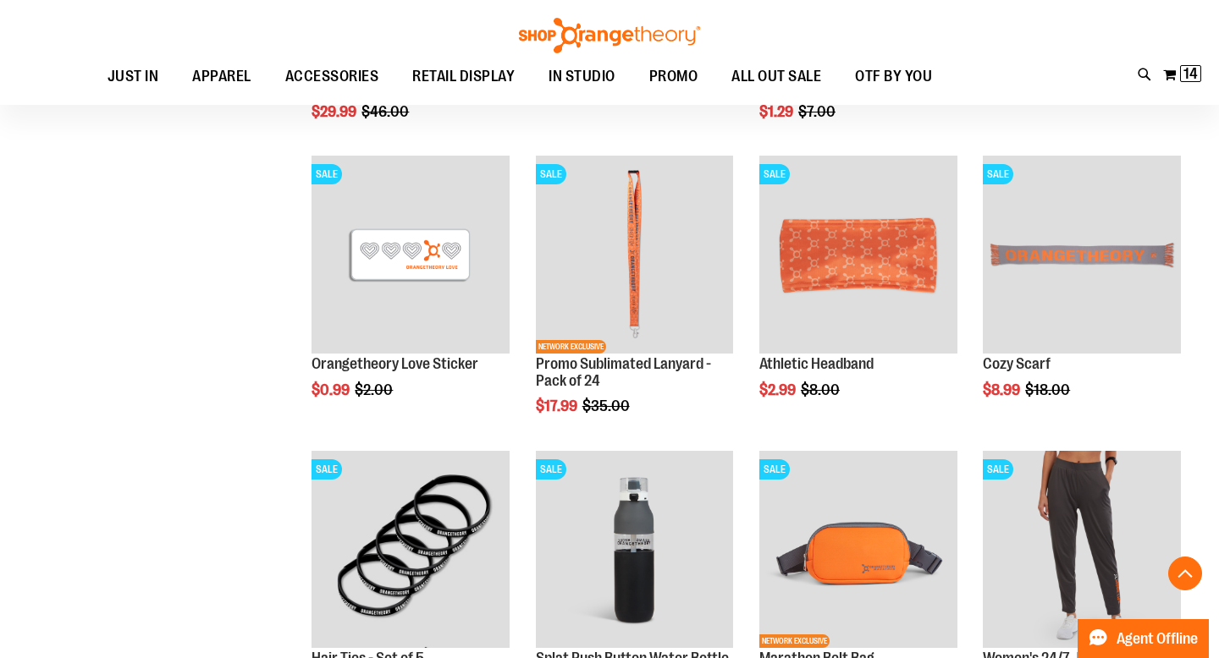
scroll to position [3338, 0]
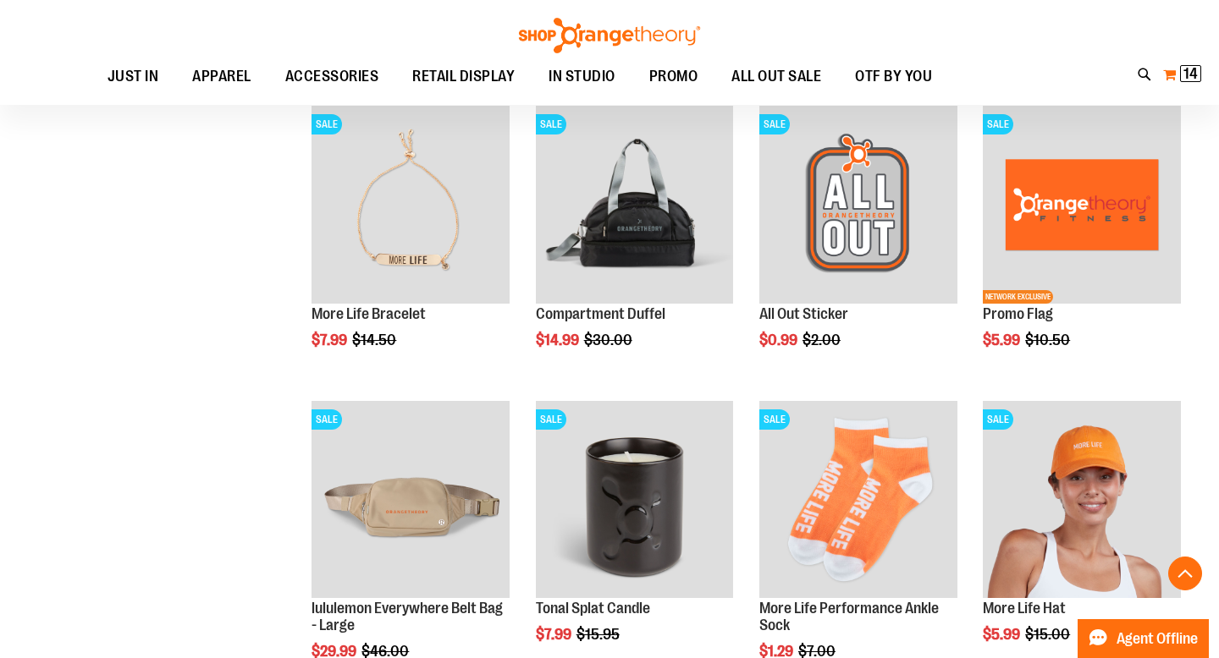
click at [1175, 76] on button "My Cart 14 14 items" at bounding box center [1182, 74] width 40 height 27
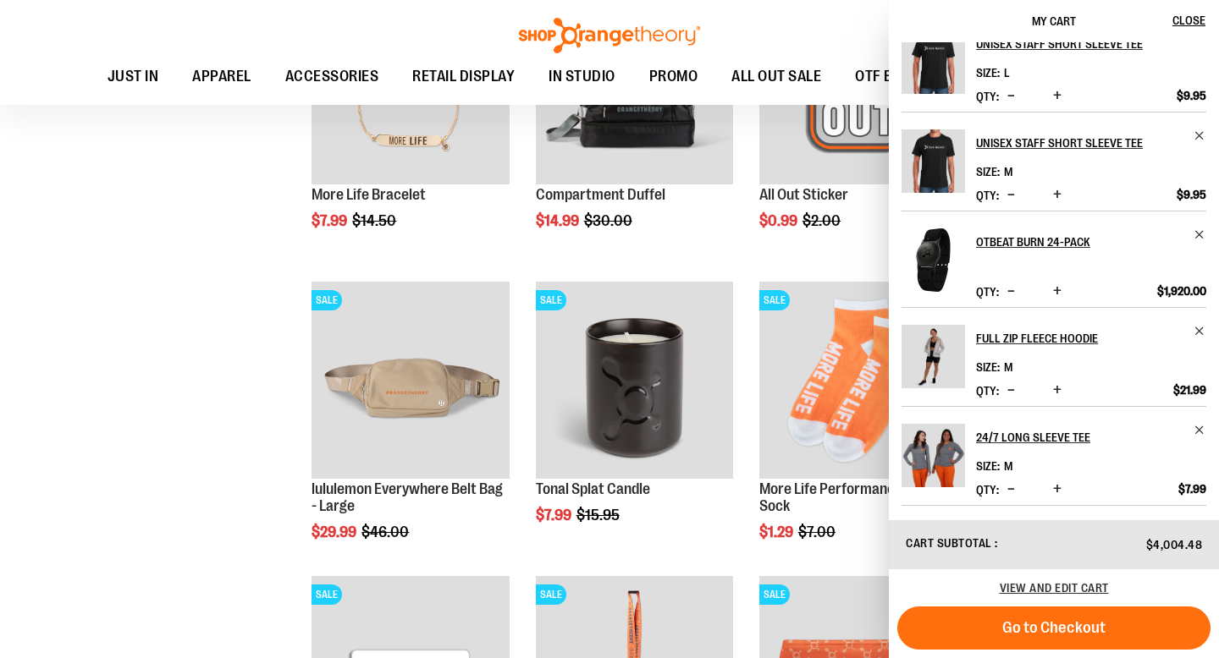
scroll to position [3488, 0]
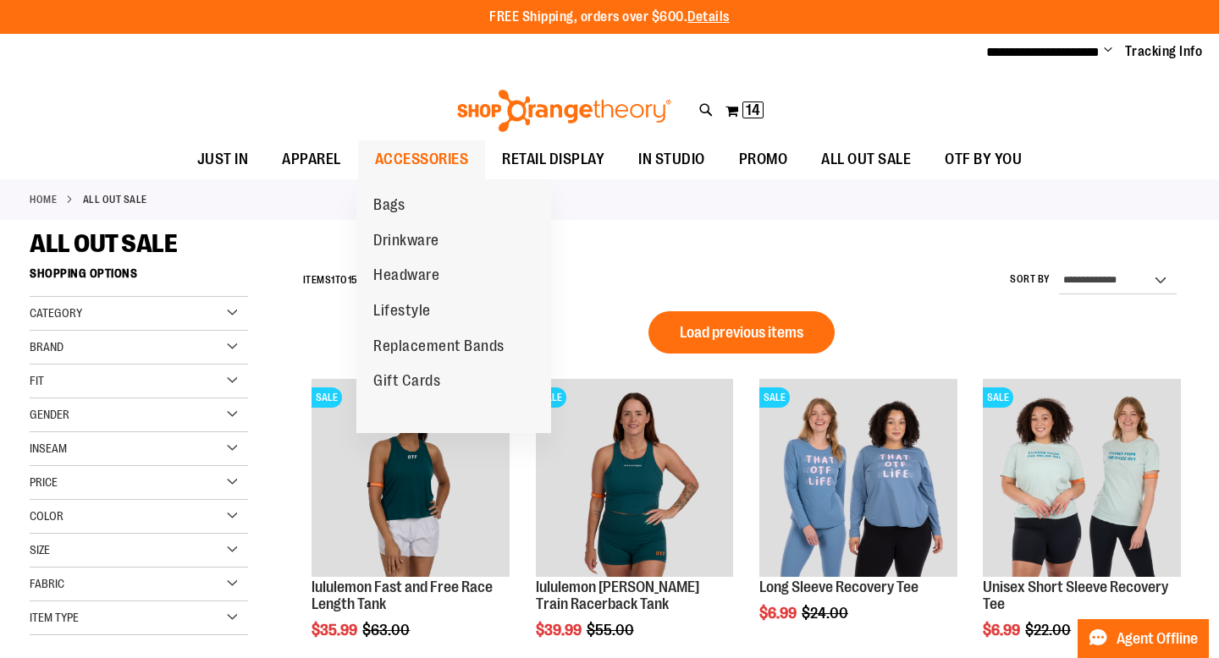
click at [432, 150] on span "ACCESSORIES" at bounding box center [422, 159] width 94 height 38
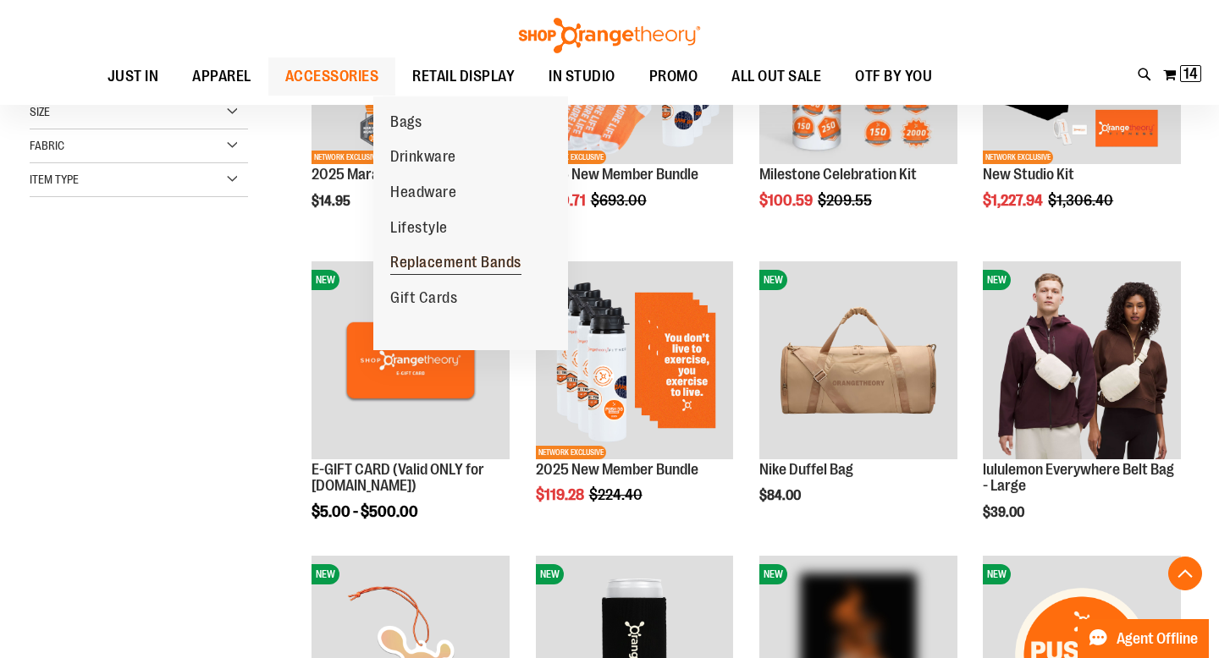
scroll to position [421, 0]
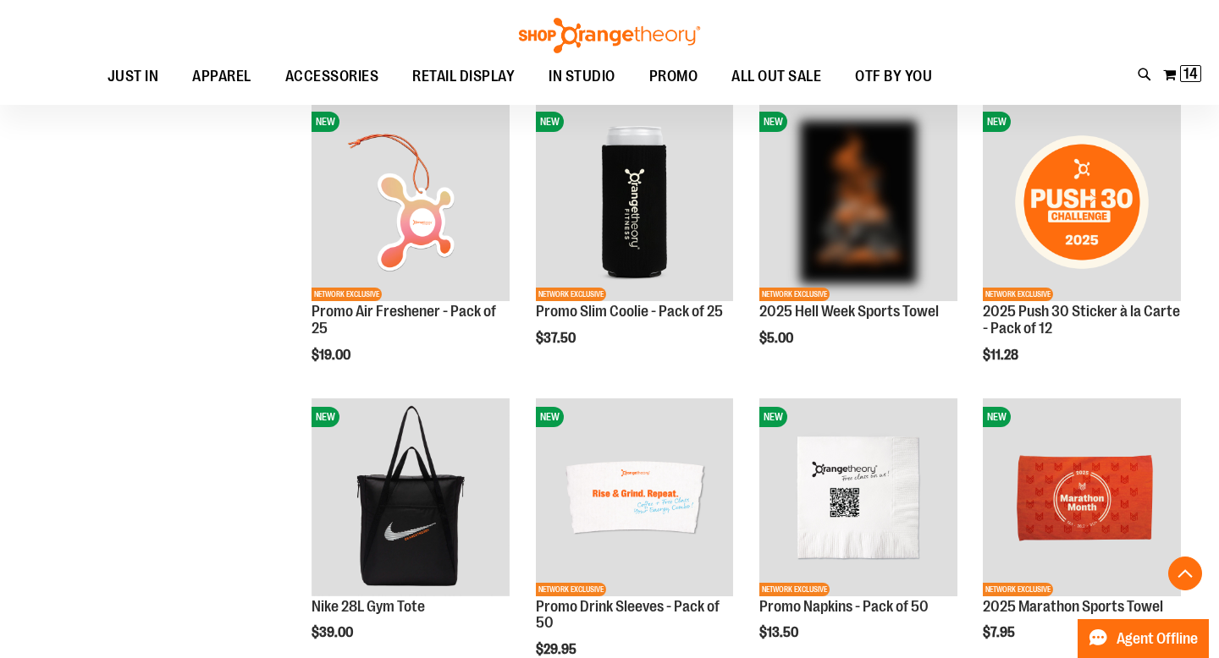
scroll to position [825, 0]
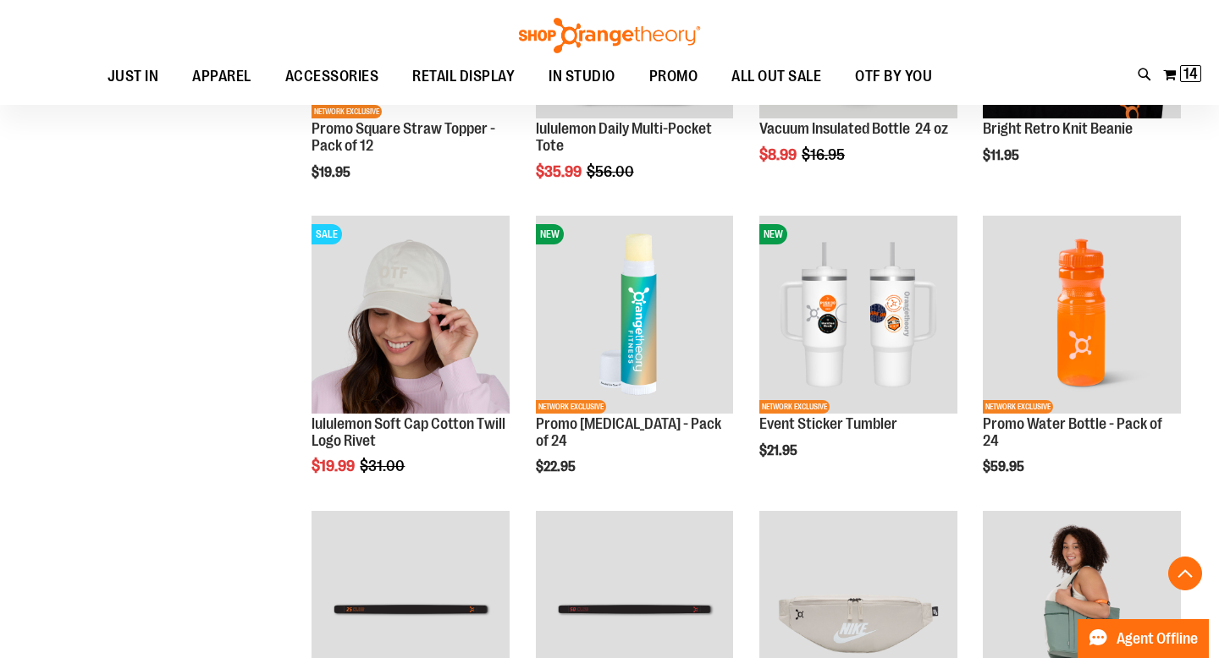
scroll to position [2186, 0]
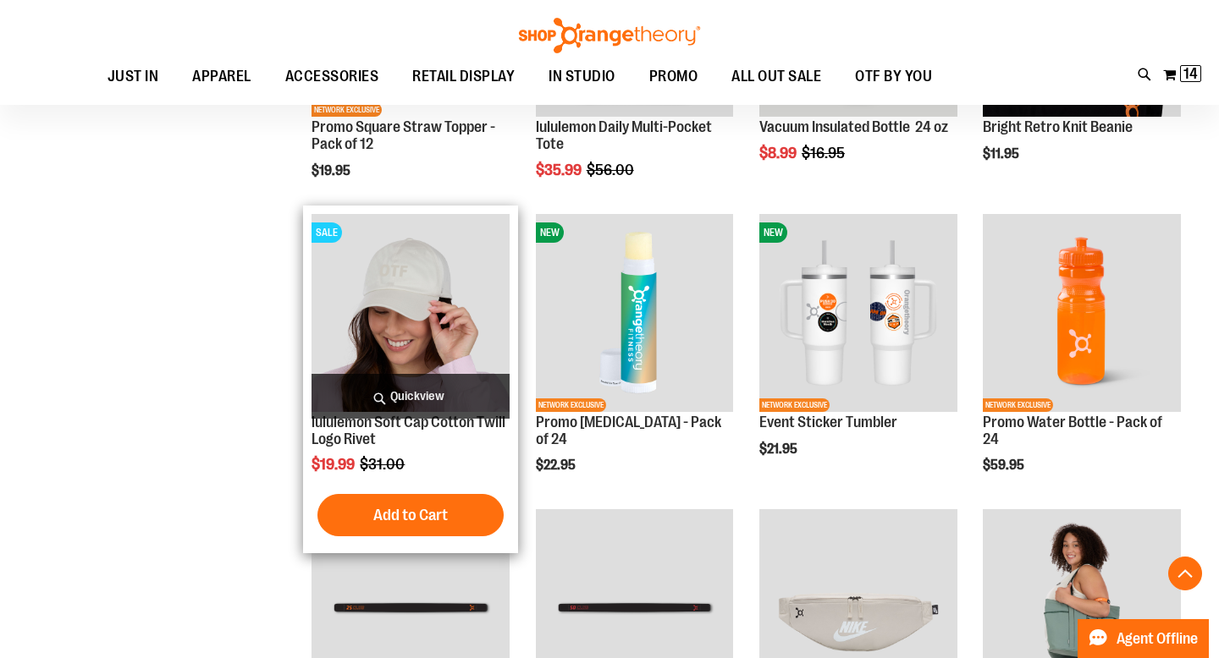
click at [460, 394] on span "Quickview" at bounding box center [410, 396] width 198 height 45
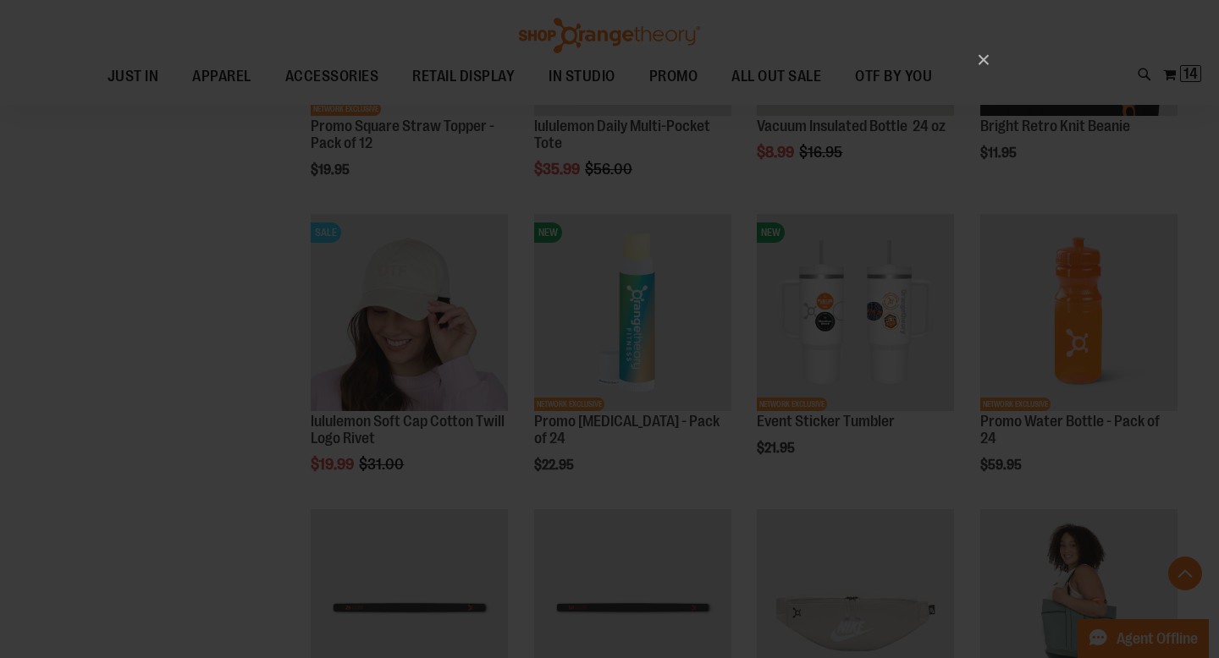
scroll to position [0, 0]
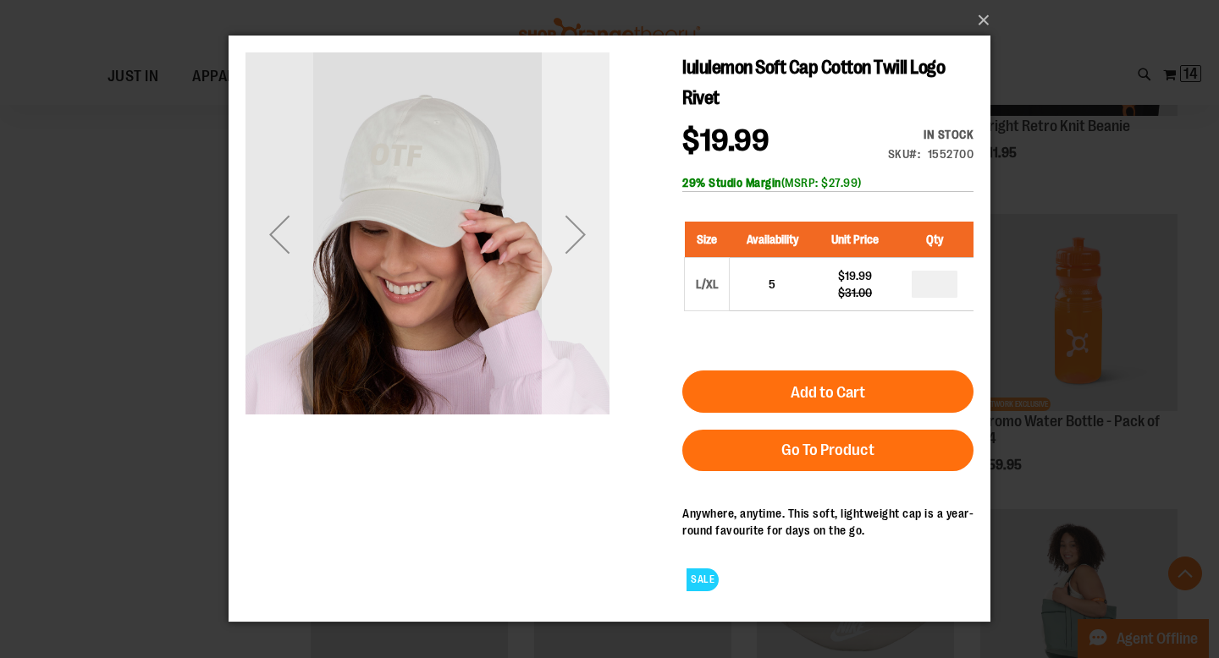
click at [584, 234] on div "Next" at bounding box center [576, 235] width 68 height 68
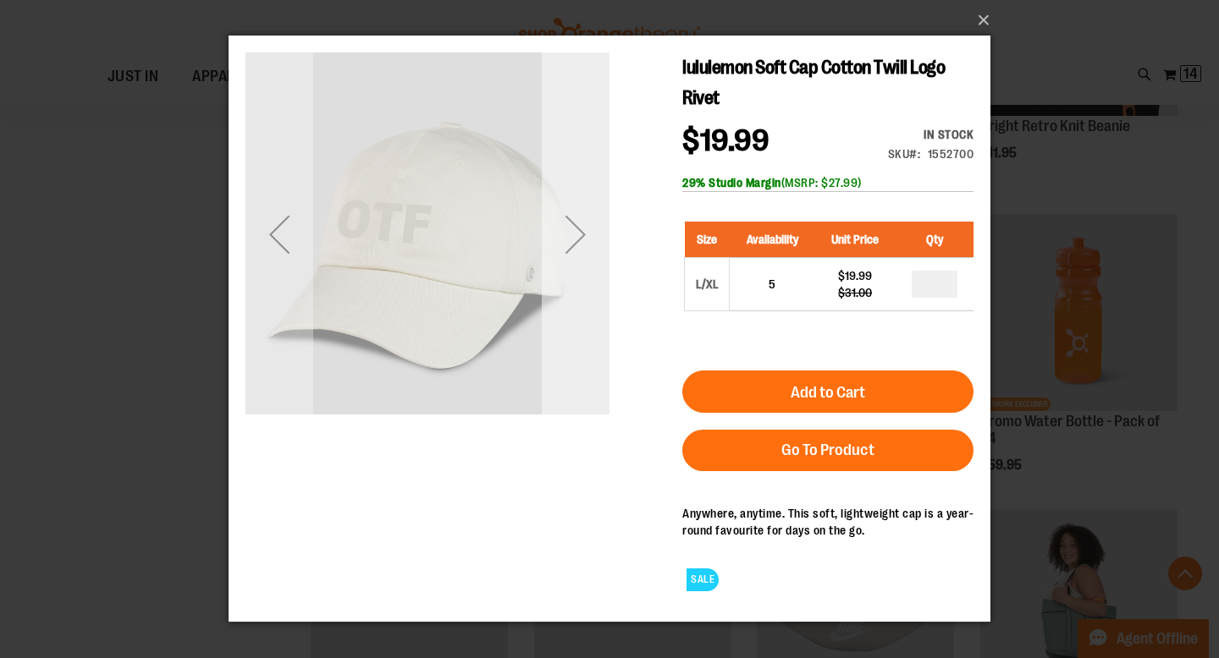
click at [584, 234] on div "Next" at bounding box center [576, 235] width 68 height 68
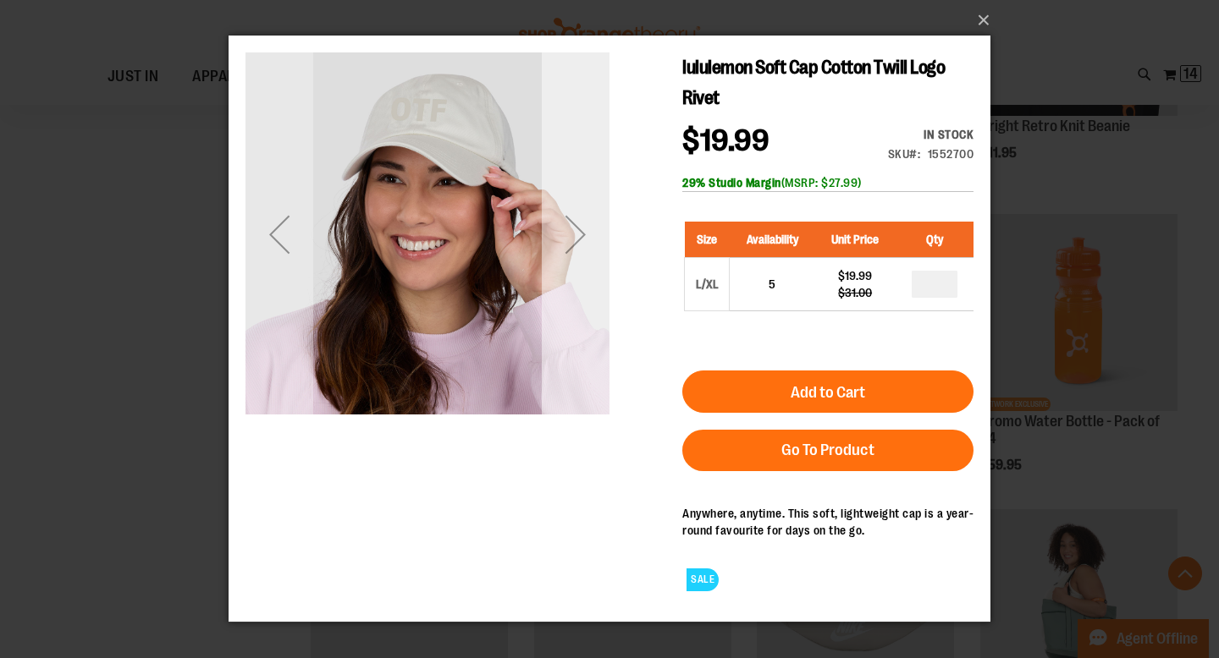
click at [584, 234] on div "Next" at bounding box center [576, 235] width 68 height 68
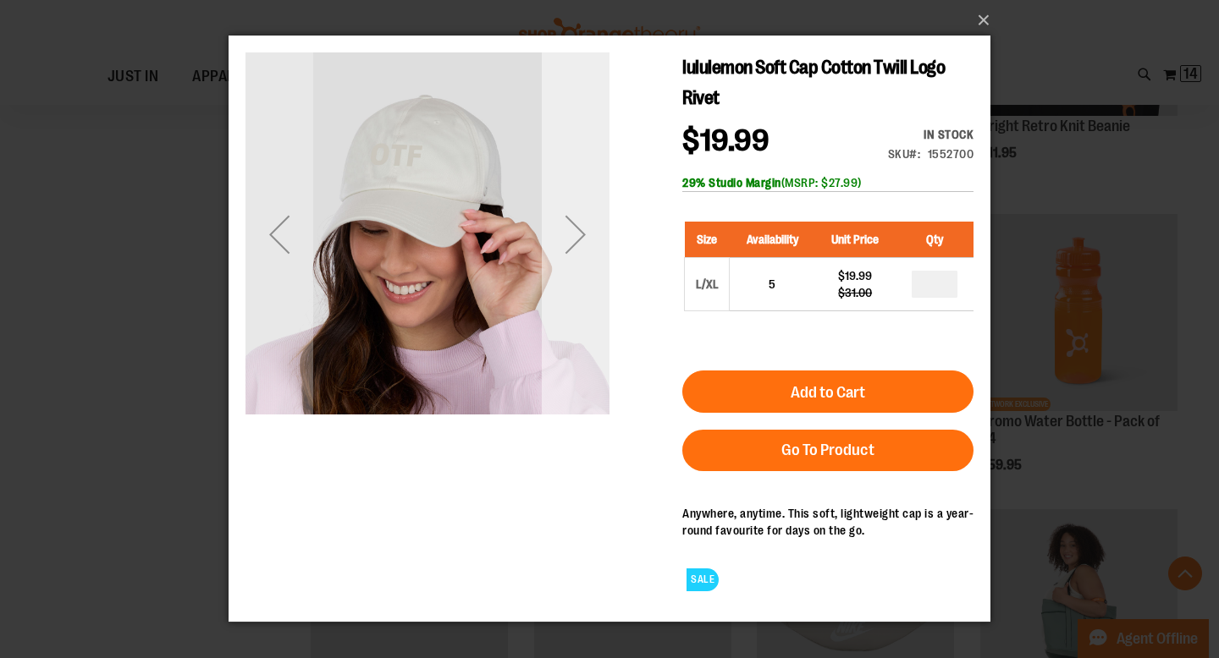
click at [584, 234] on div "Next" at bounding box center [576, 235] width 68 height 68
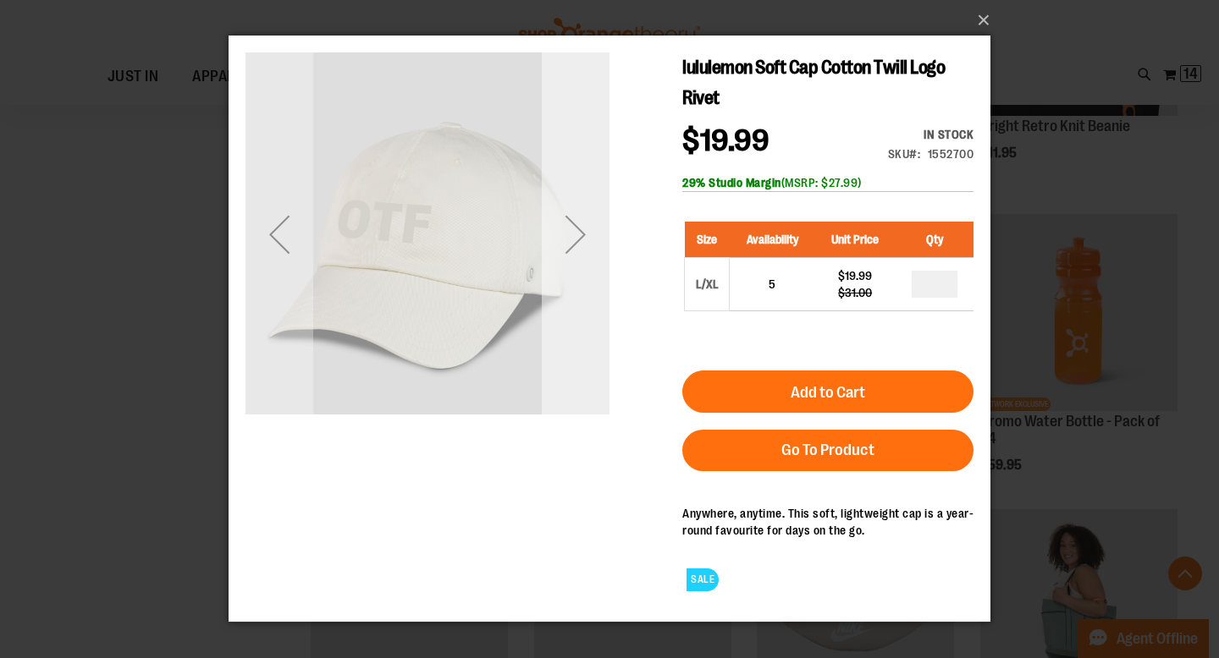
click at [584, 234] on div "Next" at bounding box center [576, 235] width 68 height 68
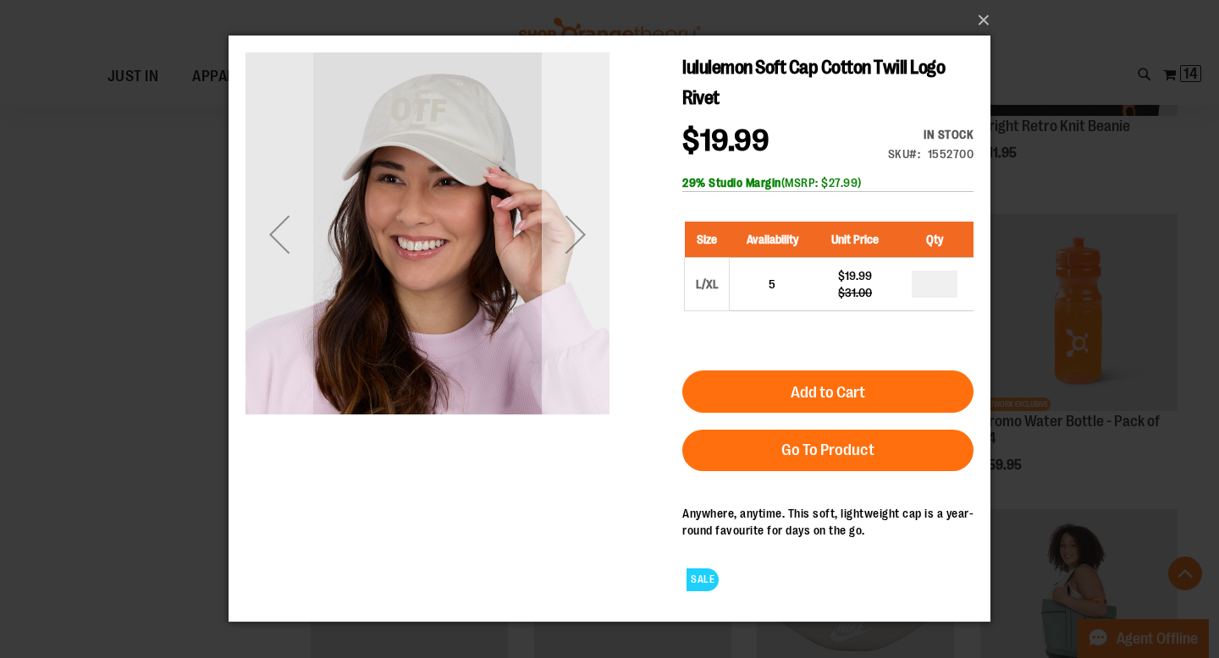
click at [584, 234] on div "Next" at bounding box center [576, 235] width 68 height 68
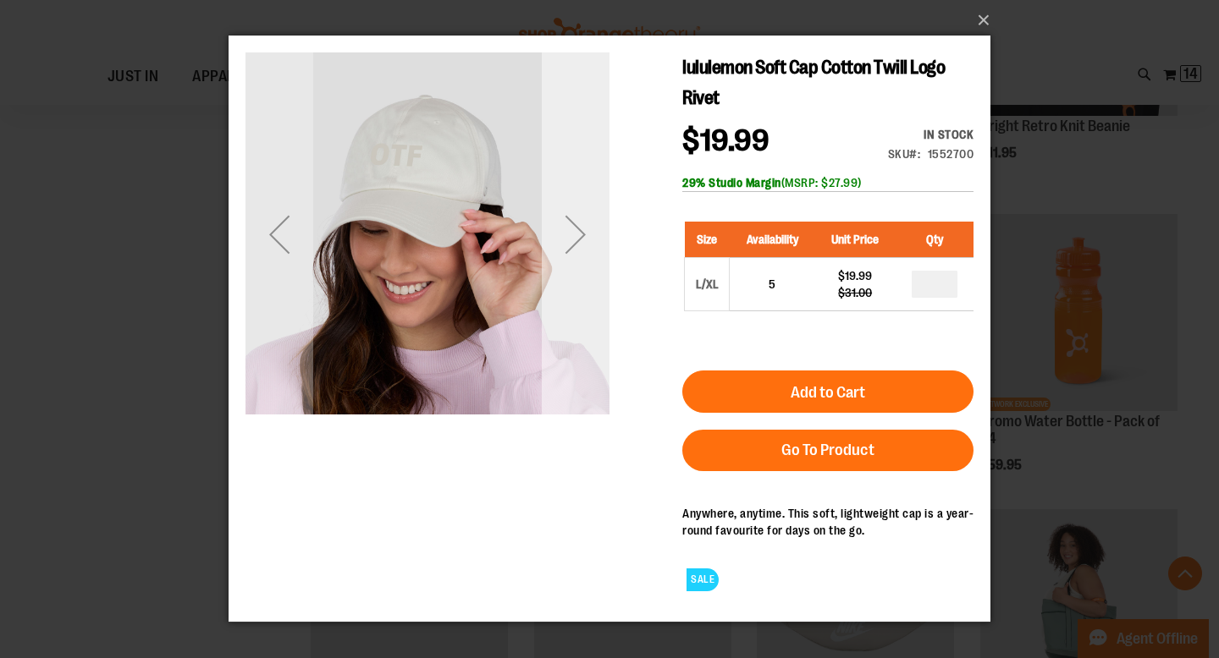
click at [584, 234] on div "Next" at bounding box center [576, 235] width 68 height 68
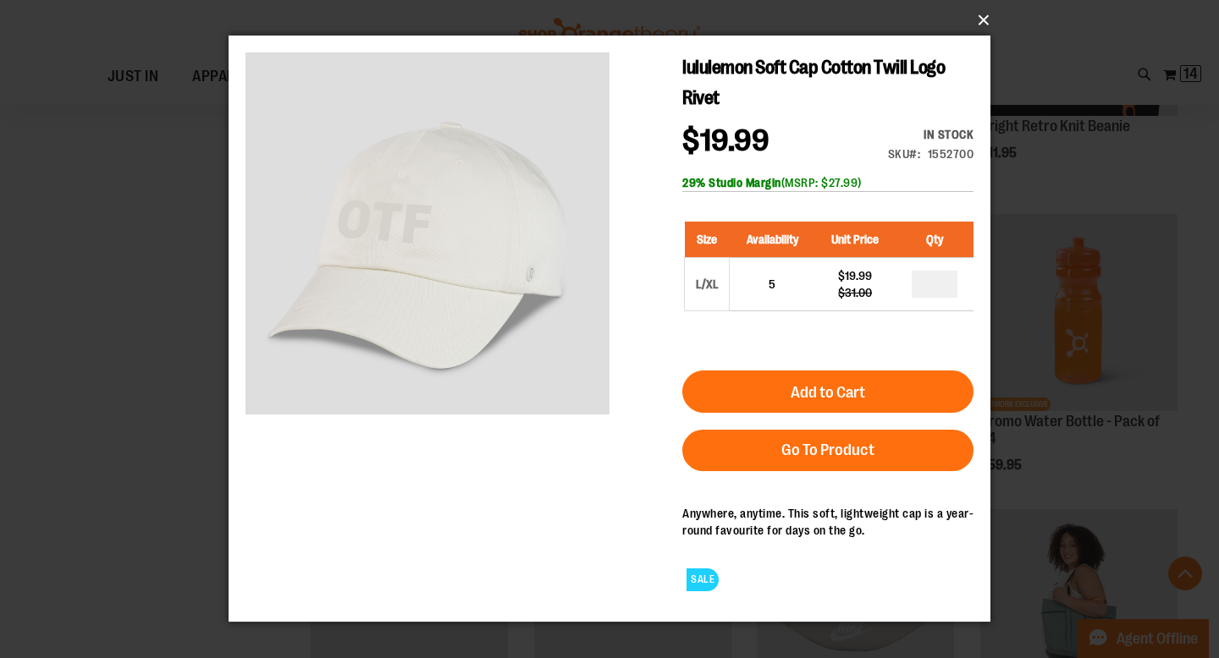
click at [983, 19] on button "×" at bounding box center [615, 20] width 762 height 37
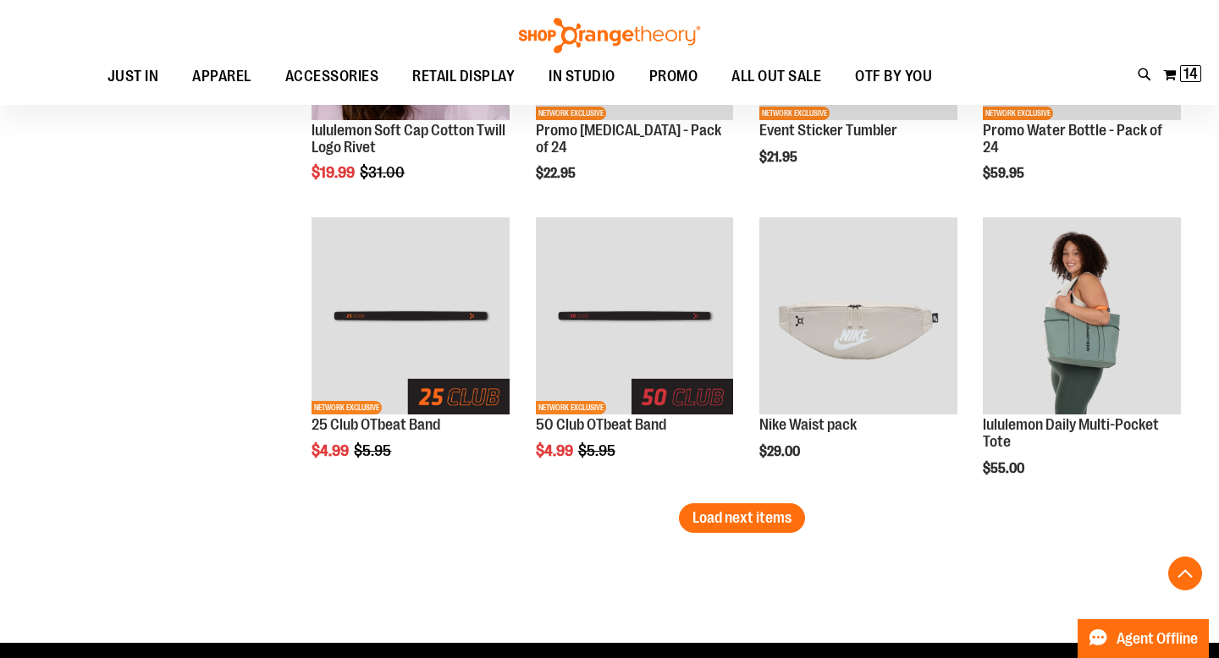
scroll to position [2494, 0]
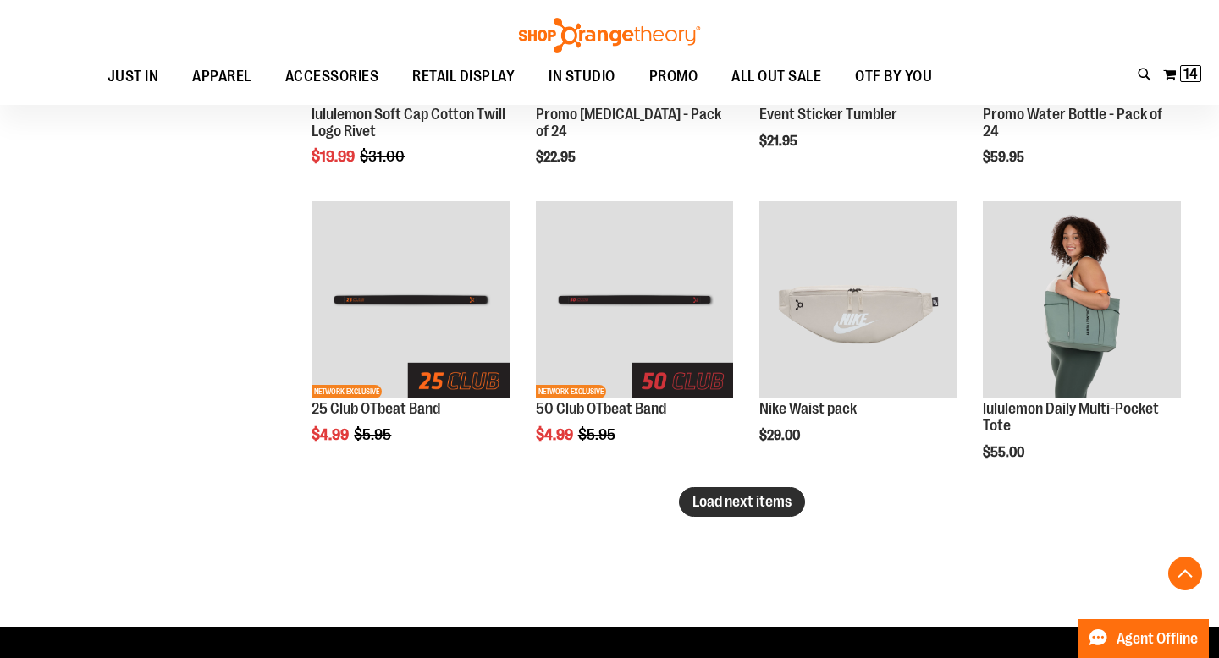
click at [739, 506] on span "Load next items" at bounding box center [741, 501] width 99 height 17
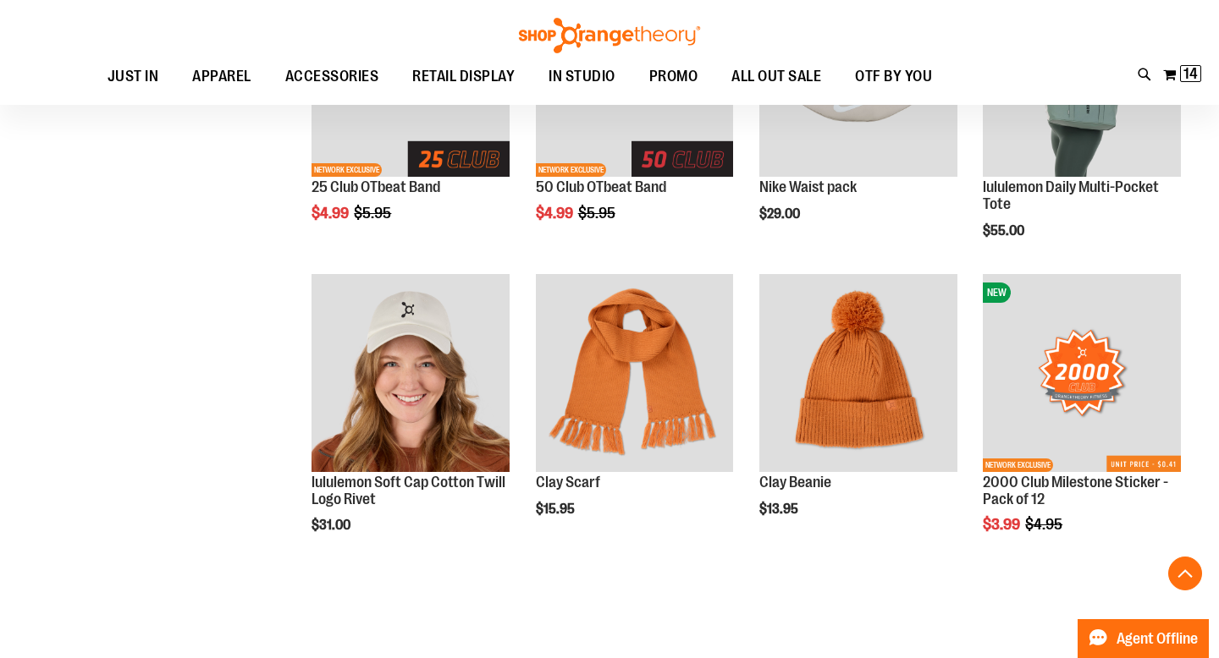
scroll to position [2723, 0]
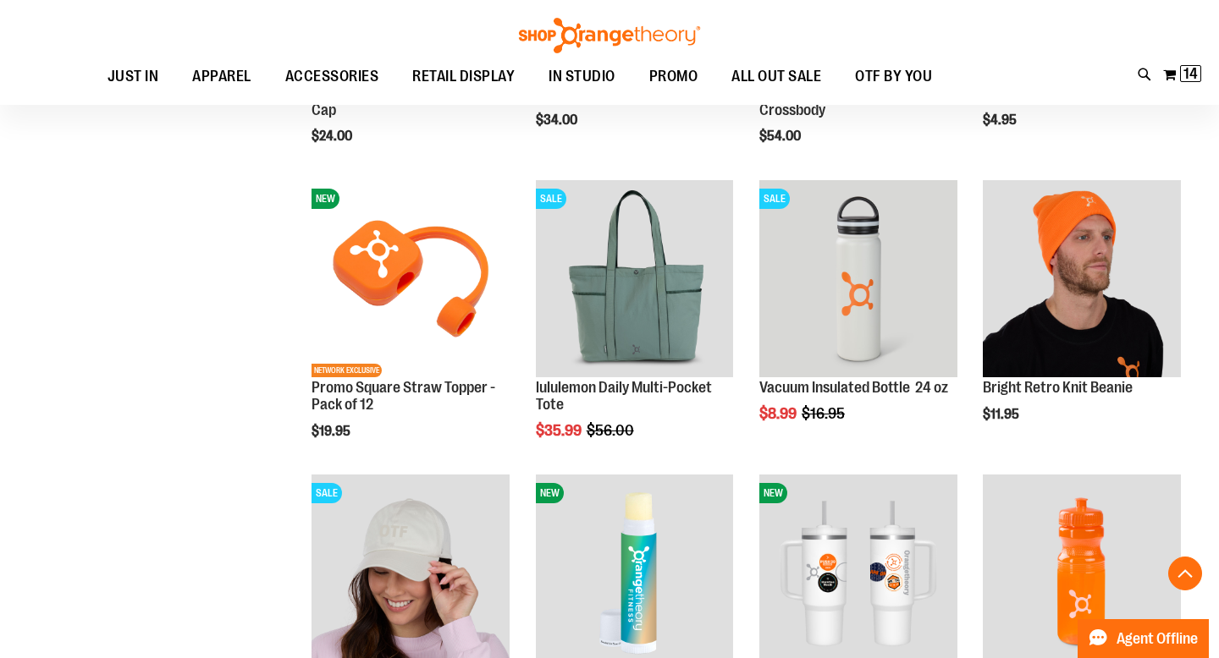
scroll to position [828, 0]
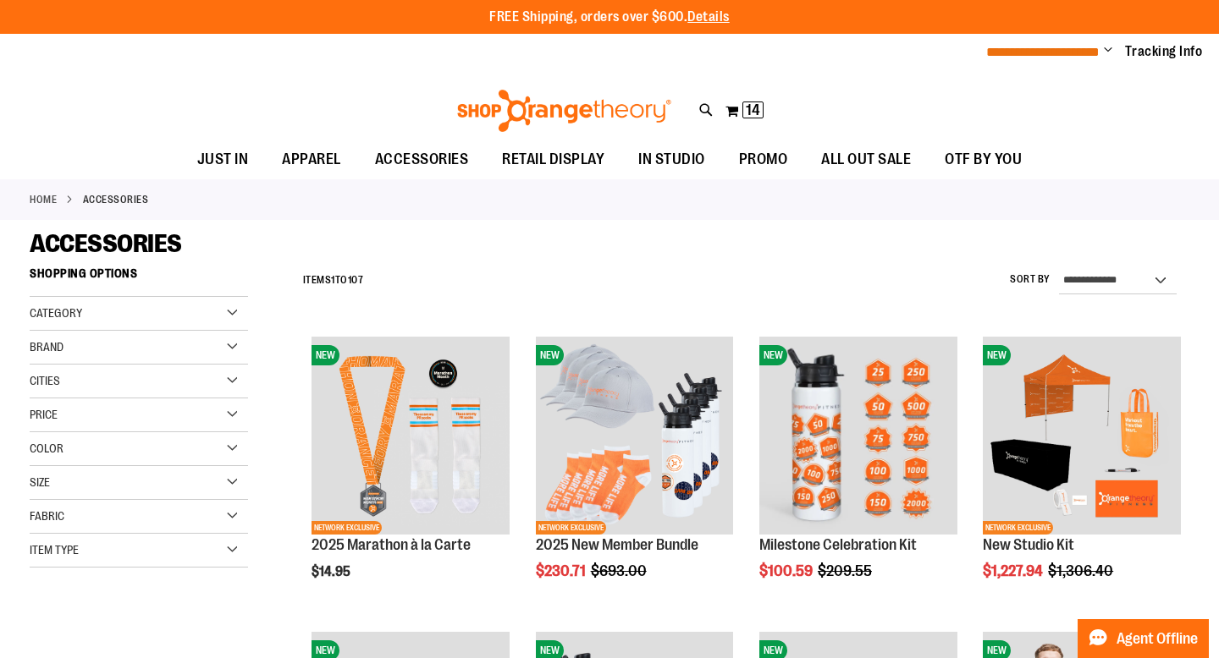
click at [1083, 52] on span "**********" at bounding box center [1042, 52] width 113 height 13
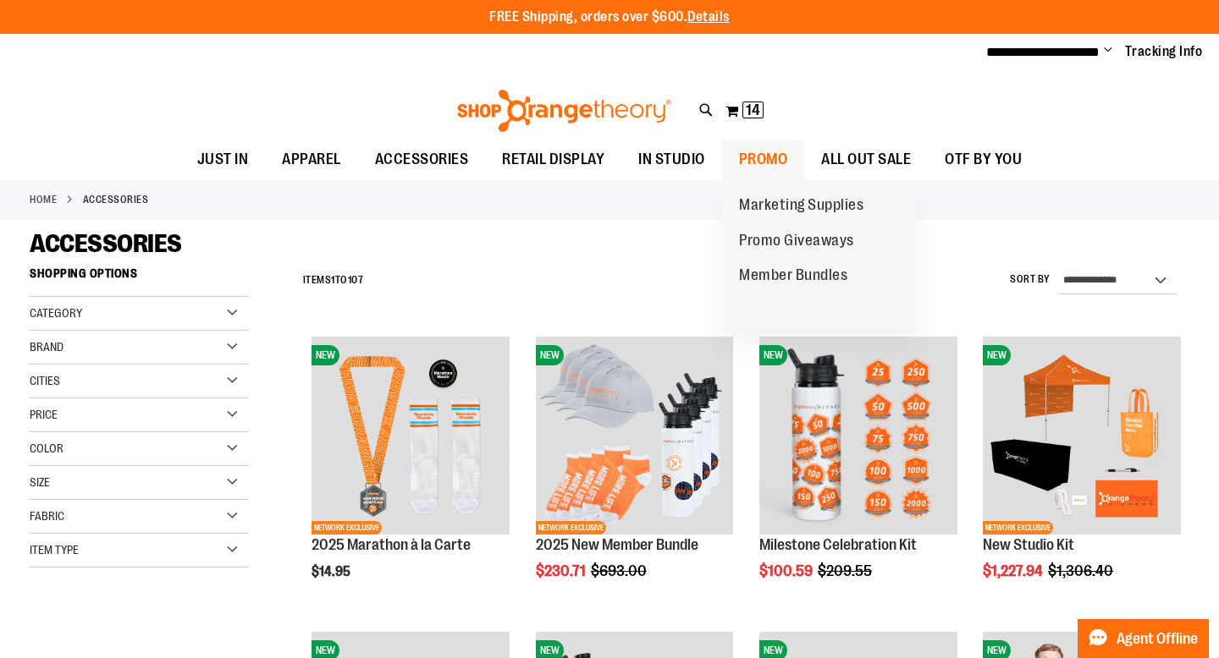
click at [784, 140] on span "PROMO" at bounding box center [763, 159] width 49 height 38
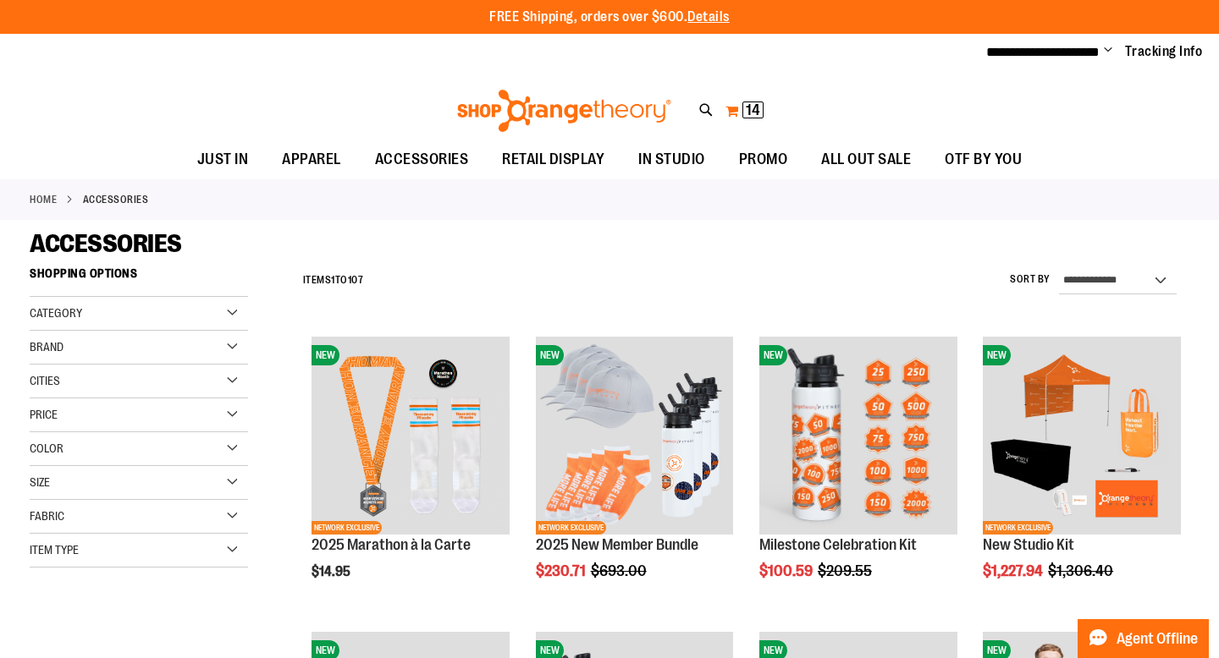
click at [740, 113] on button "My Cart 14 14 items" at bounding box center [744, 110] width 40 height 27
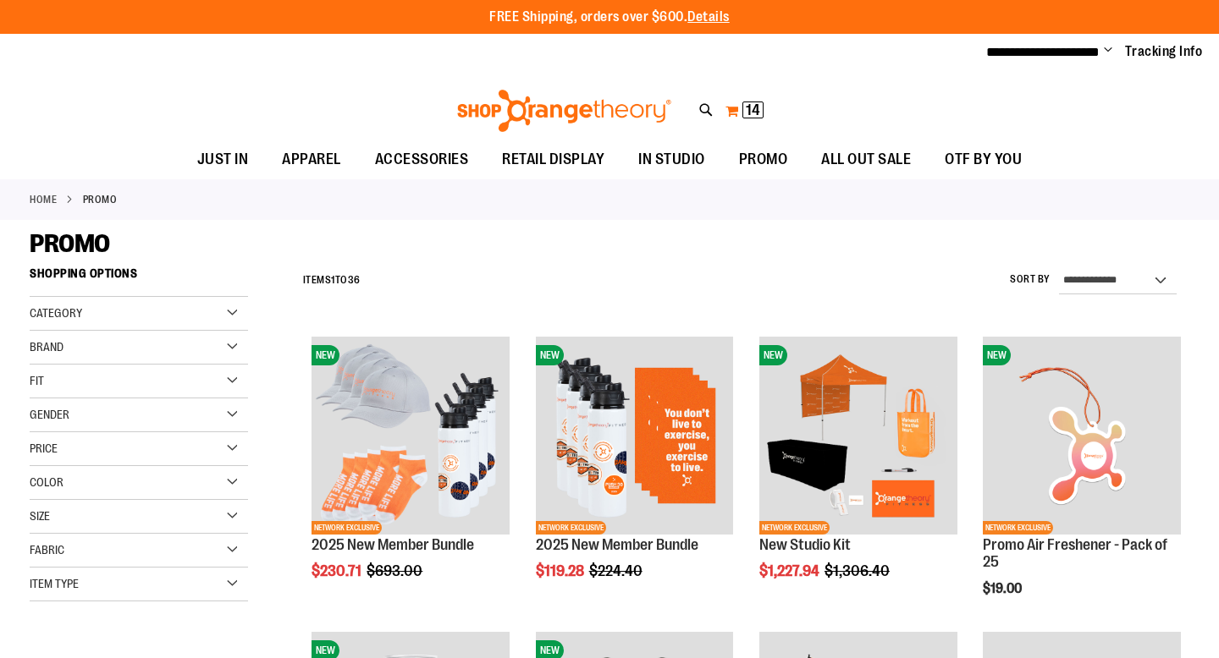
click at [737, 105] on button "My Cart 14 14 items" at bounding box center [744, 110] width 40 height 27
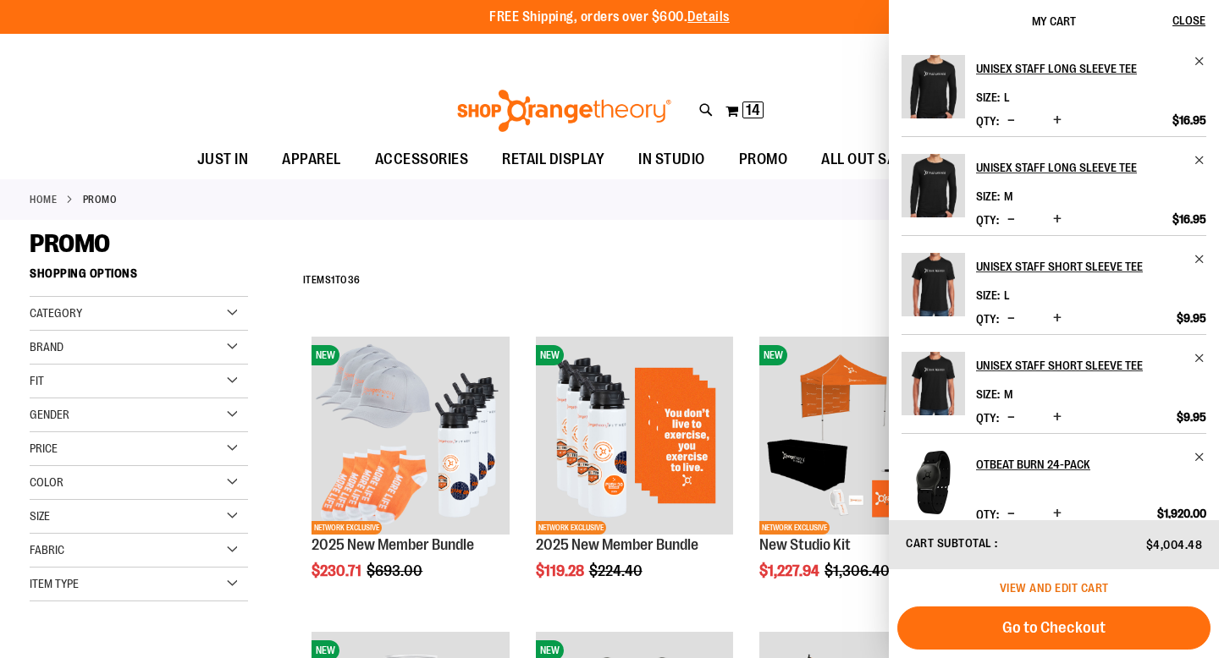
click at [1078, 585] on span "View and edit cart" at bounding box center [1053, 588] width 109 height 14
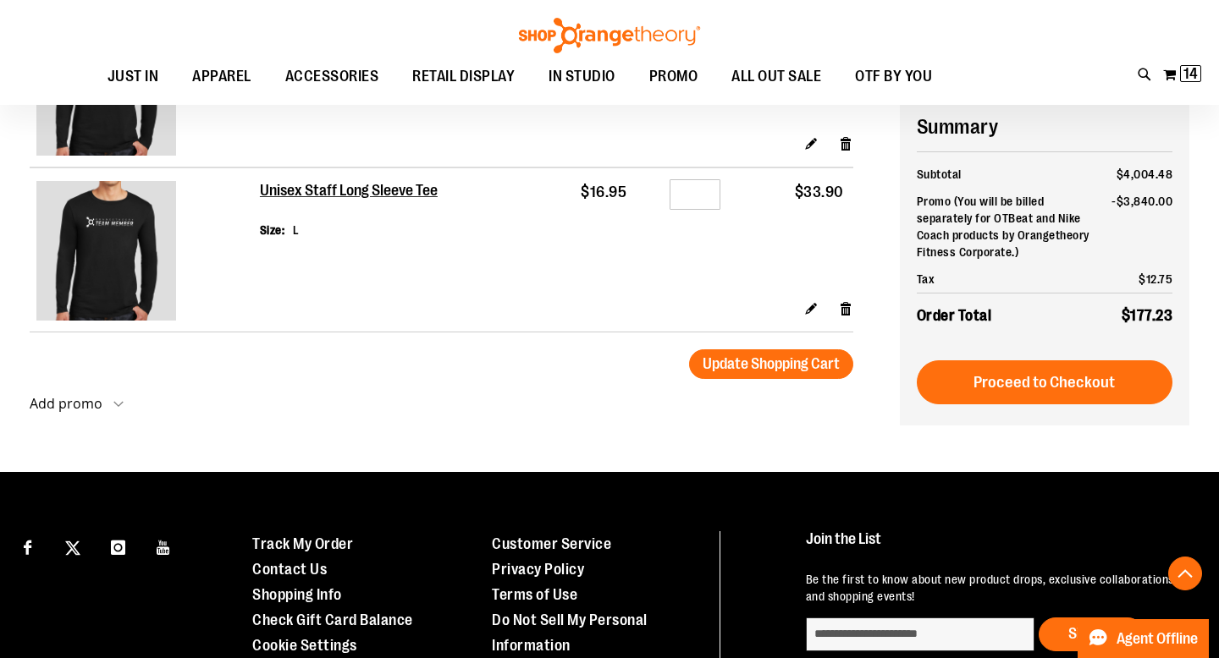
scroll to position [1103, 0]
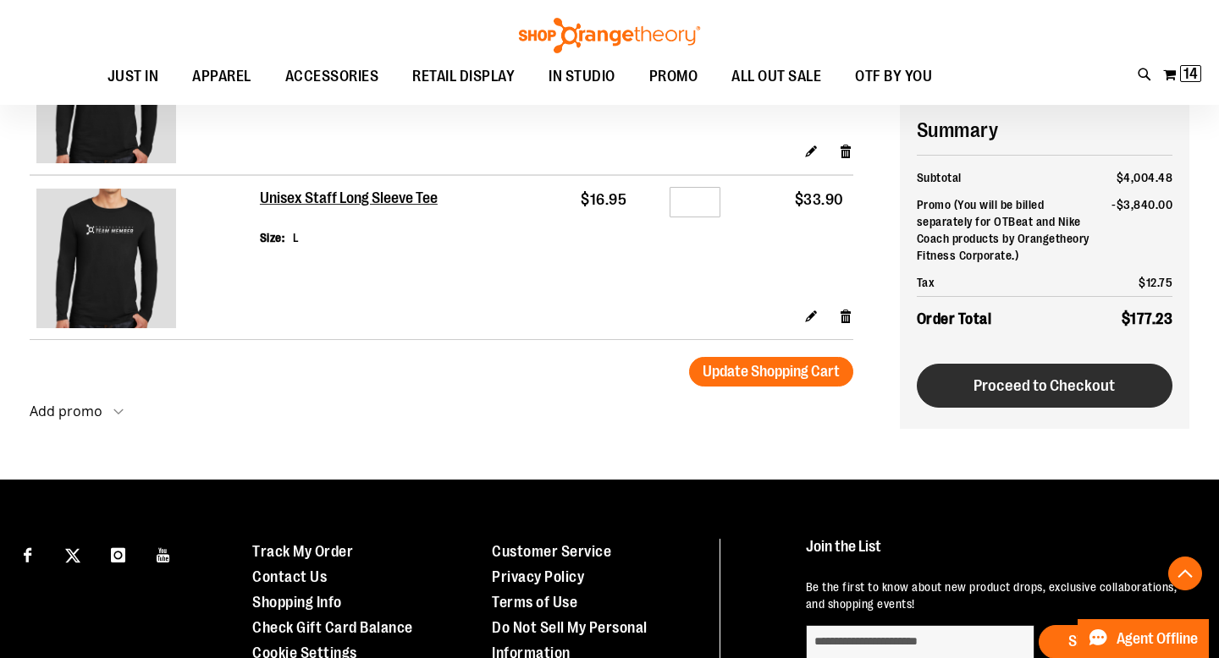
click at [1086, 394] on button "Proceed to Checkout" at bounding box center [1044, 386] width 256 height 44
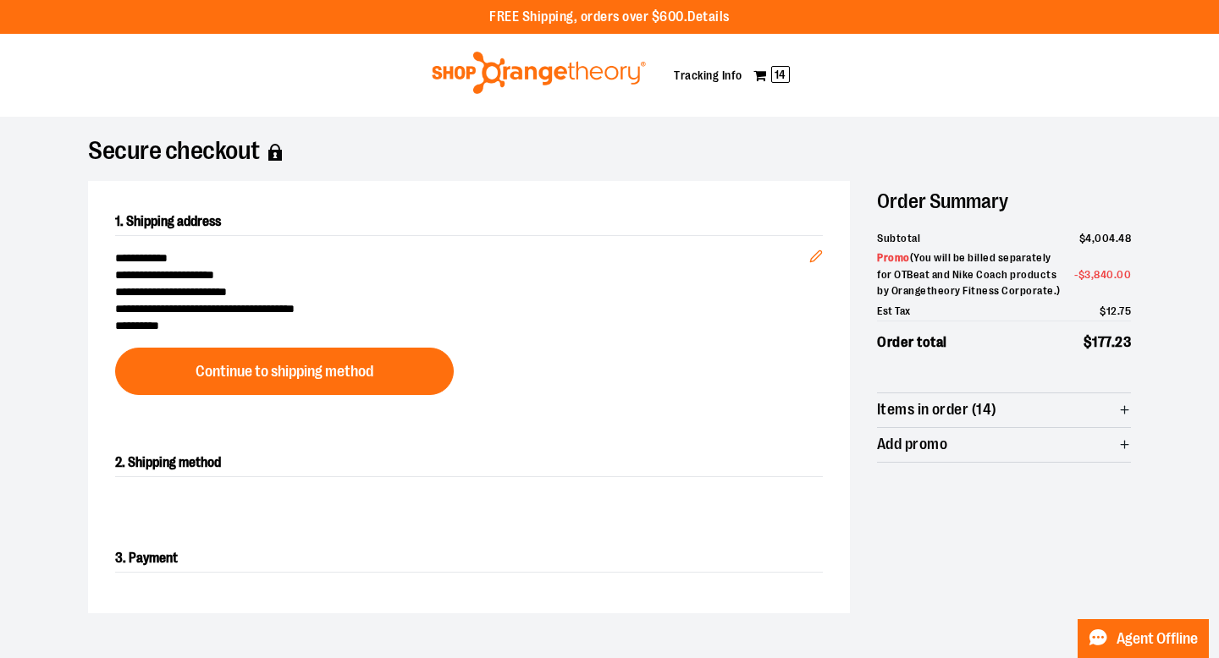
scroll to position [46, 0]
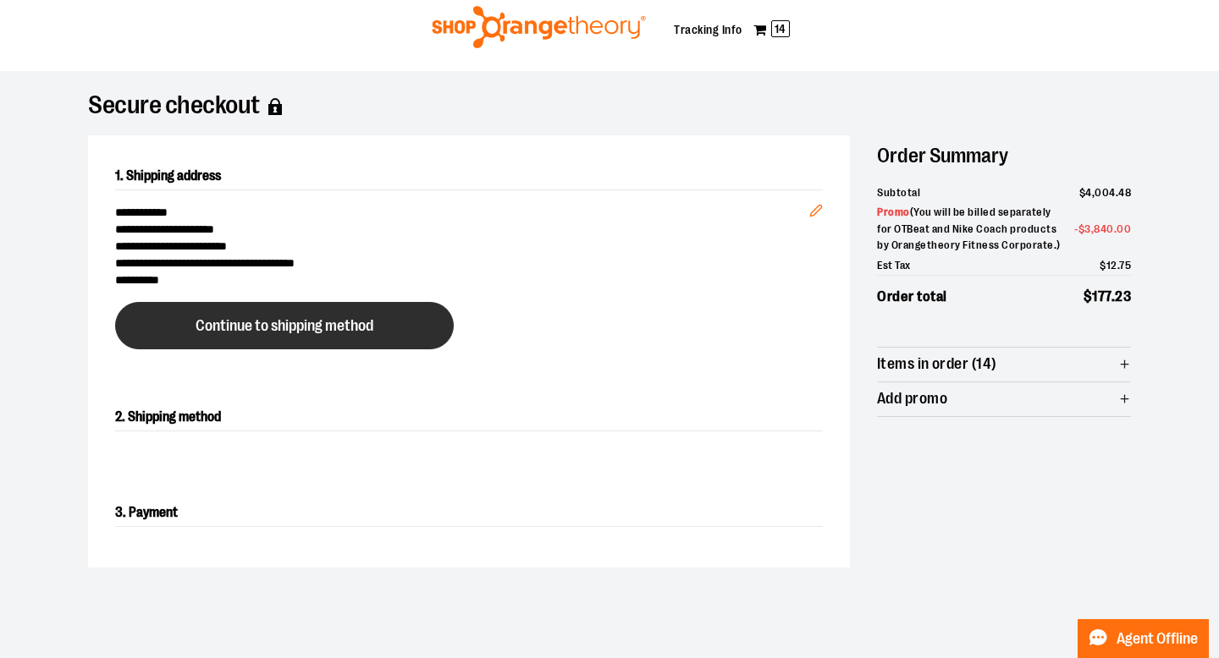
click at [387, 309] on button "Continue to shipping method" at bounding box center [284, 325] width 338 height 47
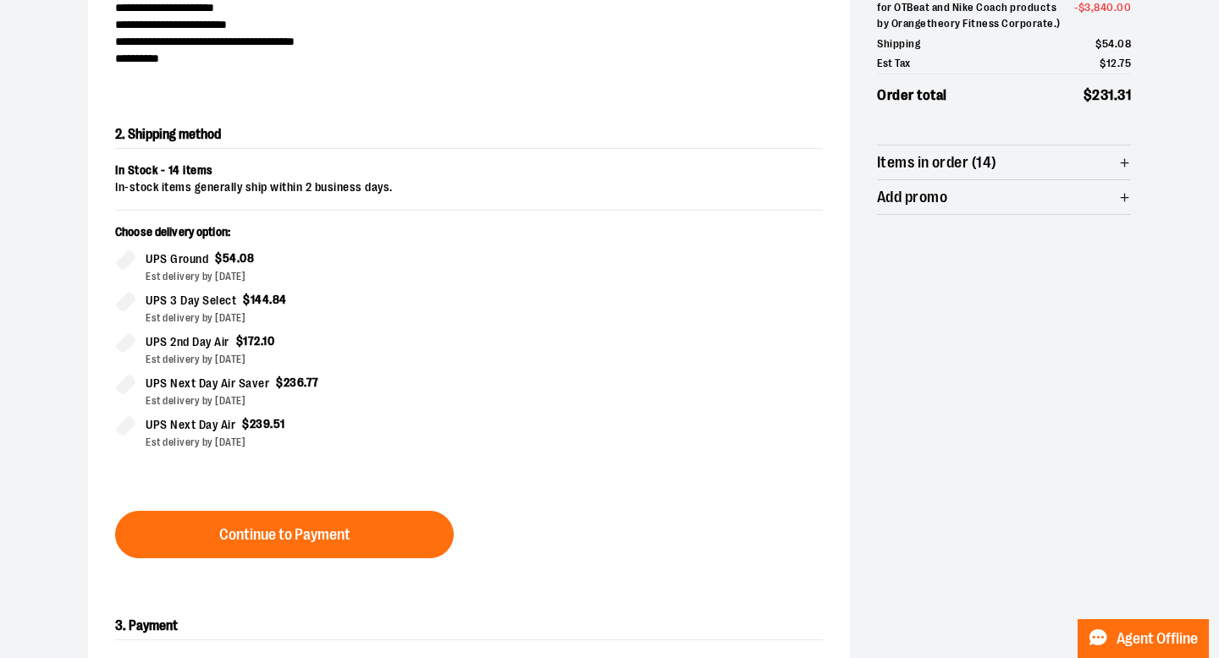
scroll to position [289, 0]
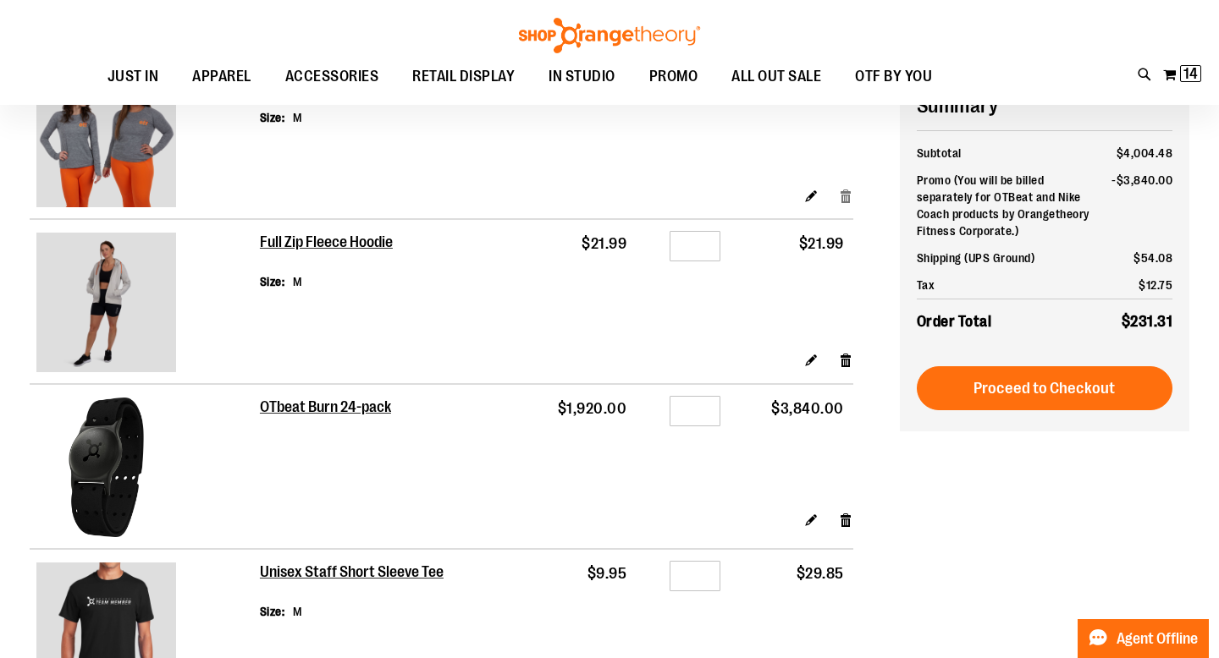
scroll to position [32, 0]
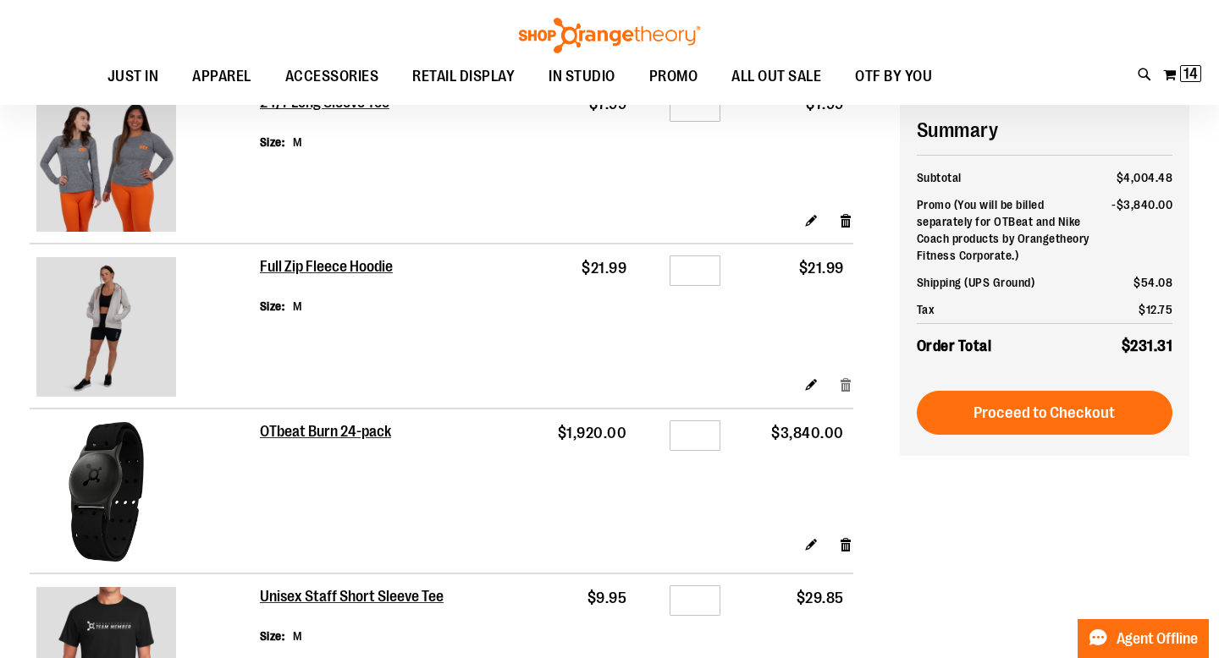
click at [848, 382] on link "Remove item" at bounding box center [846, 385] width 14 height 18
click at [841, 219] on link "Remove item" at bounding box center [846, 220] width 14 height 18
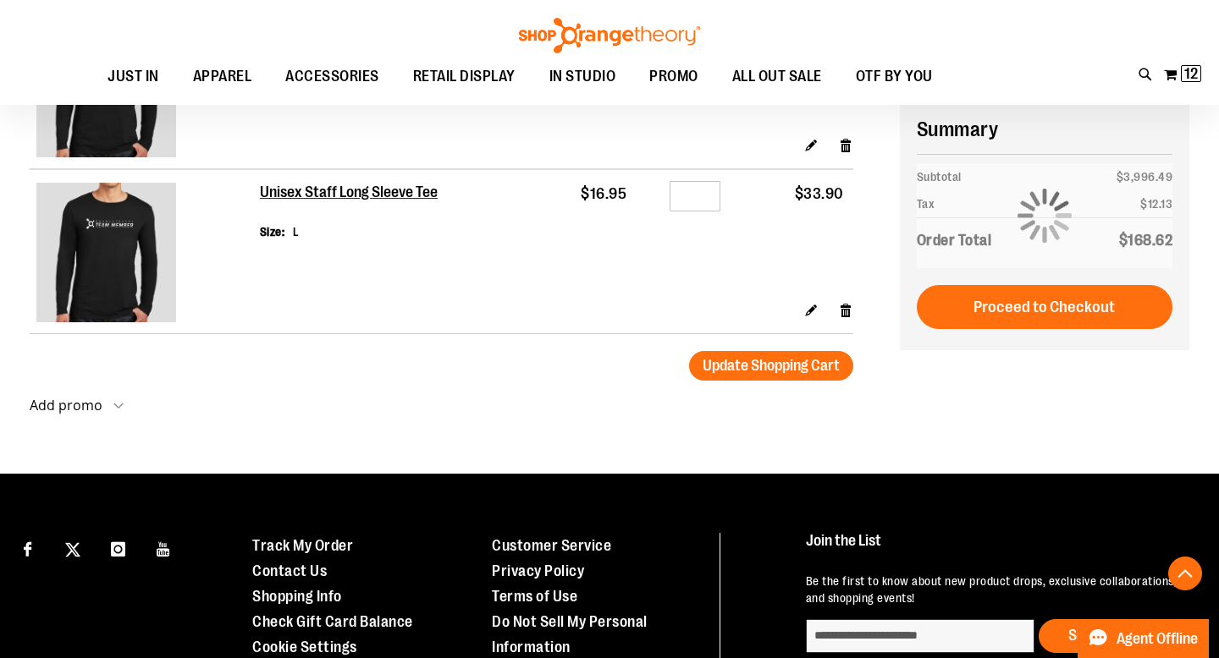
scroll to position [781, 0]
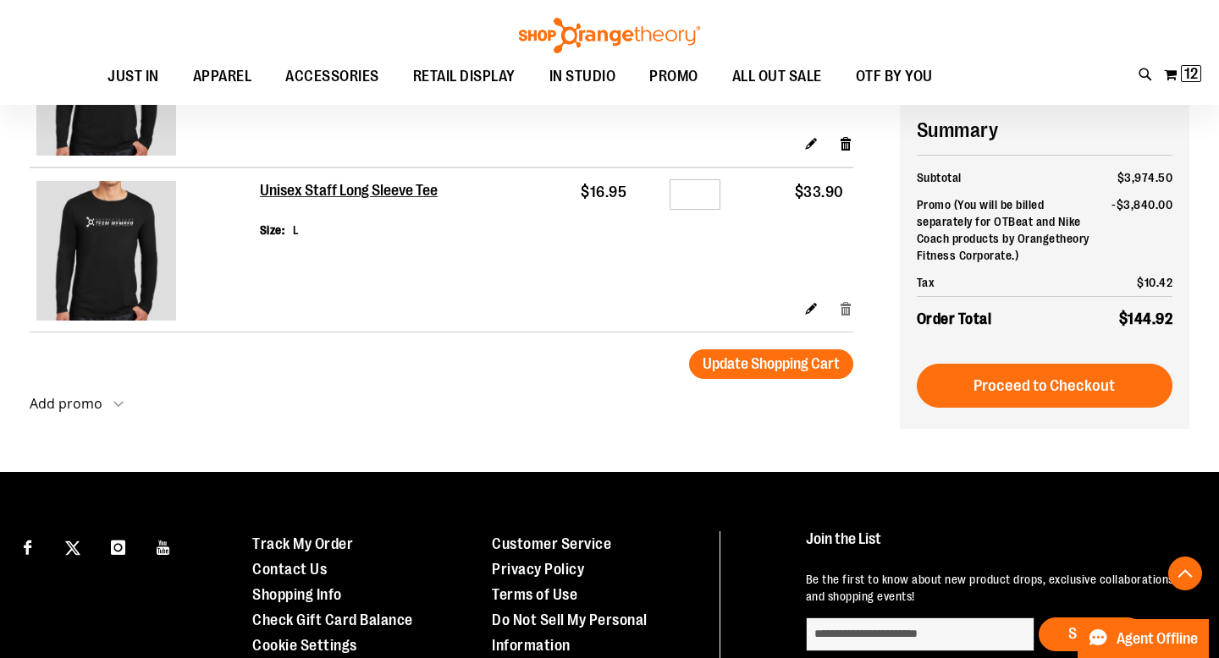
click at [846, 306] on link "Remove item" at bounding box center [846, 309] width 14 height 18
click at [848, 148] on link "Remove item" at bounding box center [846, 144] width 14 height 18
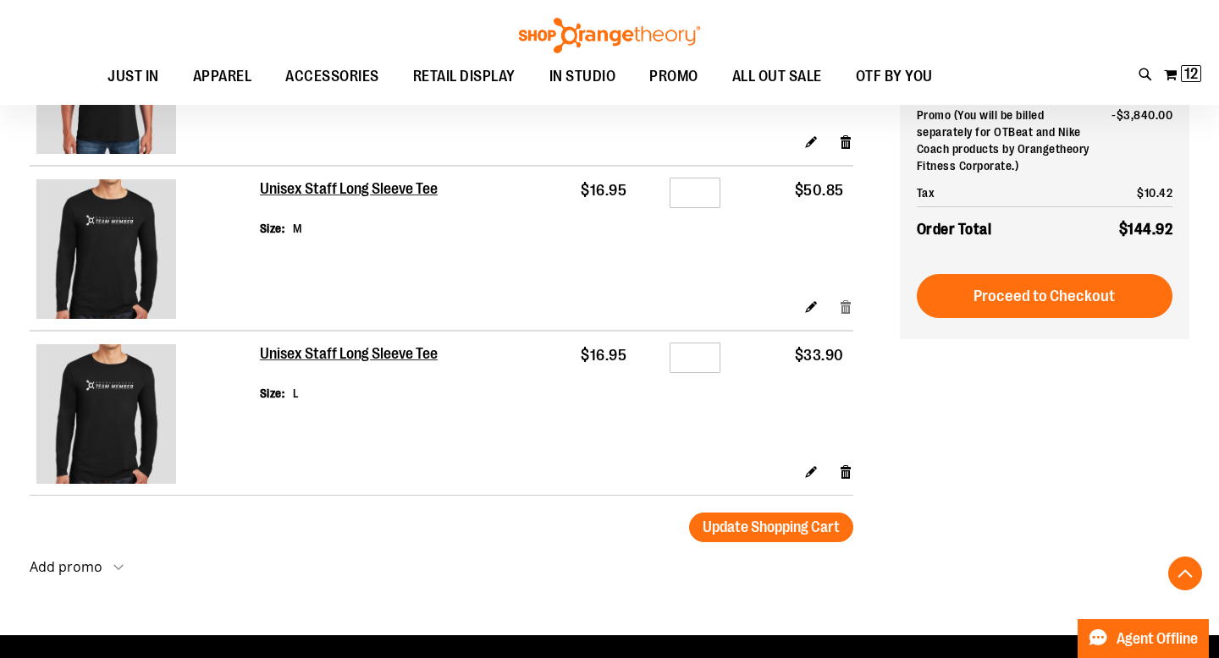
scroll to position [459, 0]
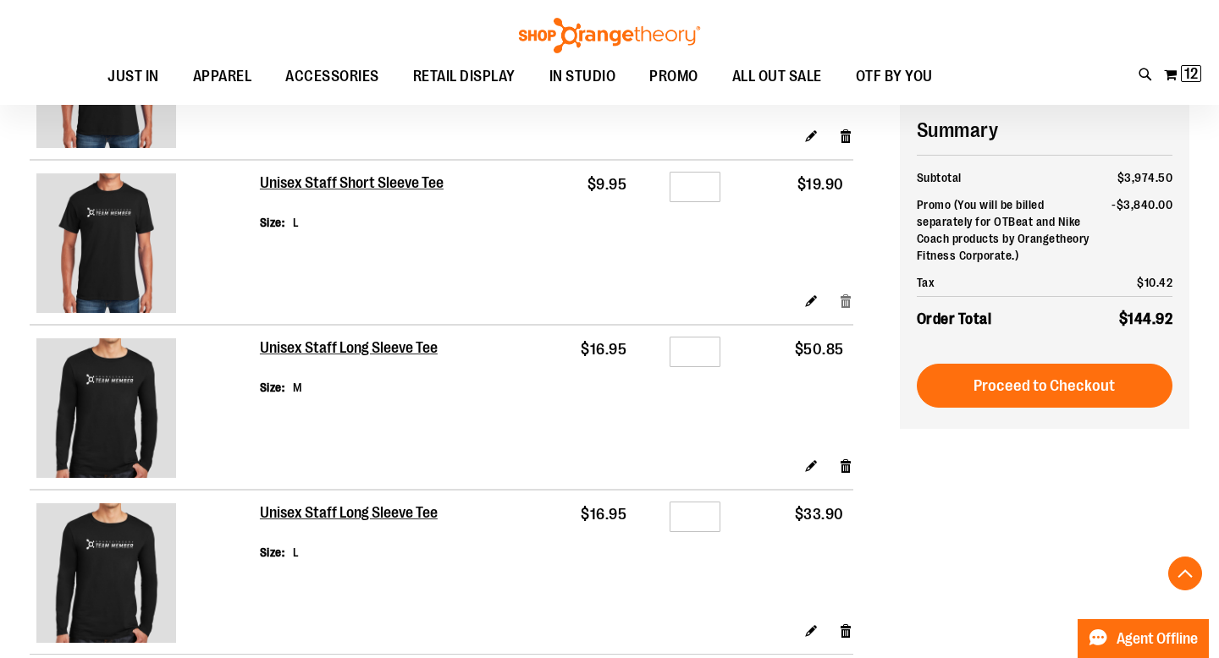
click at [845, 296] on link "Remove item" at bounding box center [846, 301] width 14 height 18
click at [845, 137] on link "Remove item" at bounding box center [846, 136] width 14 height 18
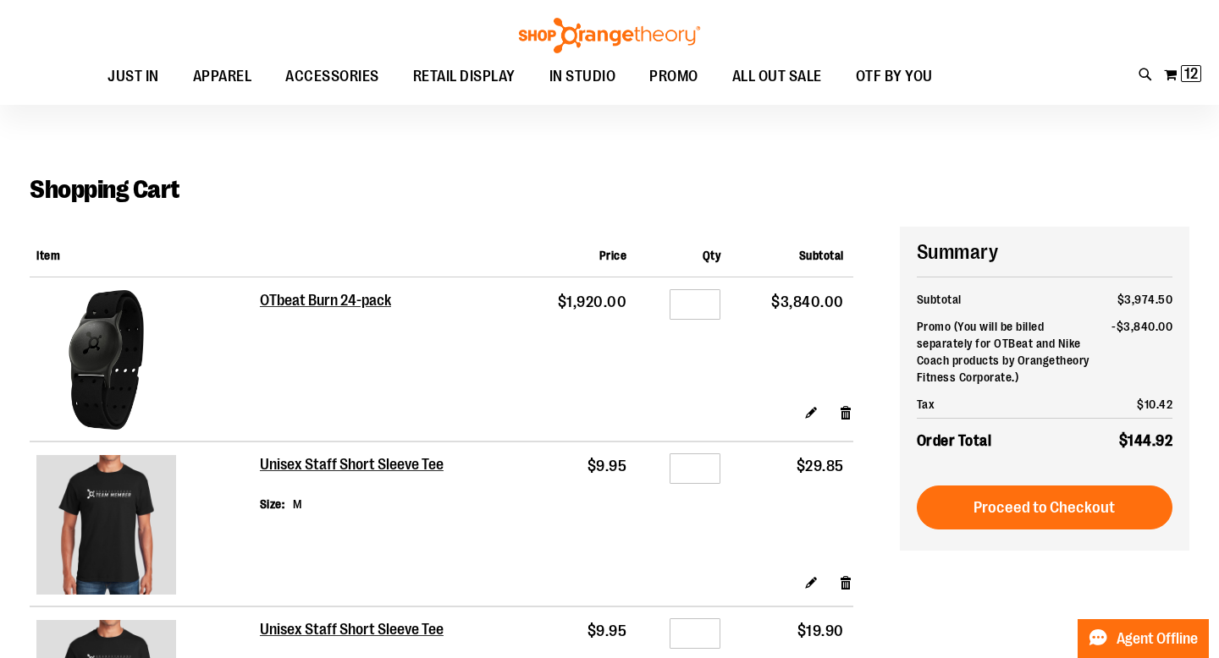
scroll to position [4, 0]
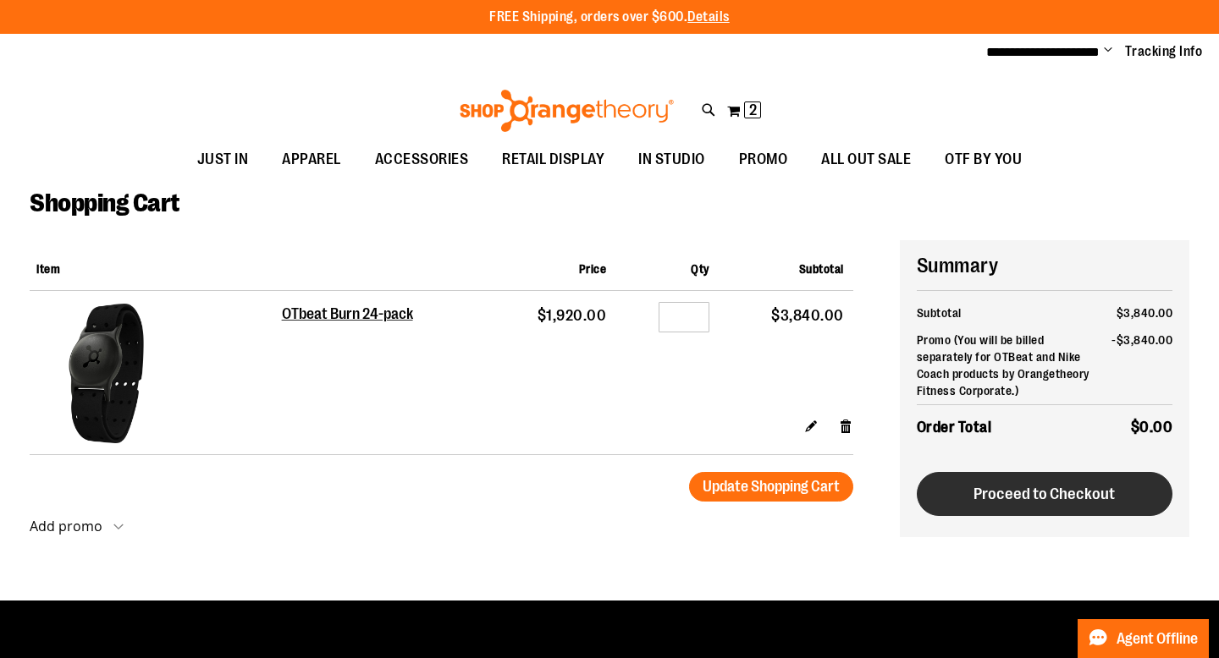
click at [1015, 498] on span "Proceed to Checkout" at bounding box center [1043, 494] width 141 height 19
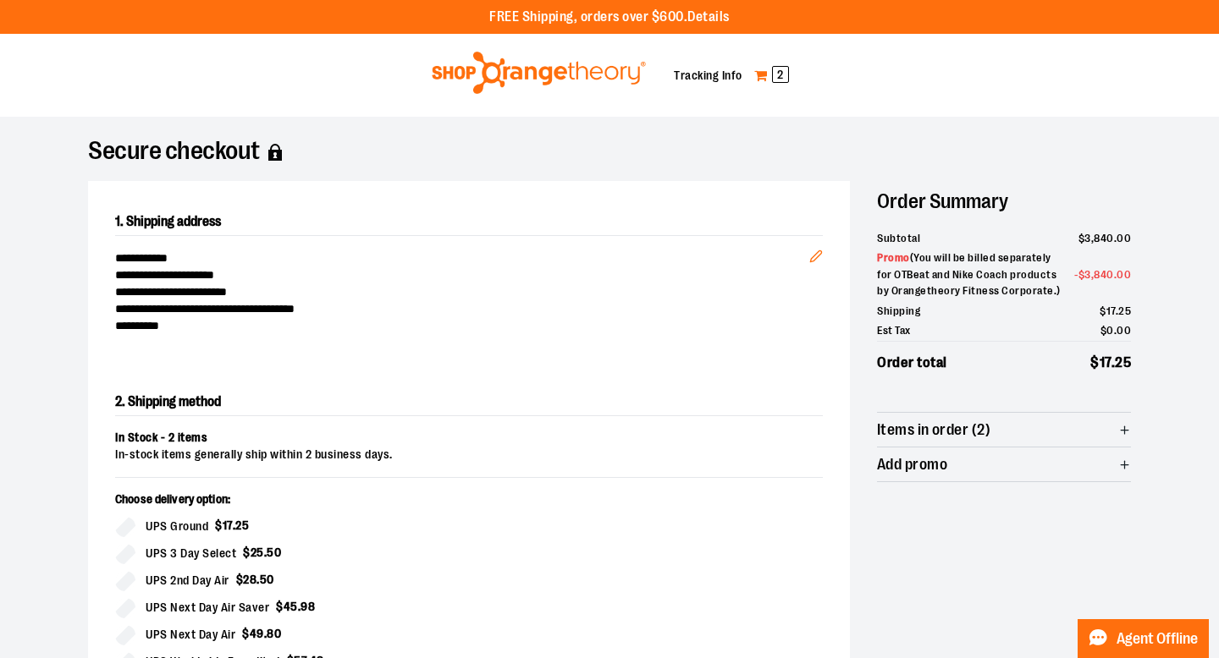
click at [767, 71] on link "My Cart 2" at bounding box center [771, 75] width 36 height 27
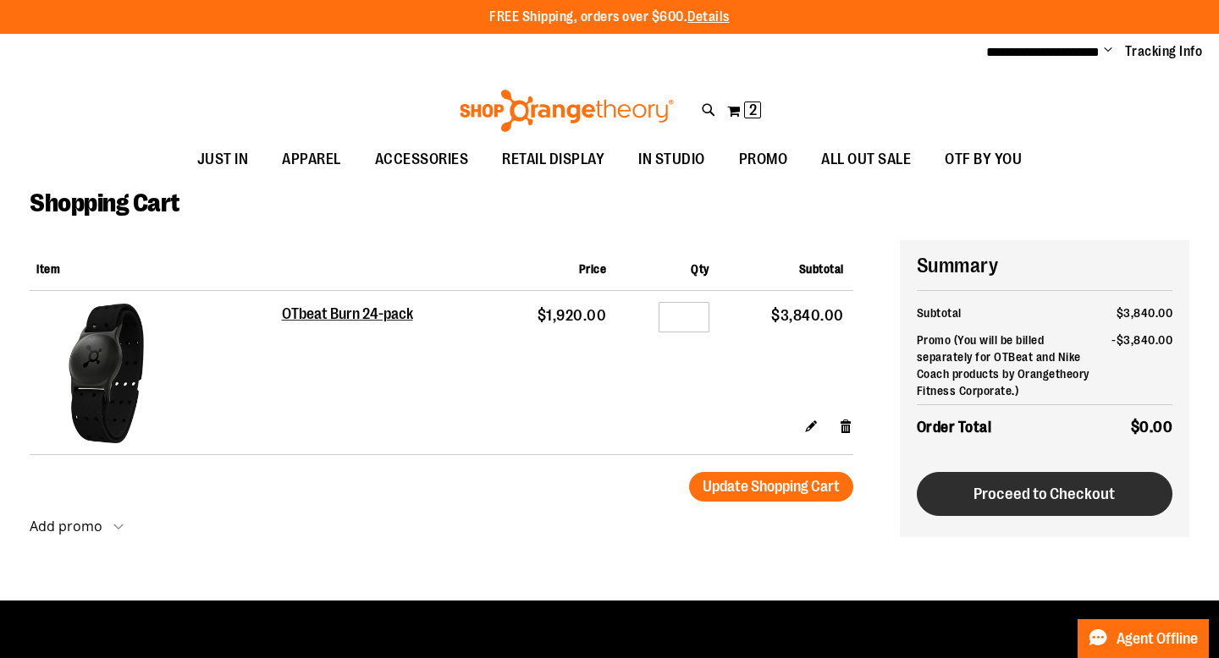
click at [1045, 515] on button "Proceed to Checkout" at bounding box center [1044, 494] width 256 height 44
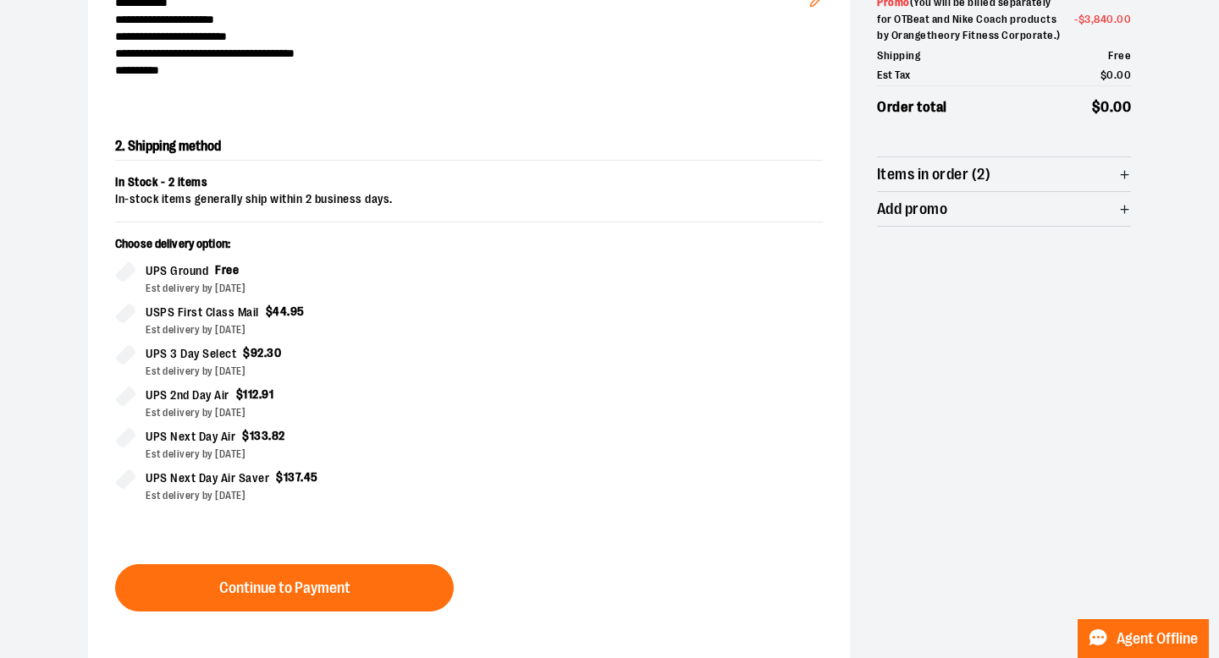
scroll to position [255, 0]
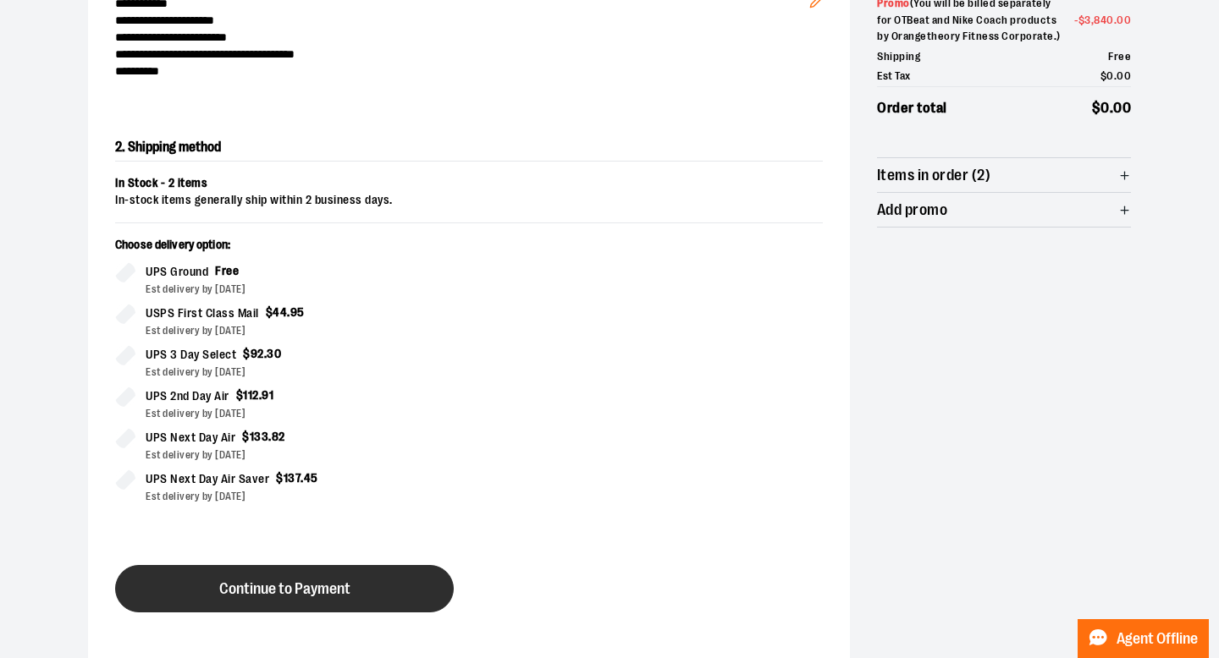
click at [360, 586] on button "Continue to Payment" at bounding box center [284, 588] width 338 height 47
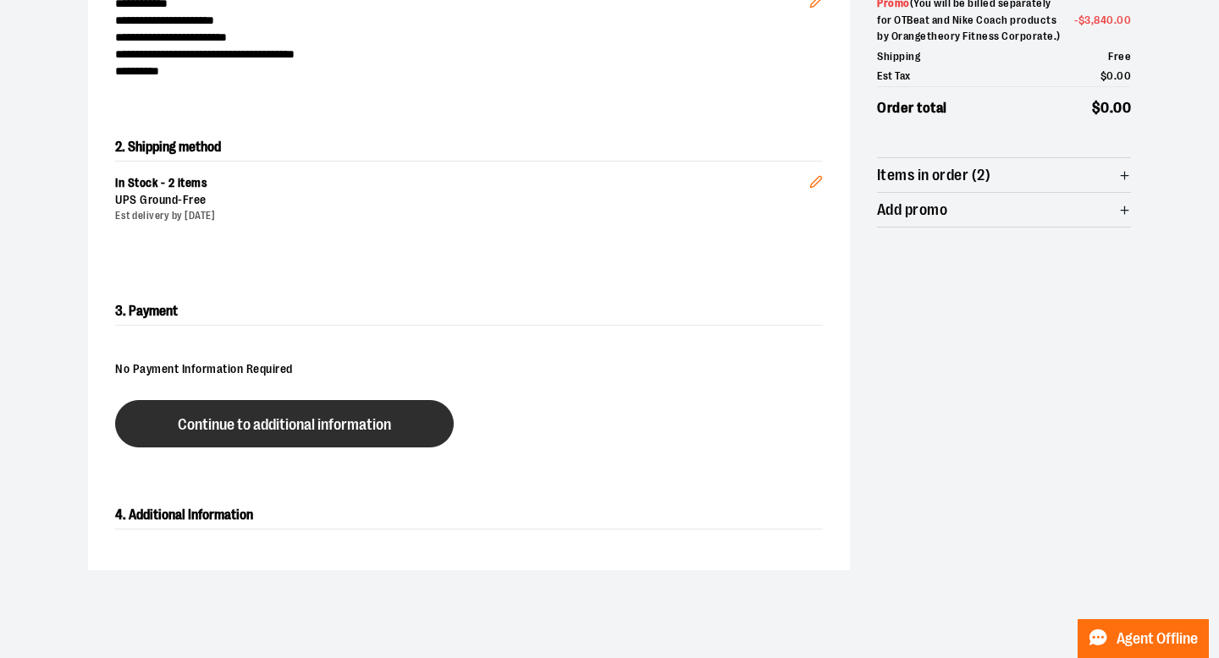
click at [339, 432] on button "Continue to additional information" at bounding box center [284, 423] width 338 height 47
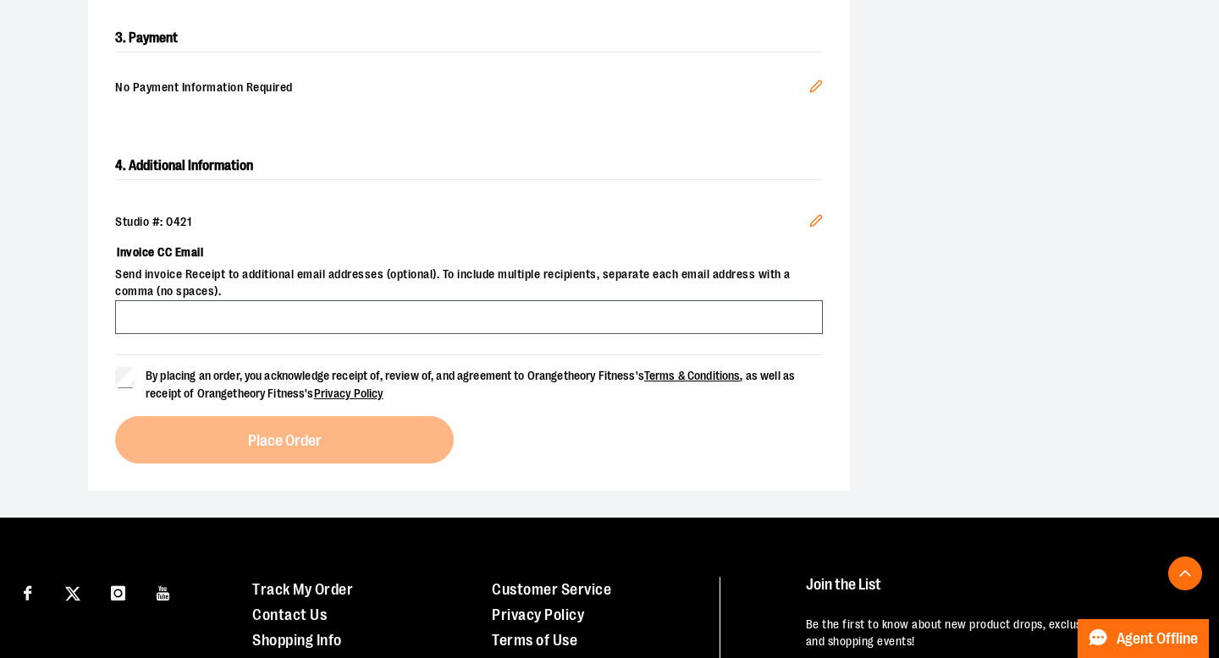
scroll to position [539, 0]
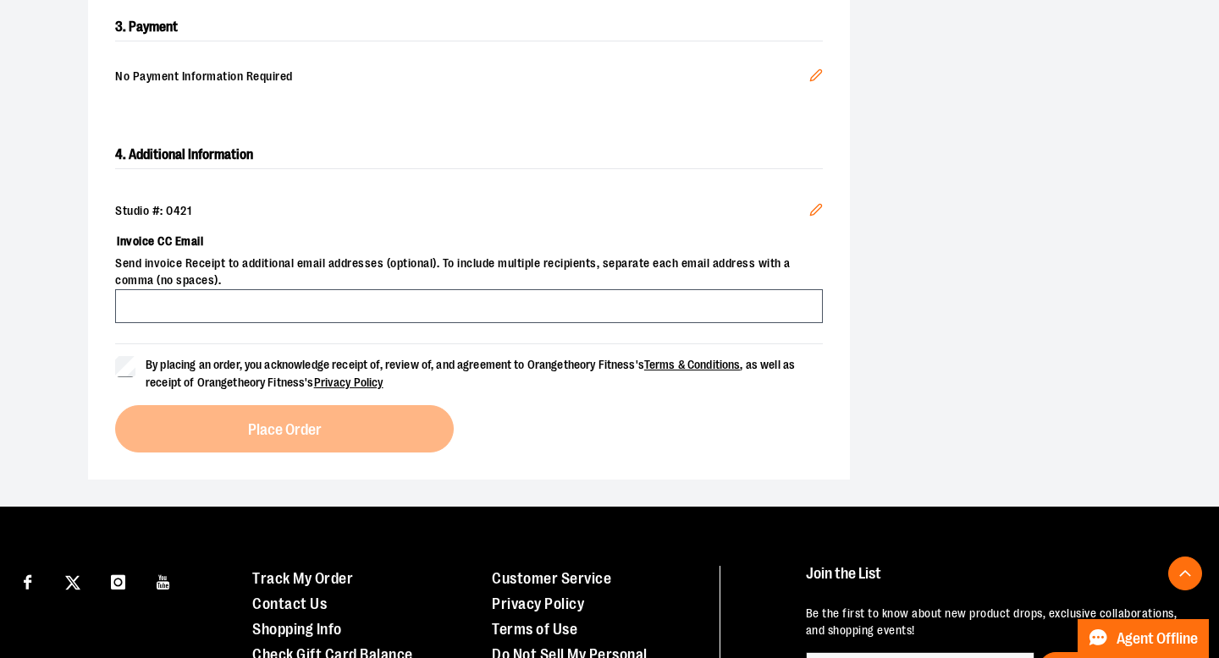
click at [142, 340] on div "Studio #: 0421 Edit Invoice CC Email Send invoice Receipt to additional email a…" at bounding box center [468, 263] width 707 height 161
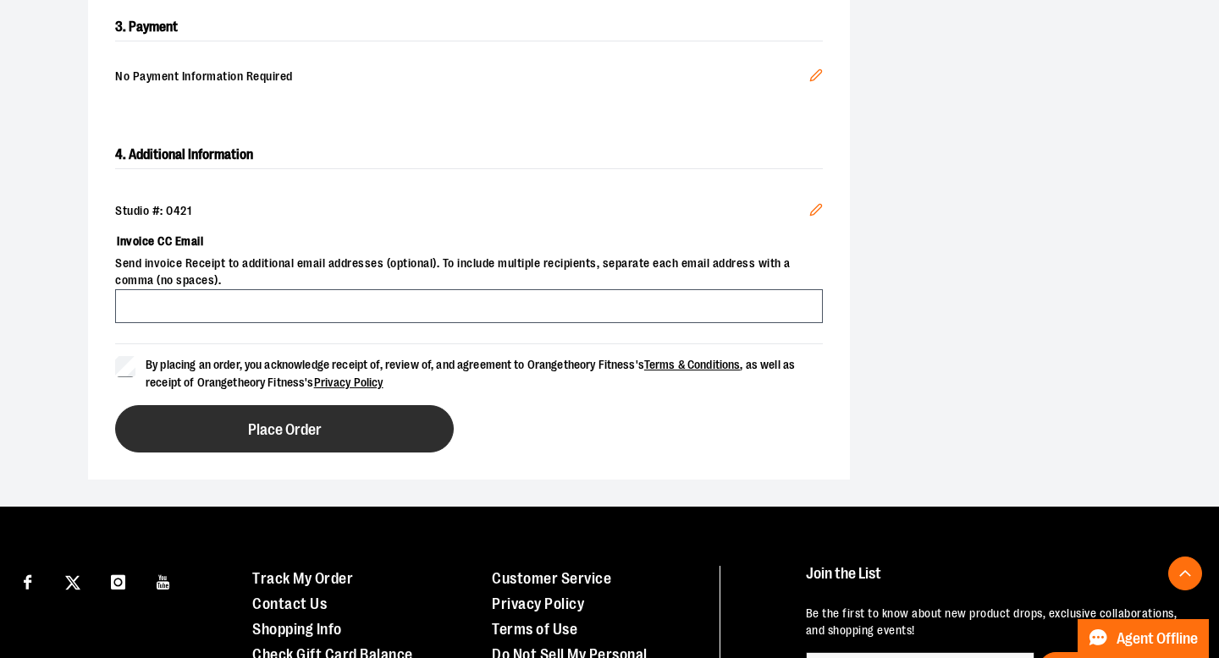
click at [220, 443] on button "Place Order" at bounding box center [284, 428] width 338 height 47
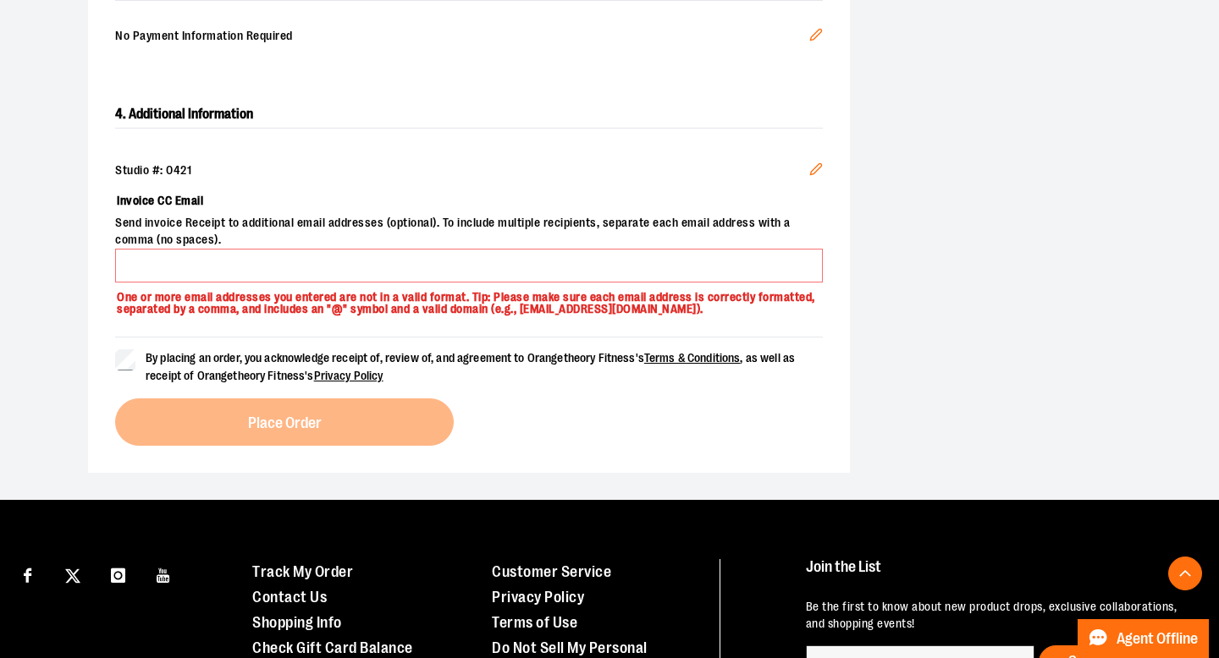
scroll to position [585, 0]
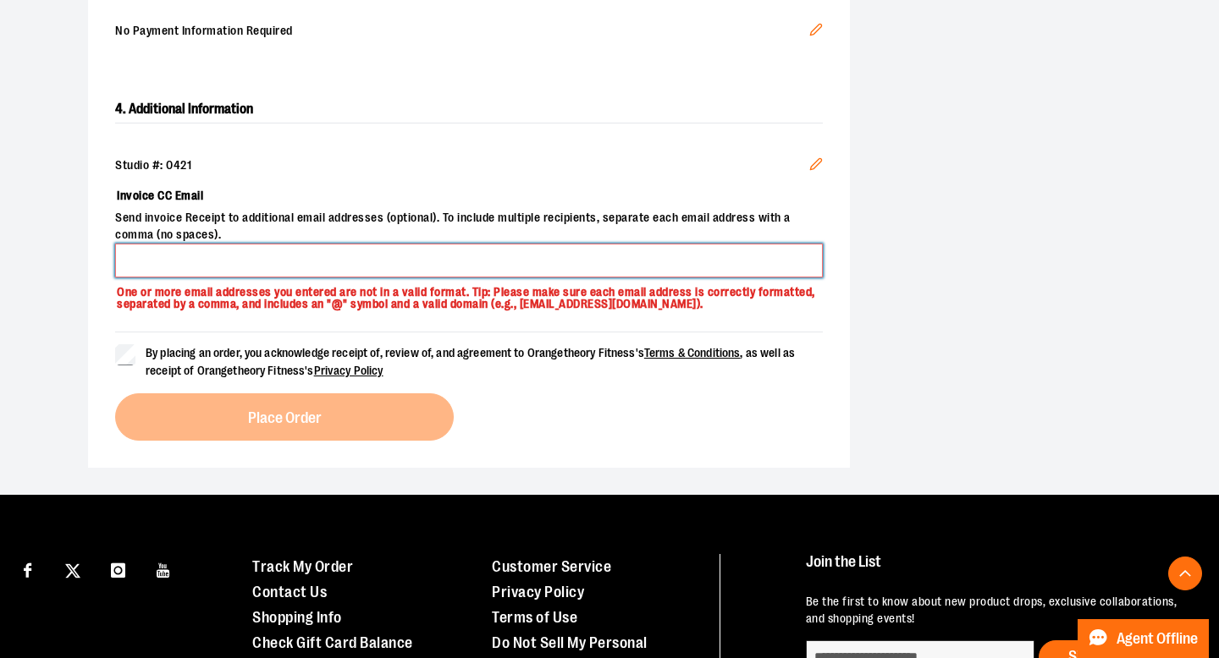
click at [396, 244] on input "Invoice CC Email" at bounding box center [468, 261] width 707 height 34
type input "**********"
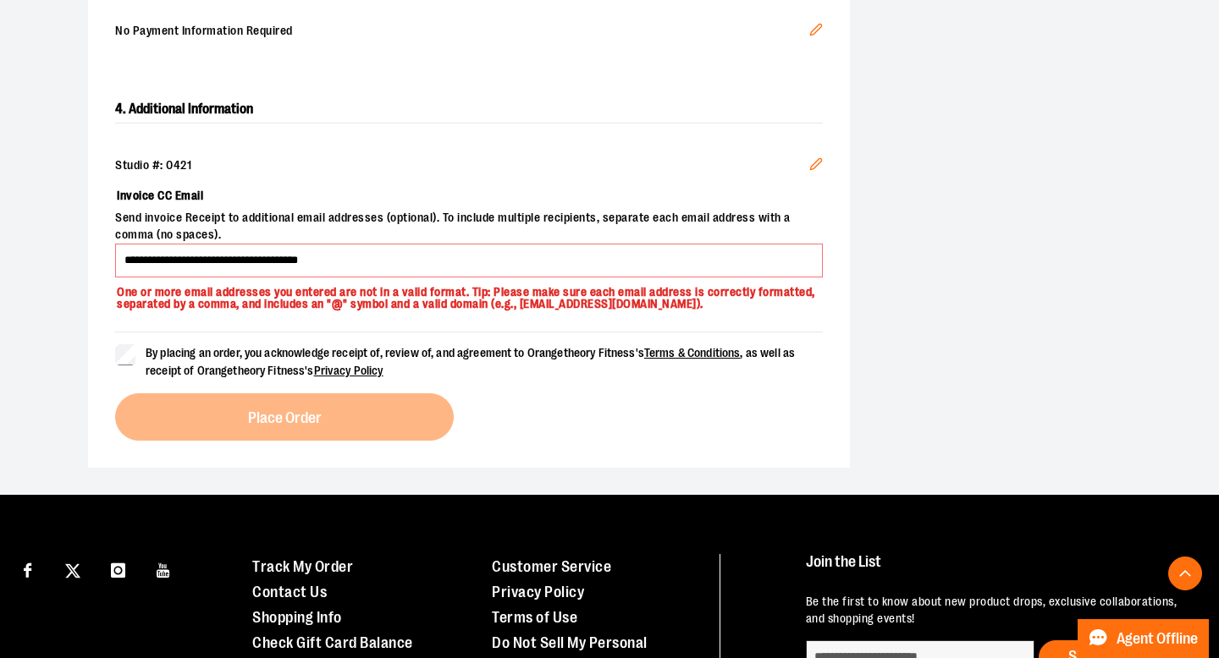
click at [269, 377] on span "By placing an order, you acknowledge receipt of, review of, and agreement to Or…" at bounding box center [484, 362] width 677 height 36
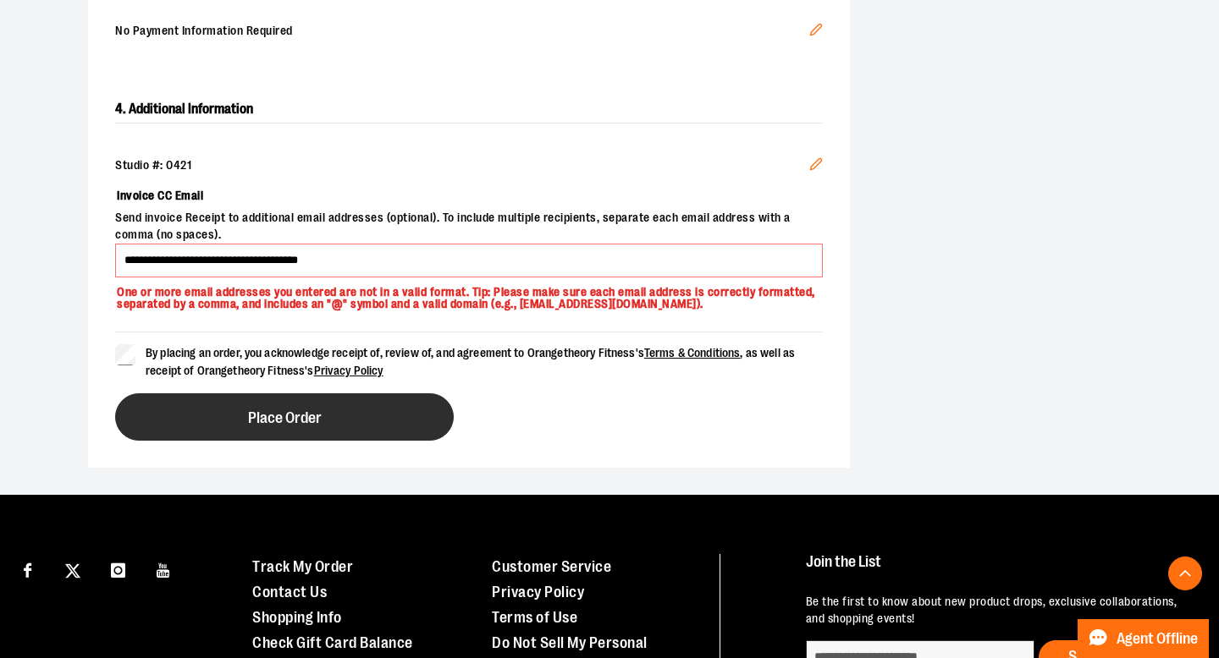
click at [289, 420] on span "Place Order" at bounding box center [285, 418] width 74 height 16
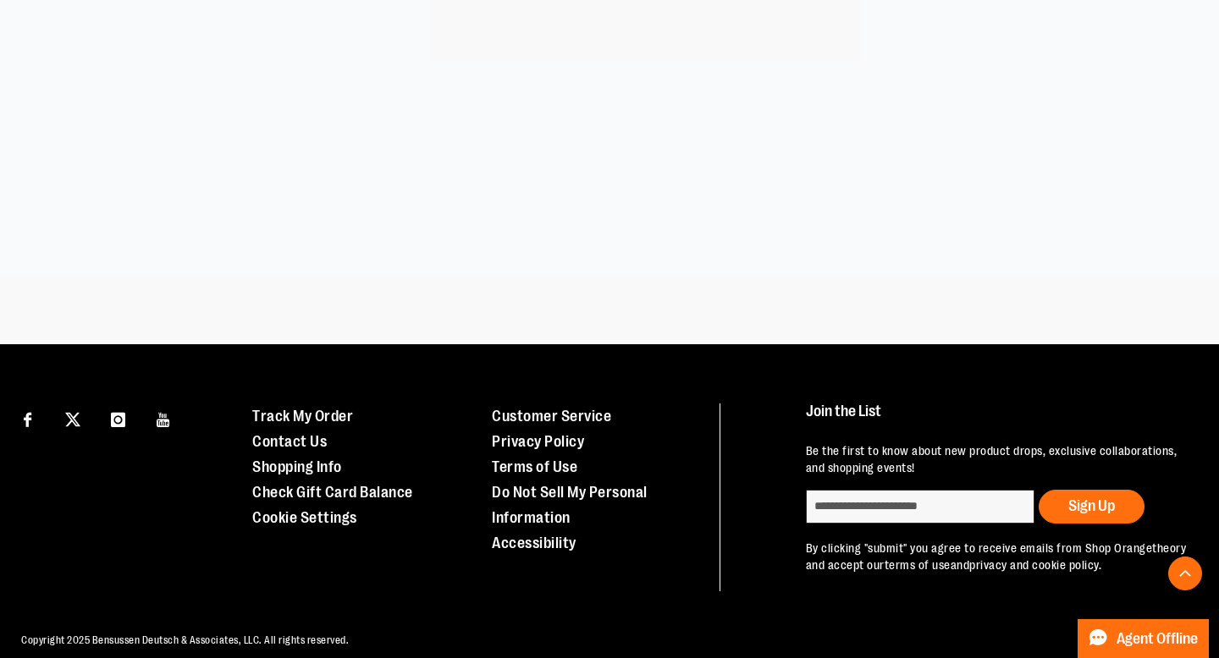
scroll to position [474, 0]
